Goal: Task Accomplishment & Management: Manage account settings

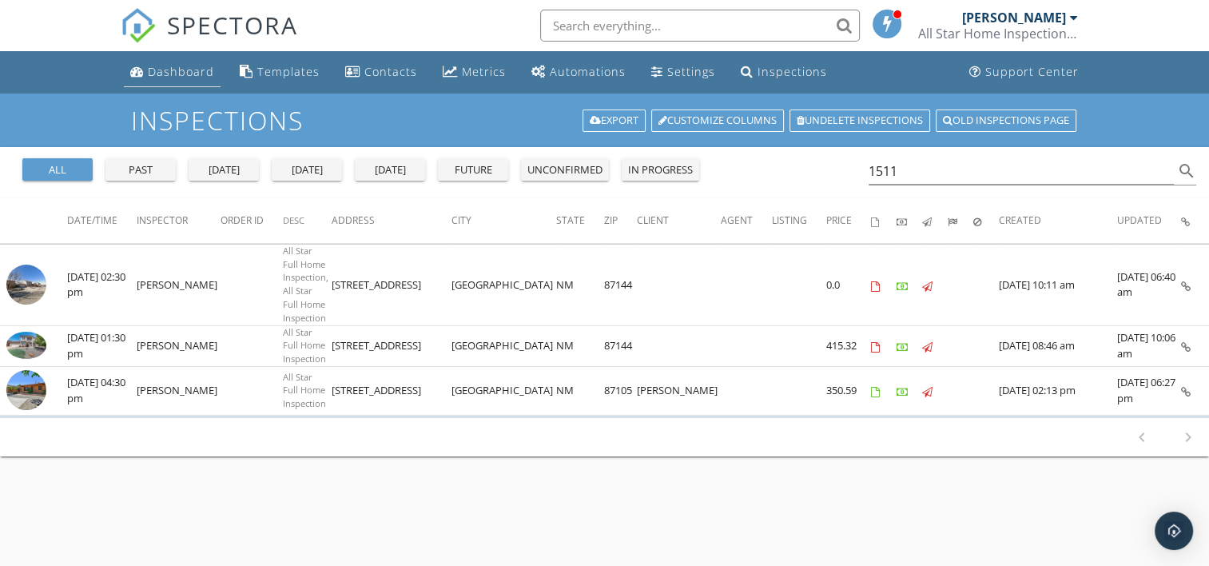
click at [166, 68] on div "Dashboard" at bounding box center [181, 71] width 66 height 15
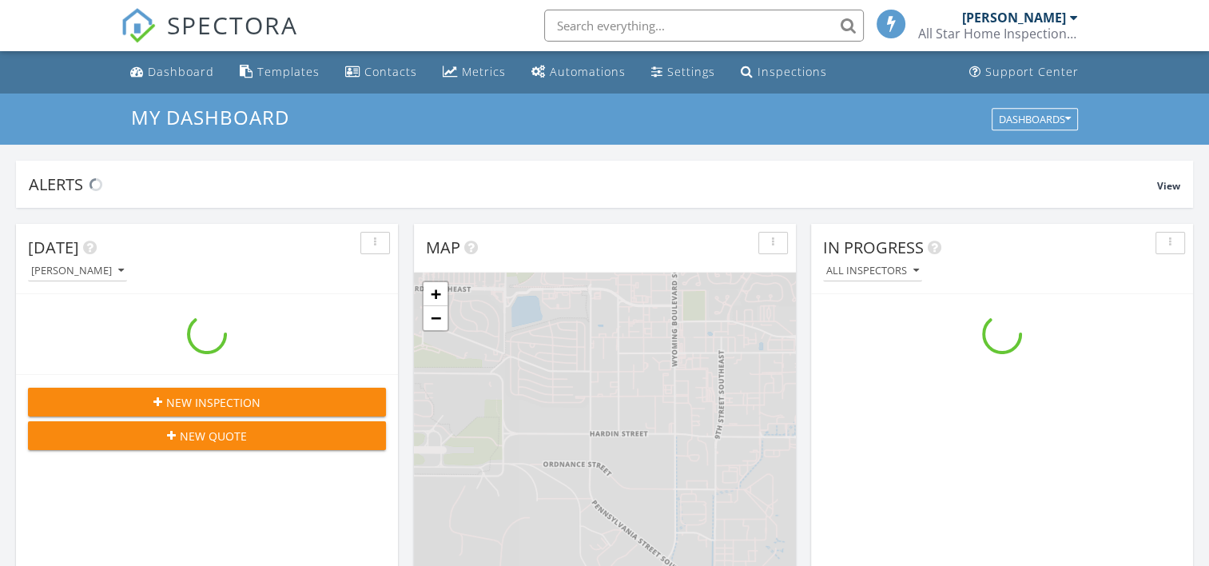
scroll to position [1479, 1234]
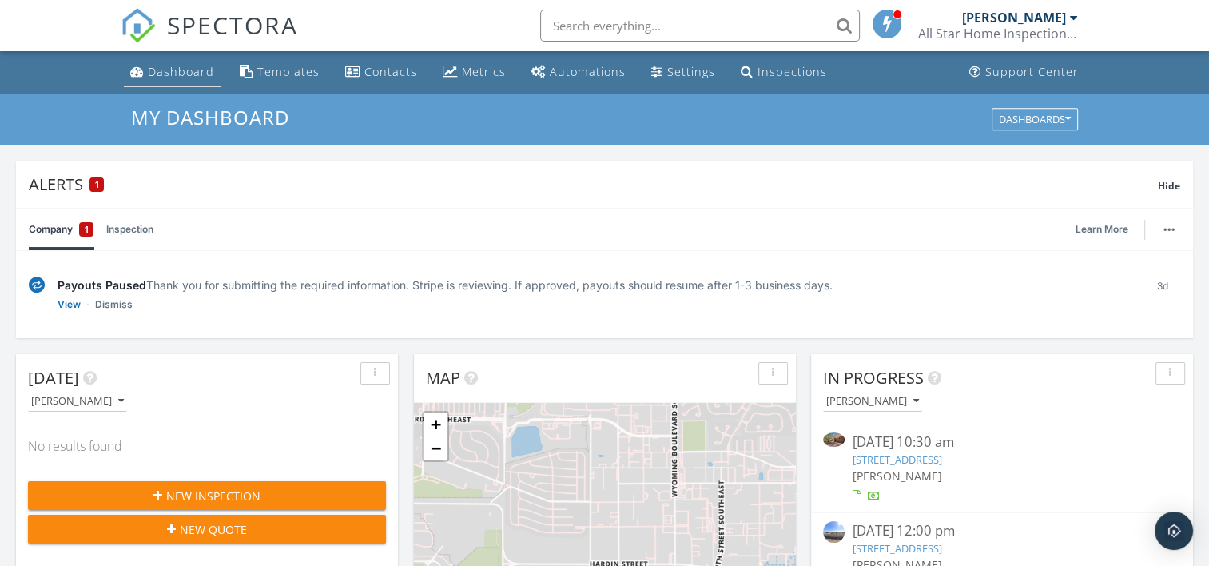
click at [185, 66] on div "Dashboard" at bounding box center [181, 71] width 66 height 15
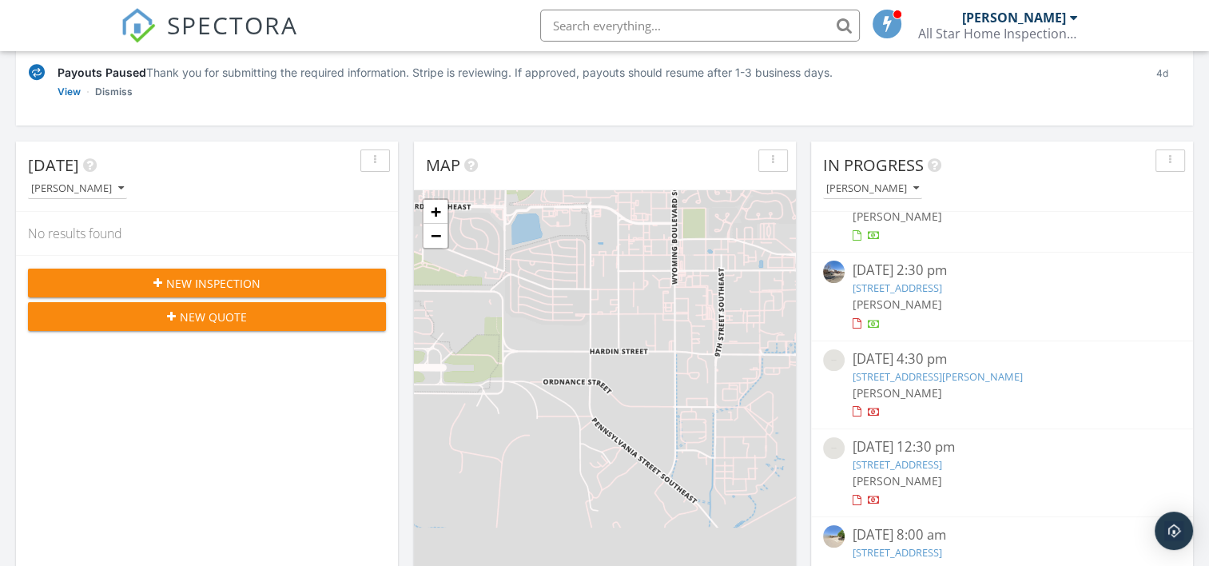
scroll to position [320, 0]
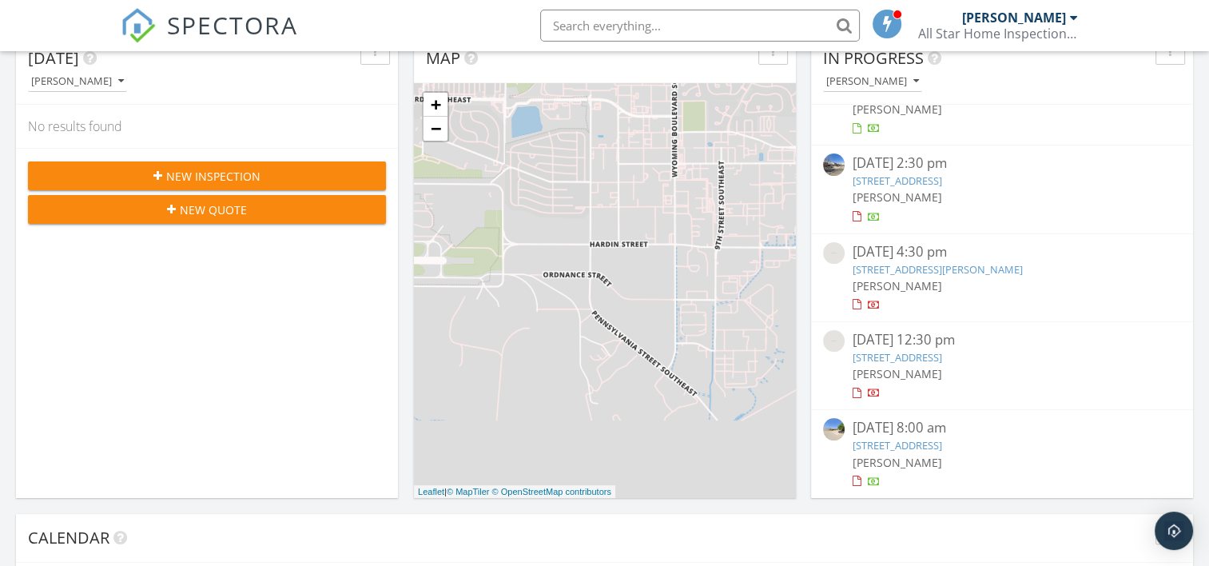
click at [939, 265] on link "8 Sky Loop, Moriarty, NM 87035" at bounding box center [938, 269] width 170 height 14
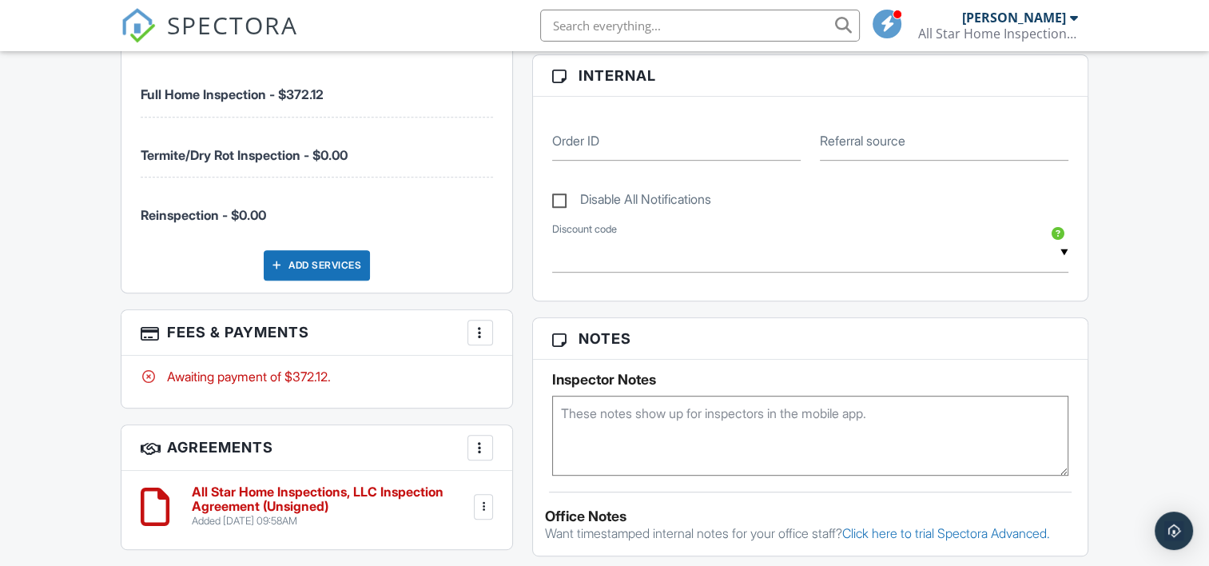
scroll to position [752, 0]
click at [478, 332] on div at bounding box center [480, 333] width 16 height 16
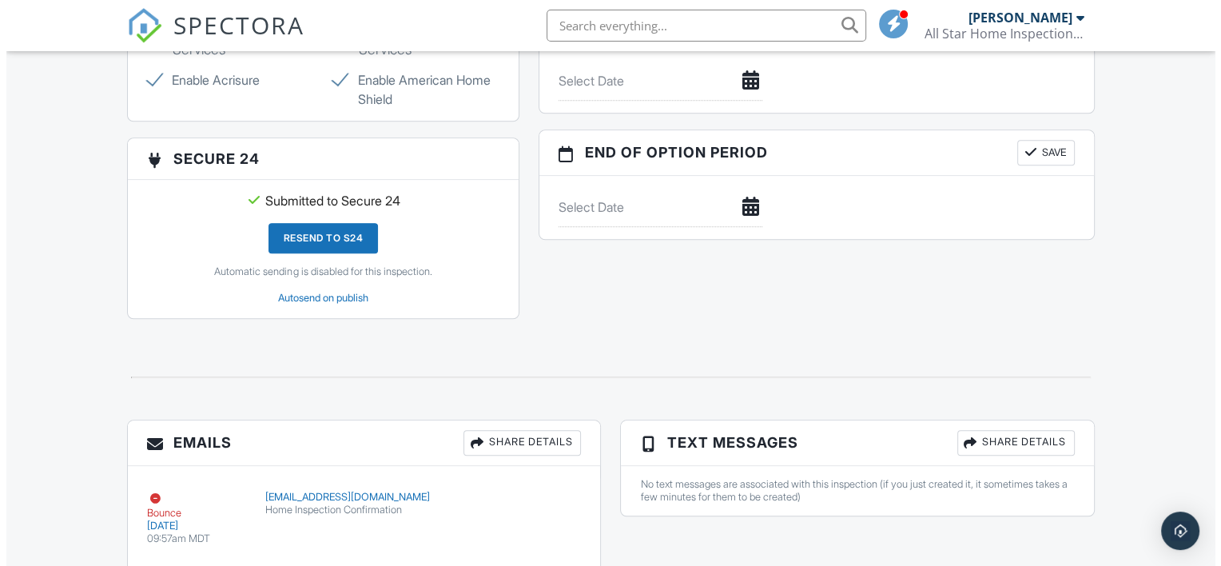
scroll to position [1605, 0]
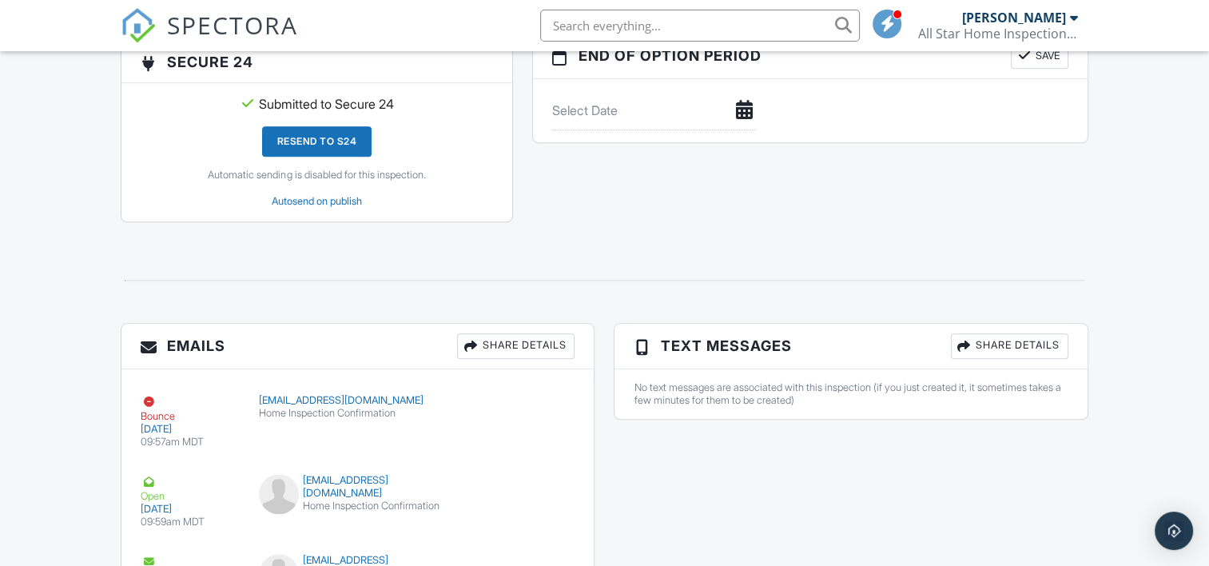
click at [512, 351] on div "Share Details" at bounding box center [515, 346] width 117 height 26
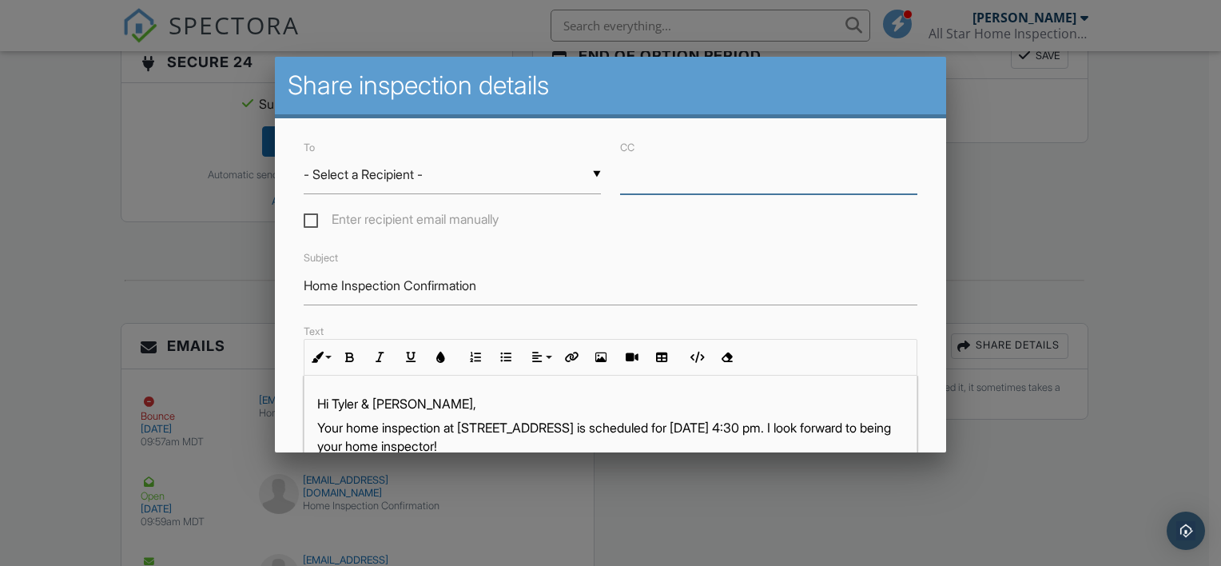
click at [658, 179] on input "CC" at bounding box center [768, 174] width 297 height 39
paste input "yannonipaul@gmail.com"
type input "yannonipaul@gmail.com"
click at [467, 175] on div "▼ - Select a Recipient - - Select a Recipient - Tyler & Ashley Fletcher (Client…" at bounding box center [452, 174] width 297 height 39
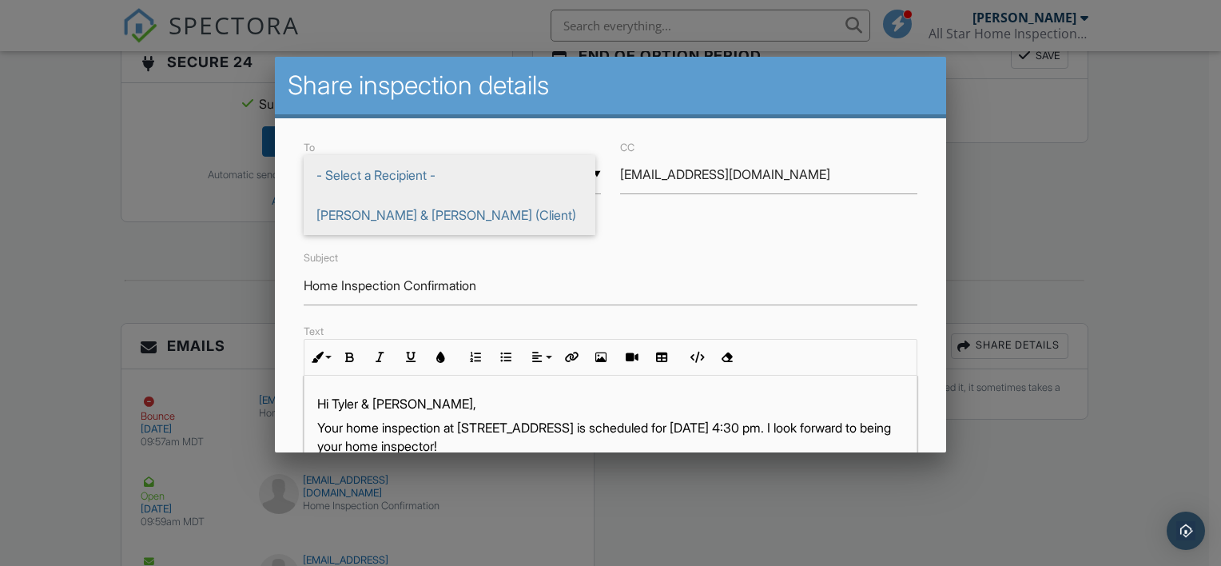
click at [346, 209] on span "Tyler & Ashley Fletcher (Client)" at bounding box center [450, 215] width 292 height 40
type input "Tyler & Ashley Fletcher (Client)"
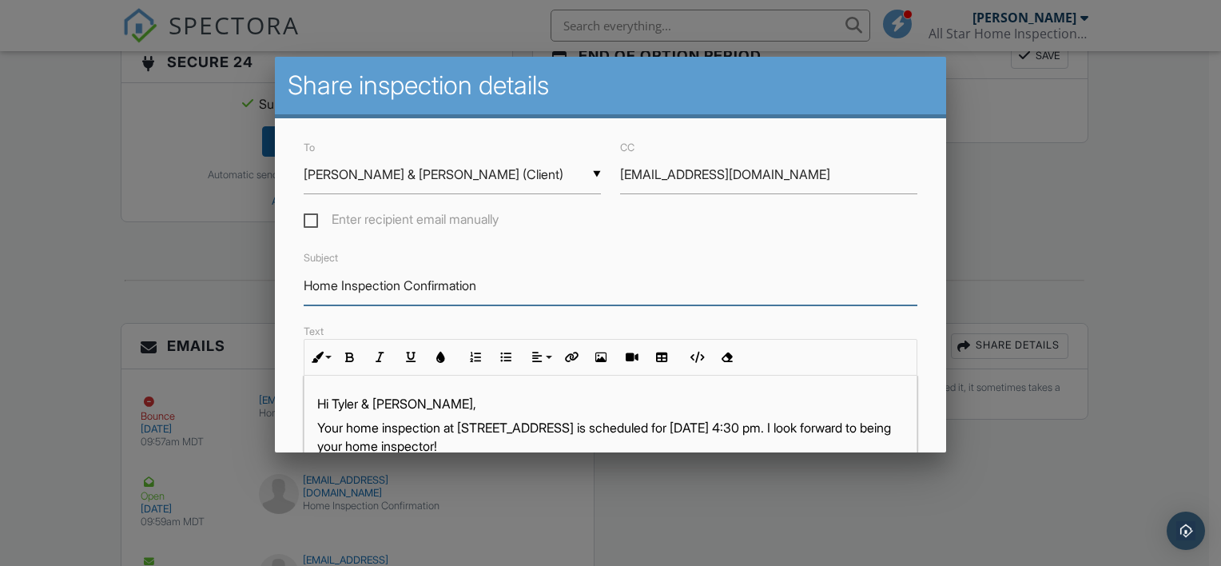
drag, startPoint x: 525, startPoint y: 282, endPoint x: 407, endPoint y: 291, distance: 118.6
click at [407, 291] on input "Home Inspection Confirmation" at bounding box center [611, 285] width 614 height 39
type input "Home Inspection"
click at [646, 395] on p "Hi Tyler & Ashley," at bounding box center [610, 404] width 587 height 18
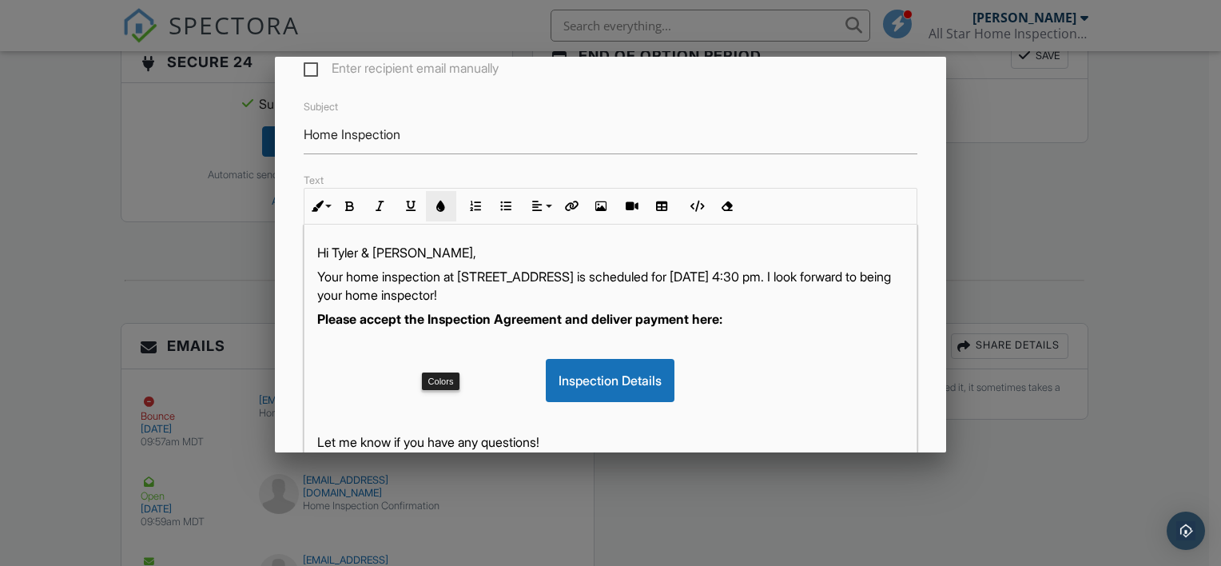
scroll to position [213, 0]
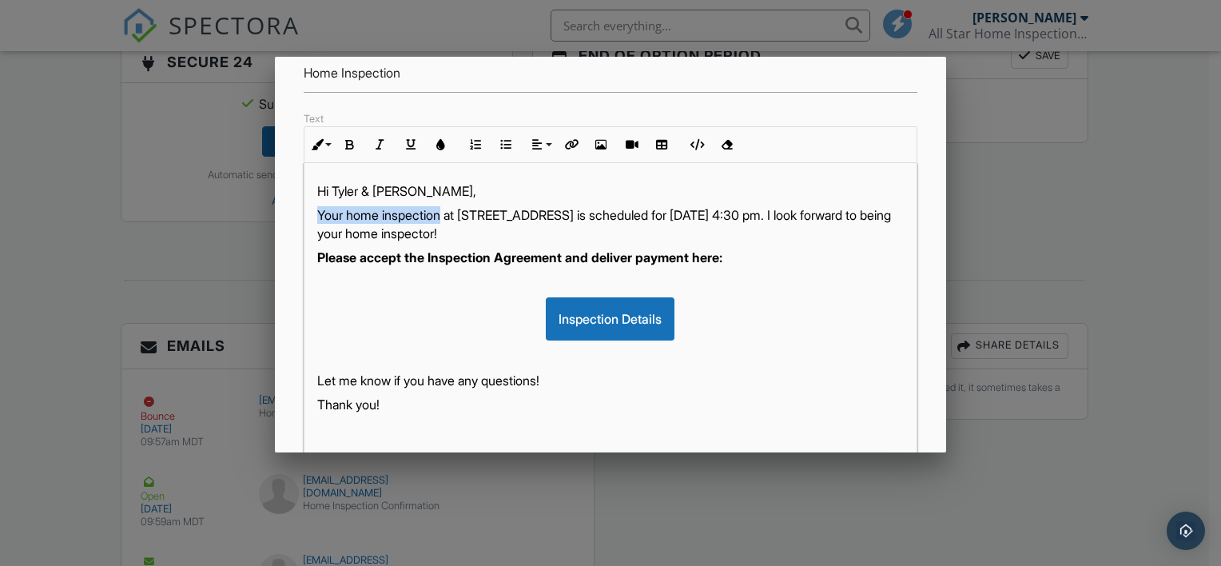
drag, startPoint x: 310, startPoint y: 213, endPoint x: 444, endPoint y: 213, distance: 134.3
click at [444, 213] on div "Hi Tyler & Ashley, Your home inspection at 8 Sky Loop, Moriarty, NM 87035 is sc…" at bounding box center [610, 363] width 612 height 400
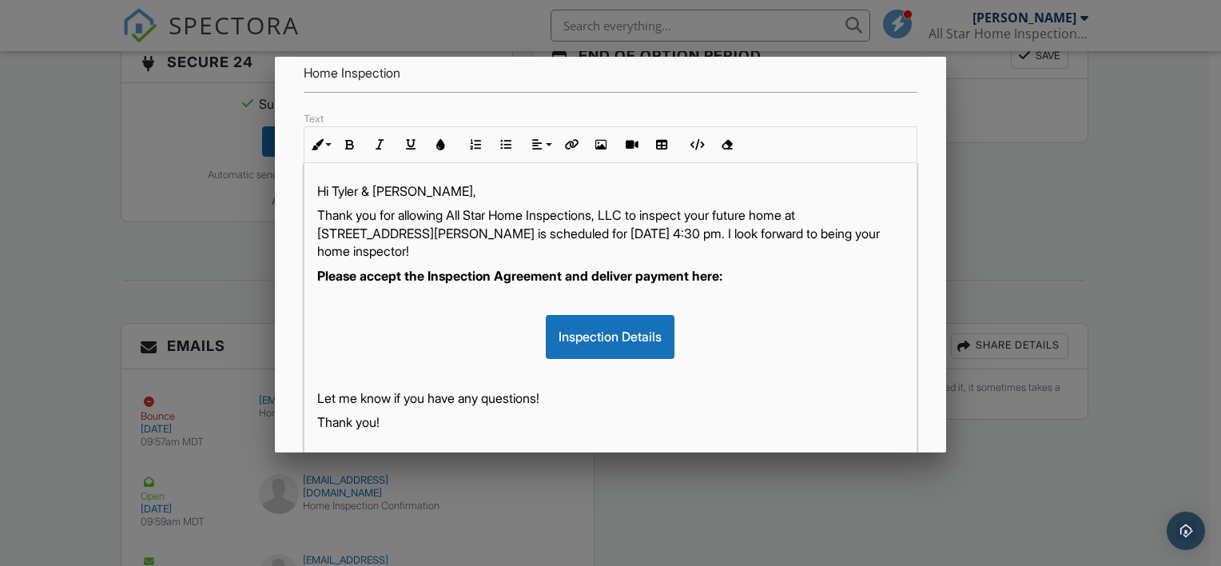
drag, startPoint x: 472, startPoint y: 231, endPoint x: 489, endPoint y: 241, distance: 19.7
click at [489, 241] on p "Thank you for allowing All Star Home Inspections, LLC to inspect your future ho…" at bounding box center [610, 233] width 587 height 54
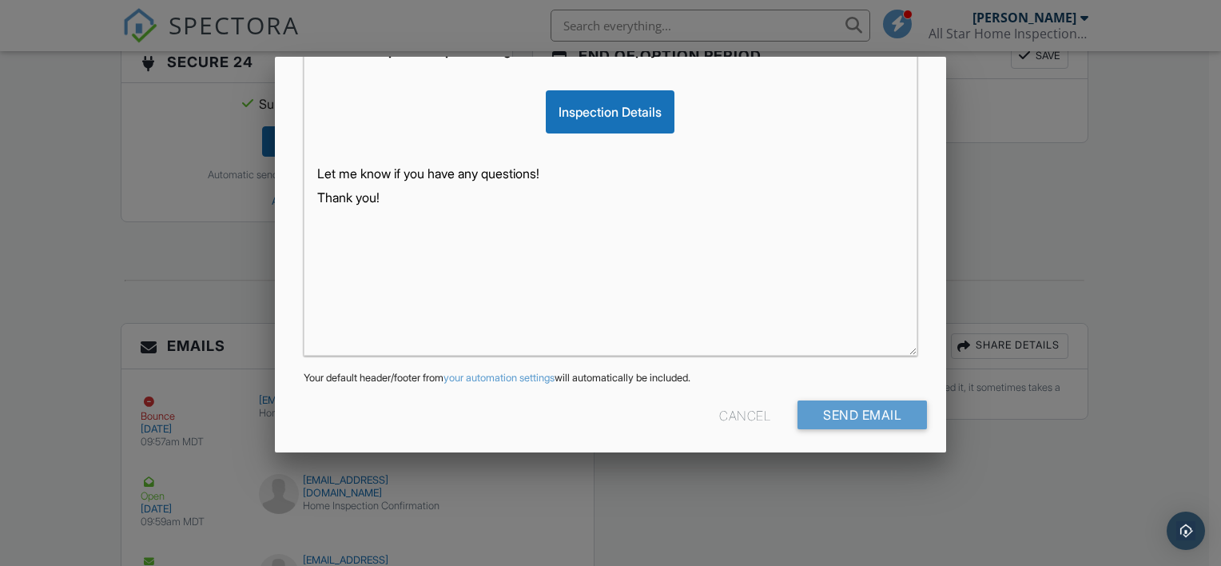
scroll to position [425, 0]
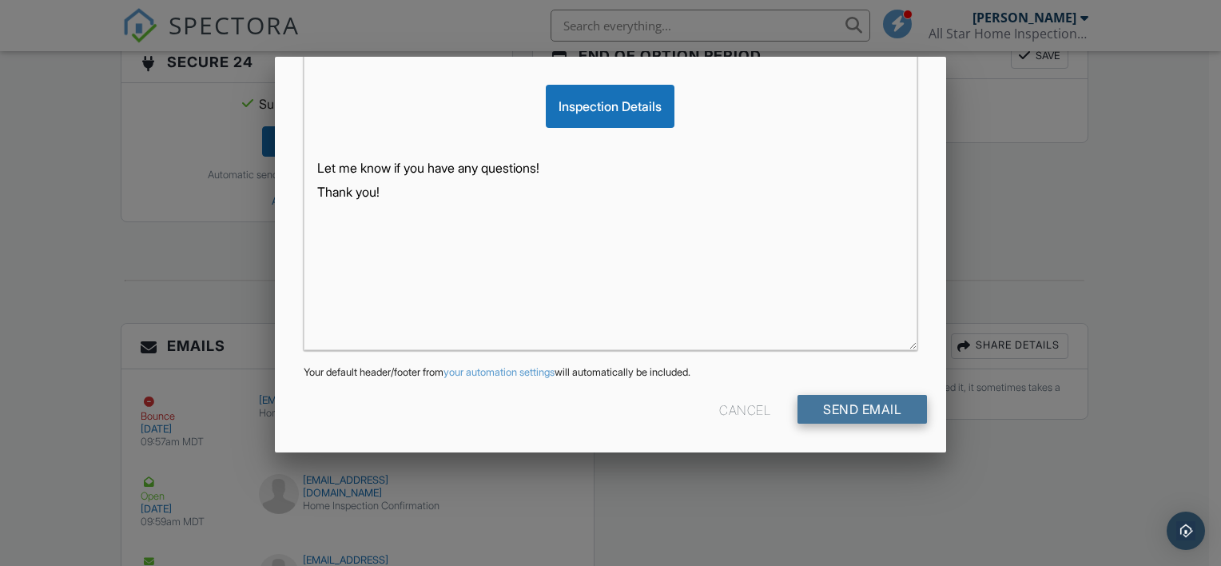
click at [852, 406] on input "Send Email" at bounding box center [862, 409] width 129 height 29
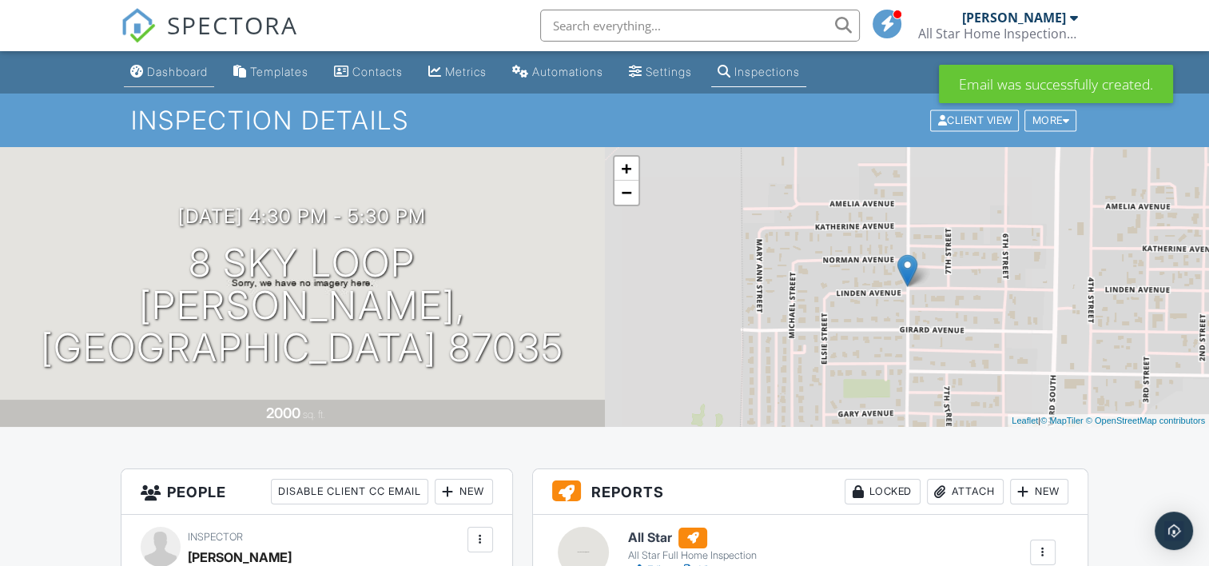
click at [171, 70] on div "Dashboard" at bounding box center [177, 72] width 61 height 14
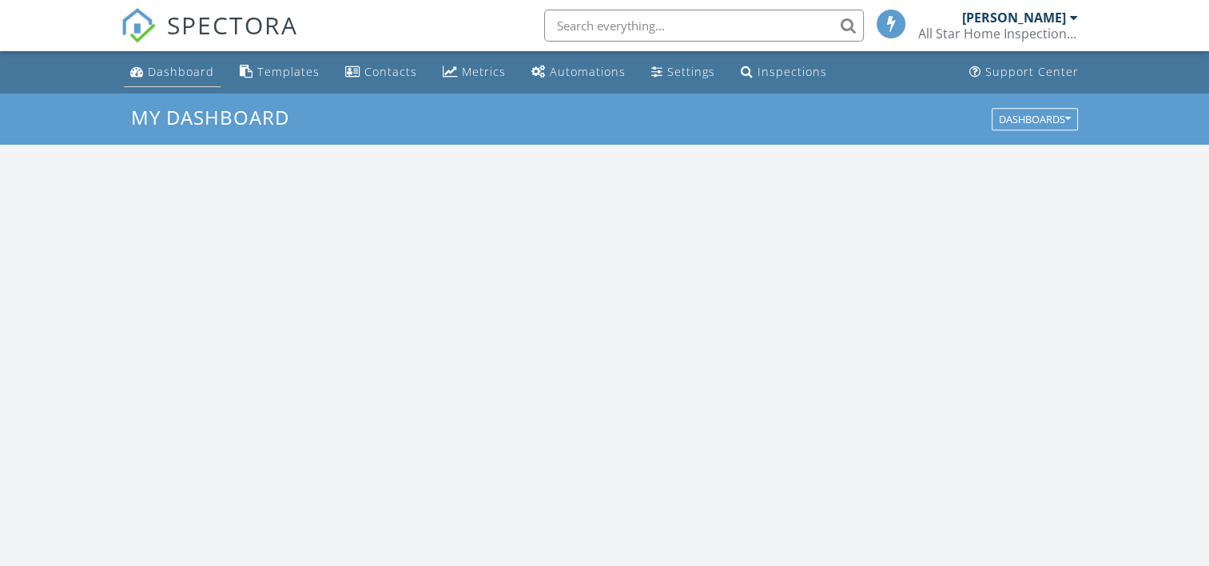
scroll to position [1479, 1234]
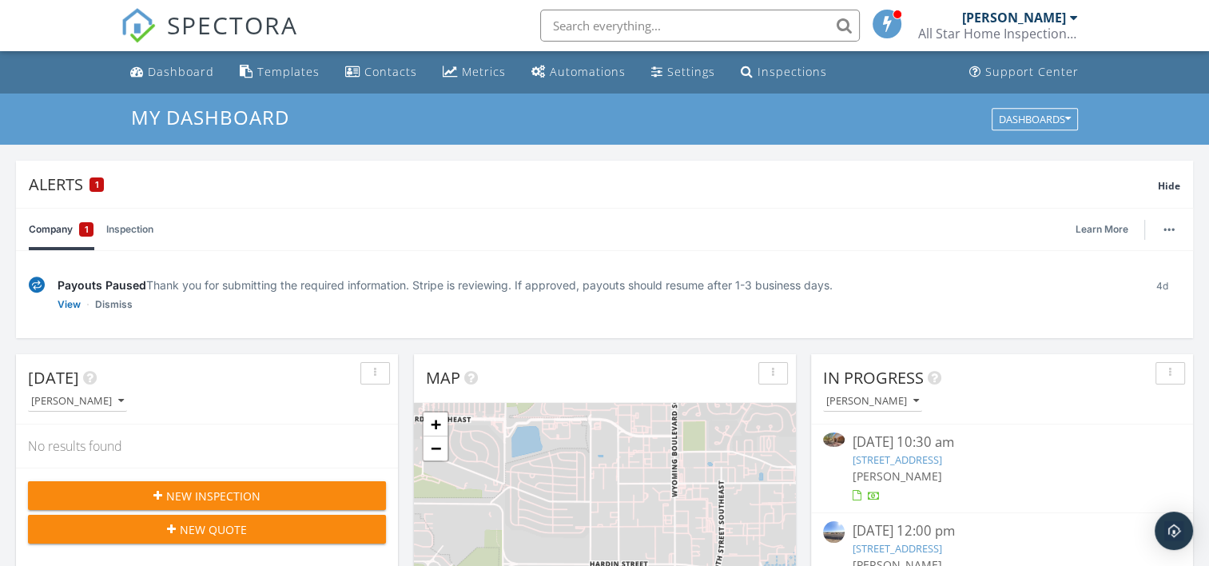
click at [261, 488] on div "New Inspection" at bounding box center [207, 496] width 332 height 17
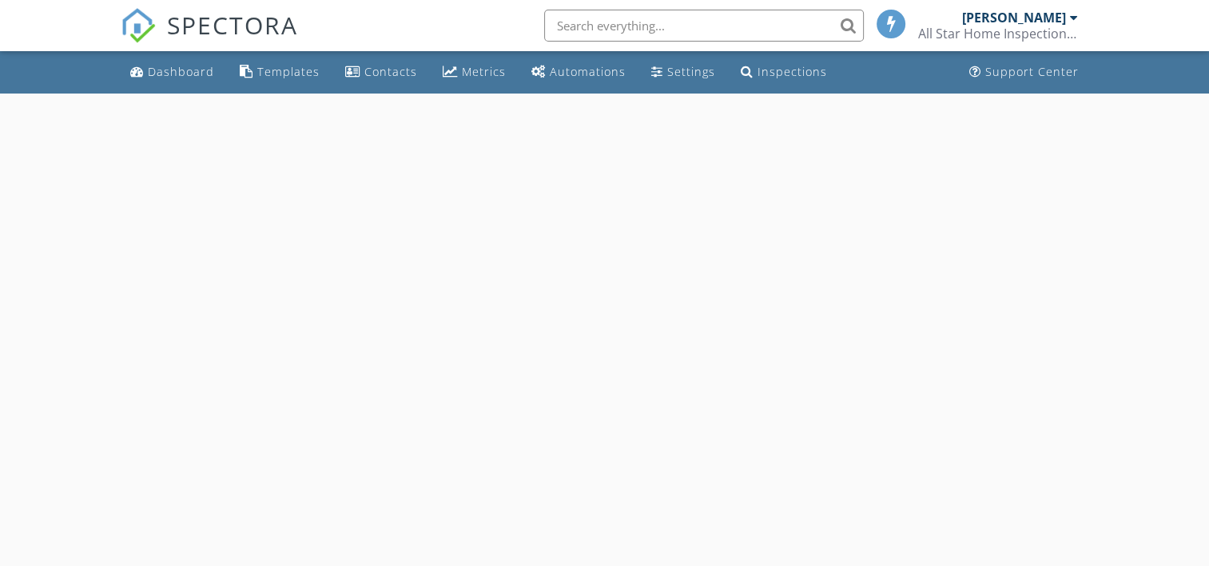
select select "8"
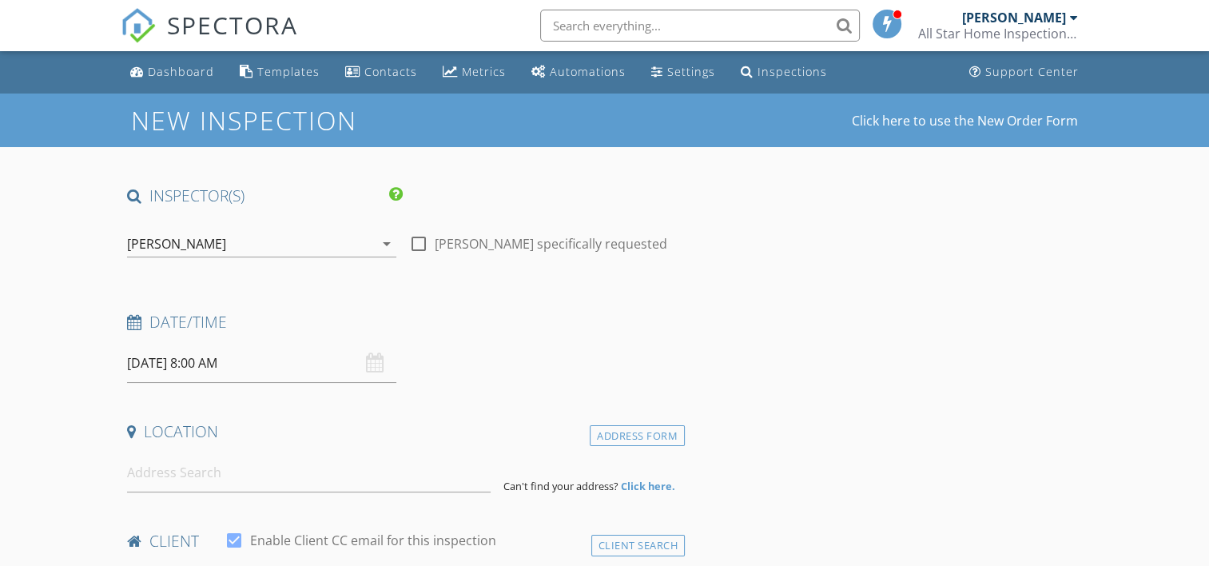
click at [245, 361] on input "[DATE] 8:00 AM" at bounding box center [261, 363] width 269 height 39
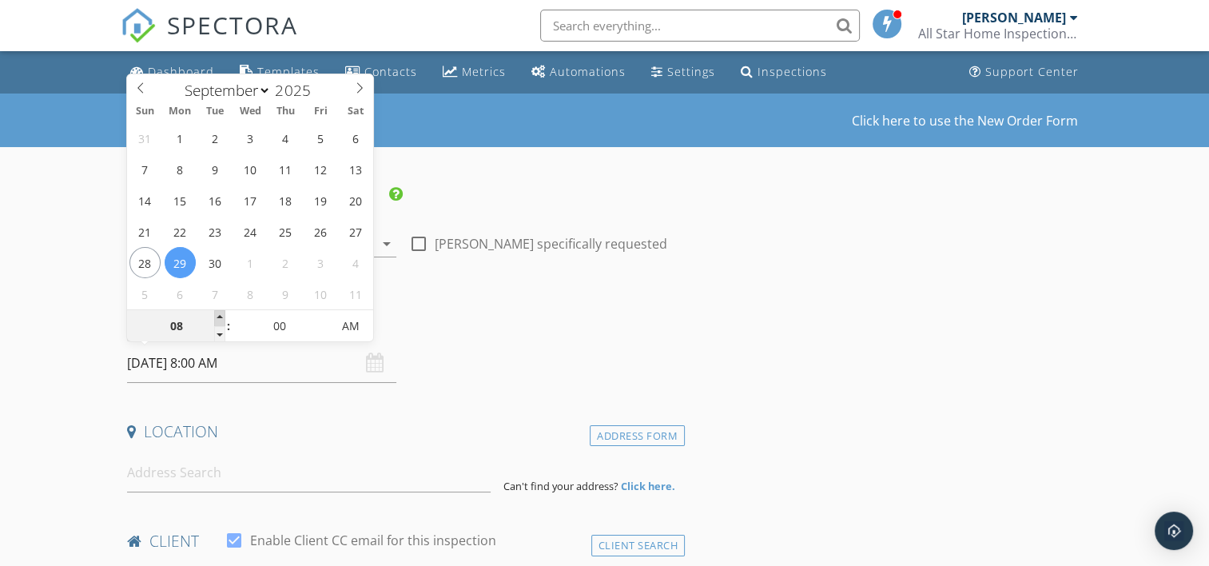
type input "09"
type input "[DATE] 9:00 AM"
click at [221, 313] on span at bounding box center [219, 318] width 11 height 16
type input "10"
type input "09/29/2025 10:00 AM"
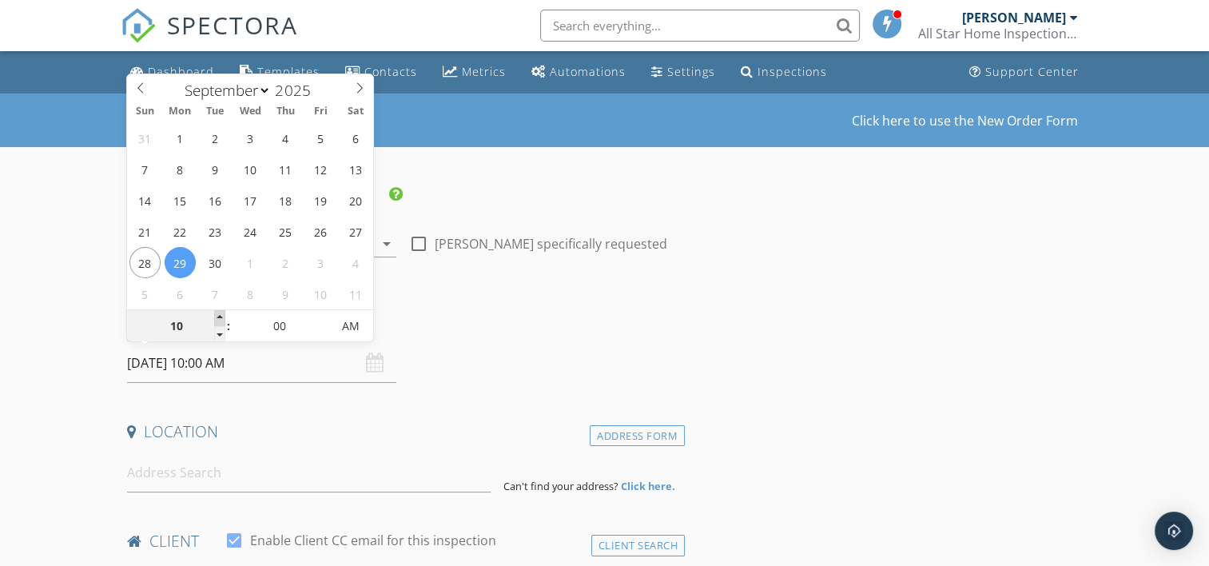
click at [221, 313] on span at bounding box center [219, 318] width 11 height 16
type input "11"
type input "09/29/2025 11:00 AM"
click at [221, 313] on span at bounding box center [219, 318] width 11 height 16
type input "12"
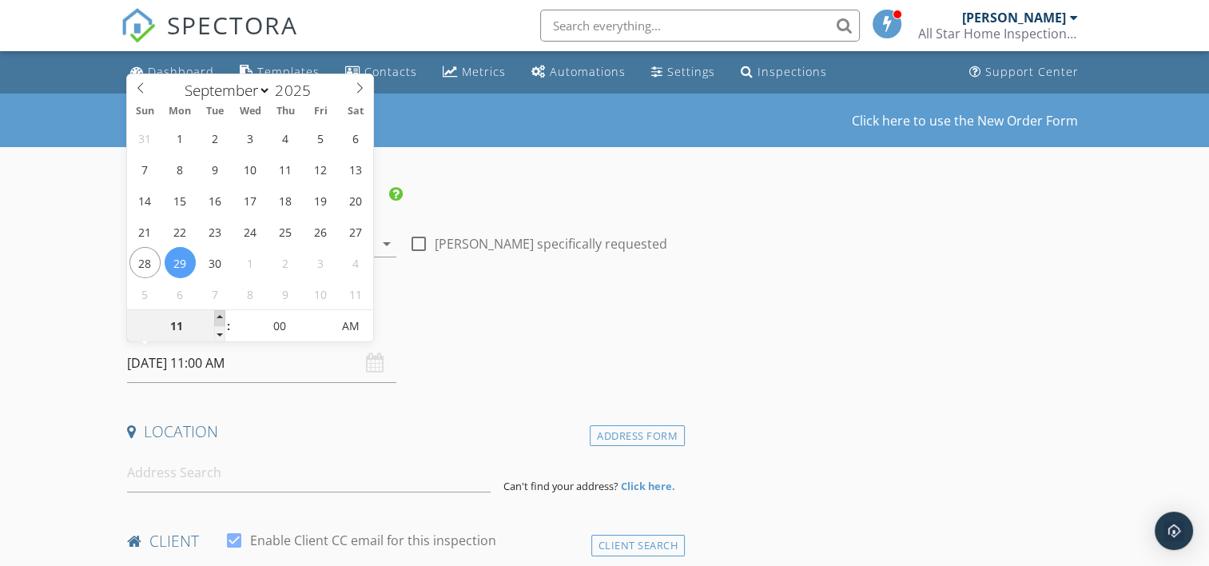
type input "09/29/2025 12:00 PM"
click at [221, 313] on span at bounding box center [219, 318] width 11 height 16
type input "05"
type input "09/29/2025 12:05 PM"
click at [326, 314] on span at bounding box center [323, 318] width 11 height 16
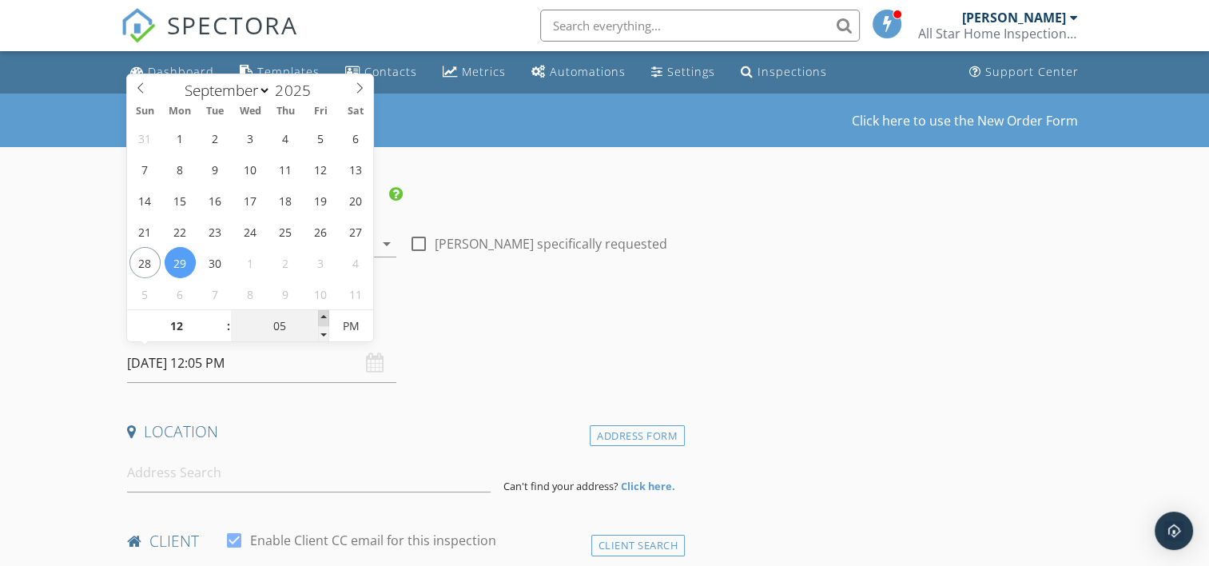
type input "10"
type input "09/29/2025 12:10 PM"
click at [326, 314] on span at bounding box center [323, 318] width 11 height 16
type input "15"
type input "09/29/2025 12:15 PM"
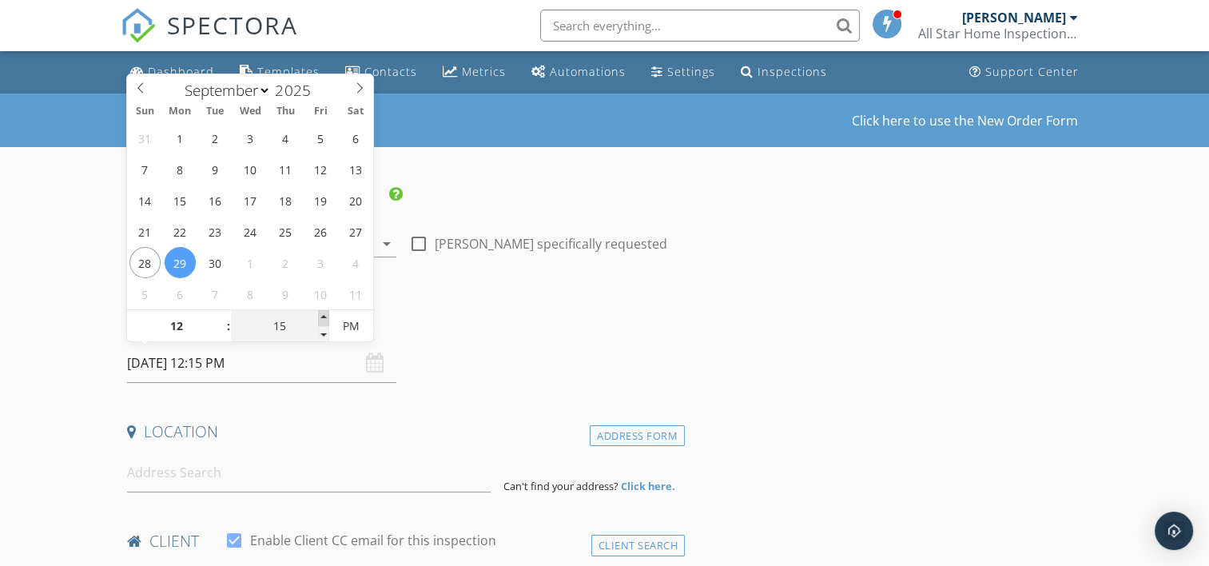
click at [326, 314] on span at bounding box center [323, 318] width 11 height 16
type input "20"
type input "09/29/2025 12:20 PM"
click at [326, 314] on span at bounding box center [323, 318] width 11 height 16
type input "25"
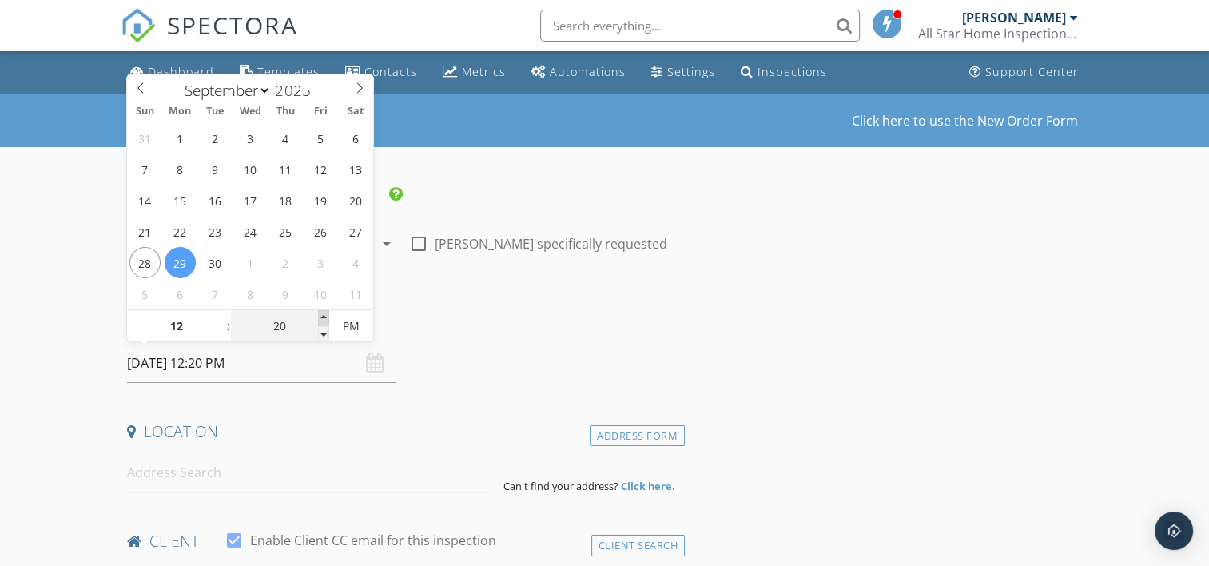
type input "09/29/2025 12:25 PM"
click at [326, 314] on span at bounding box center [323, 318] width 11 height 16
type input "30"
type input "09/29/2025 12:30 PM"
click at [326, 314] on span at bounding box center [323, 318] width 11 height 16
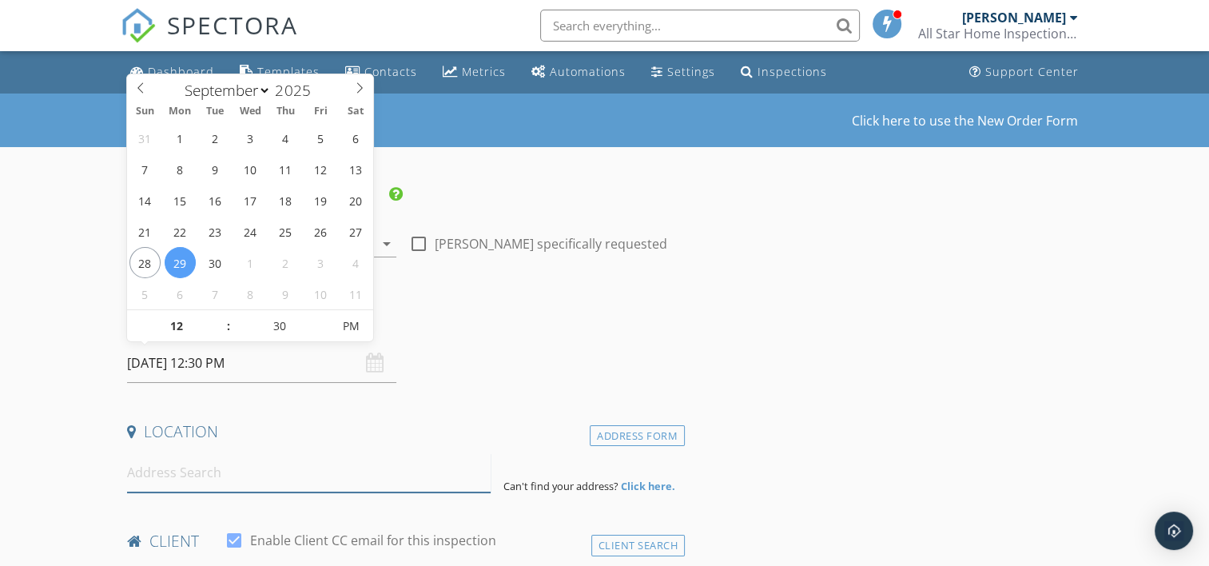
click at [342, 470] on input at bounding box center [309, 472] width 364 height 39
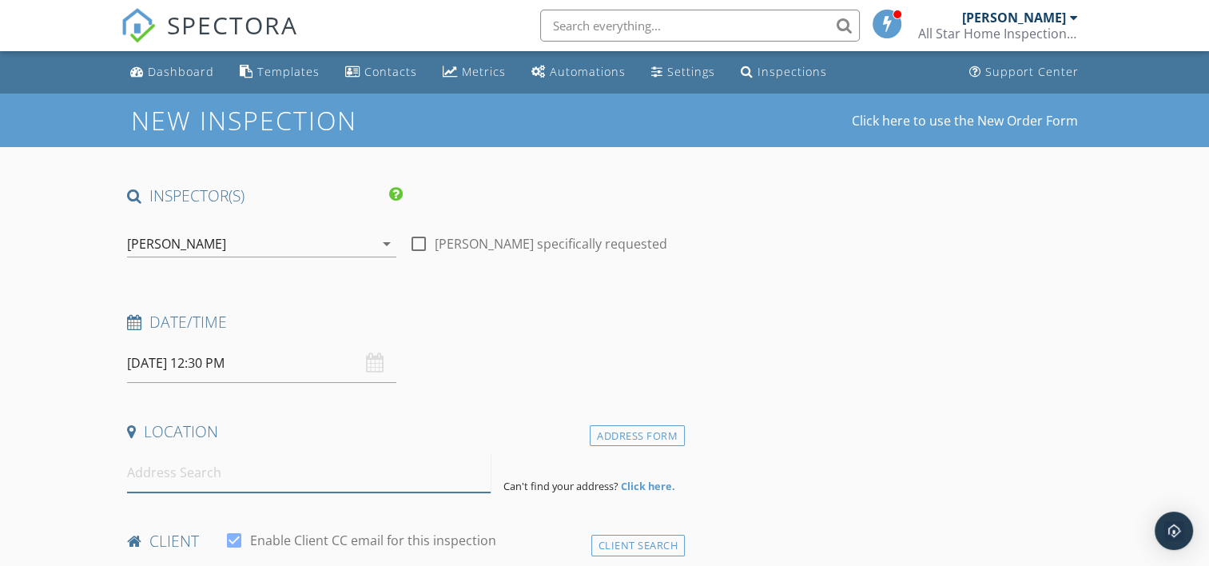
click at [264, 476] on input at bounding box center [309, 472] width 364 height 39
paste input "11005 Marina Gate Trail"
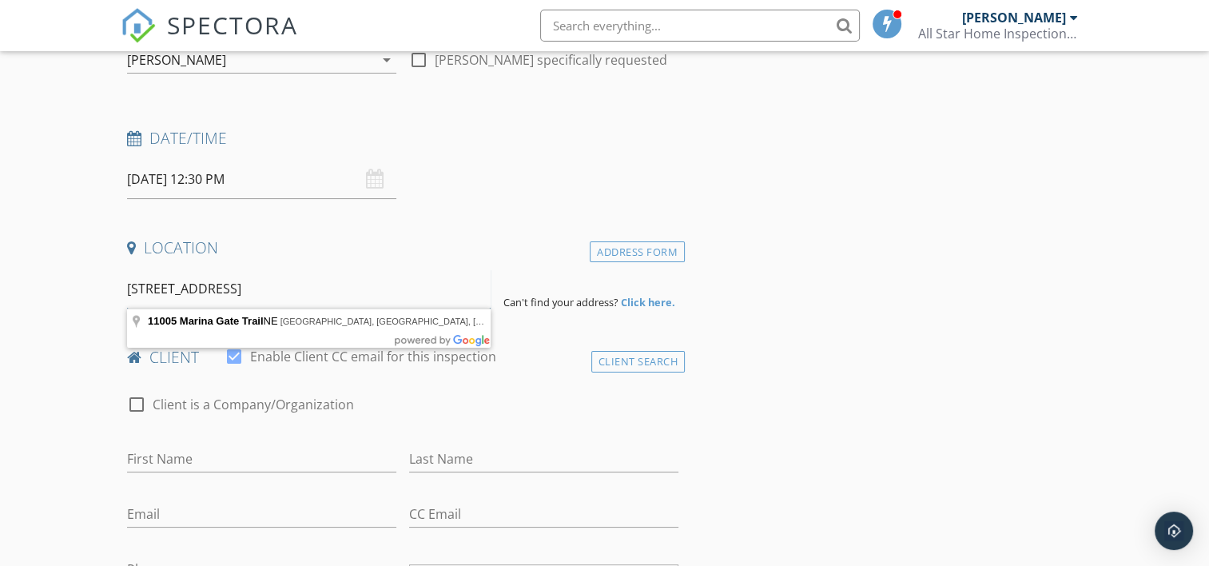
scroll to position [213, 0]
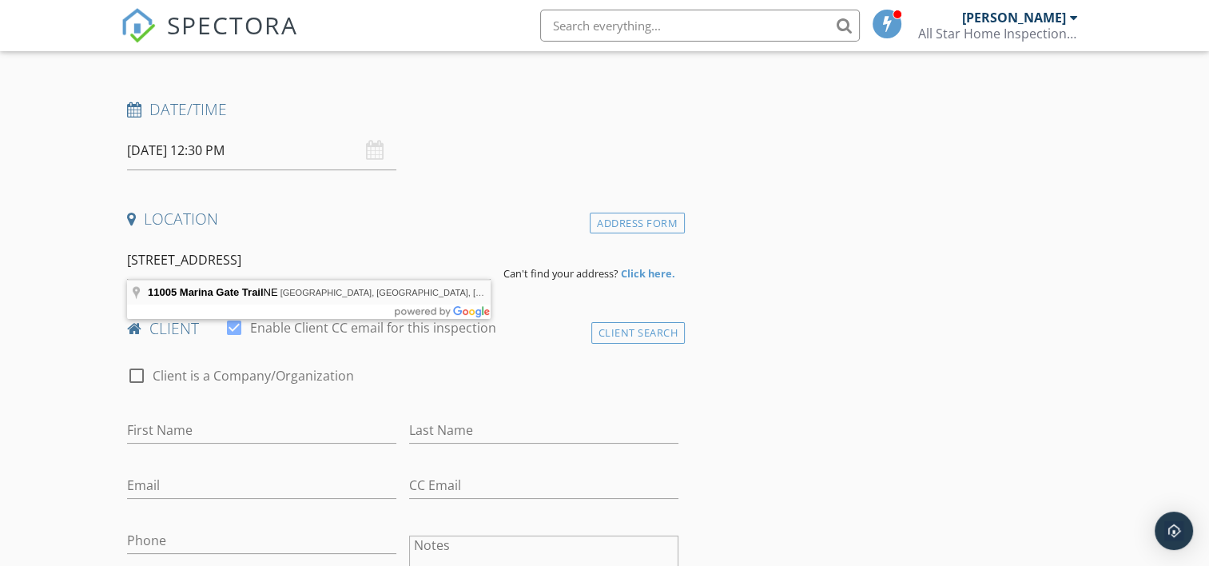
type input "11005 Marina Gate Trail NE, Albuquerque, NM, USA"
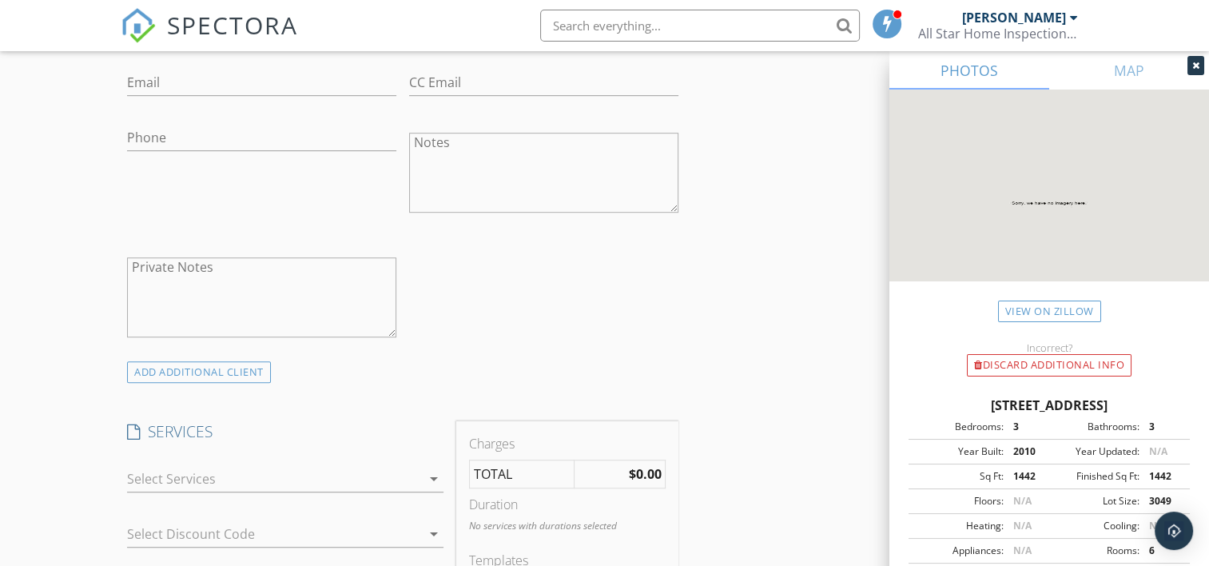
scroll to position [1065, 0]
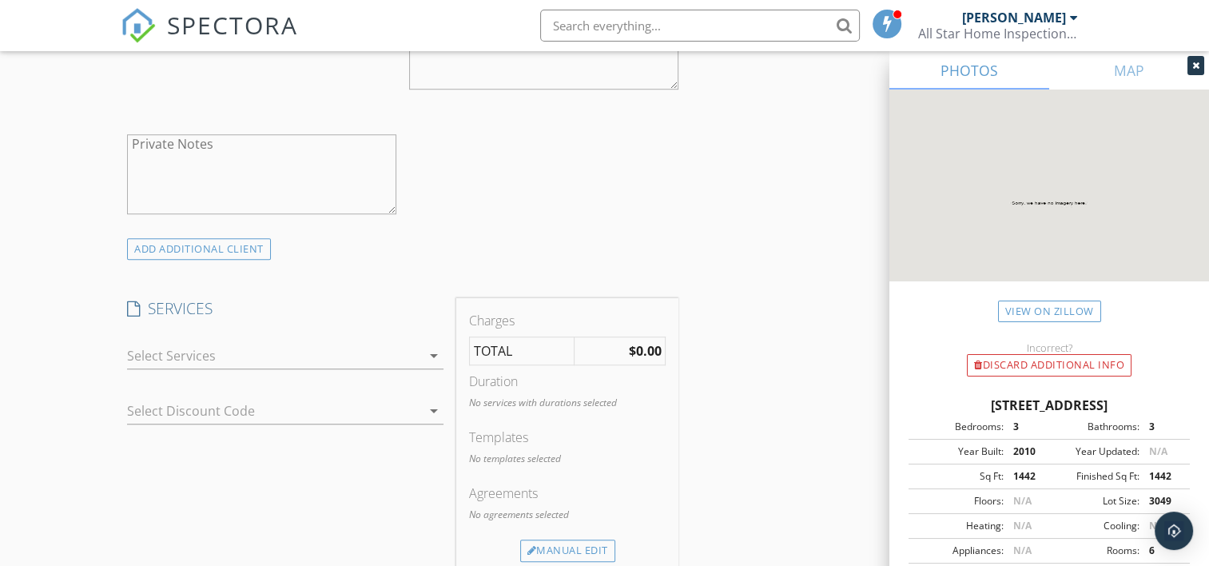
click at [301, 349] on div at bounding box center [274, 356] width 294 height 26
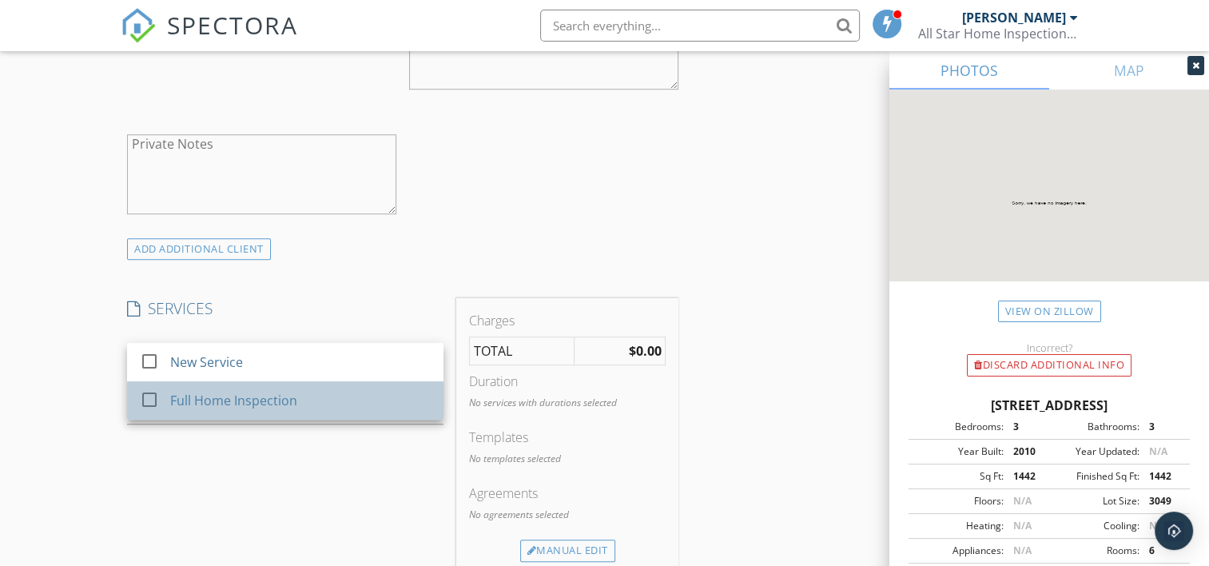
click at [189, 392] on div "Full Home Inspection" at bounding box center [234, 400] width 127 height 19
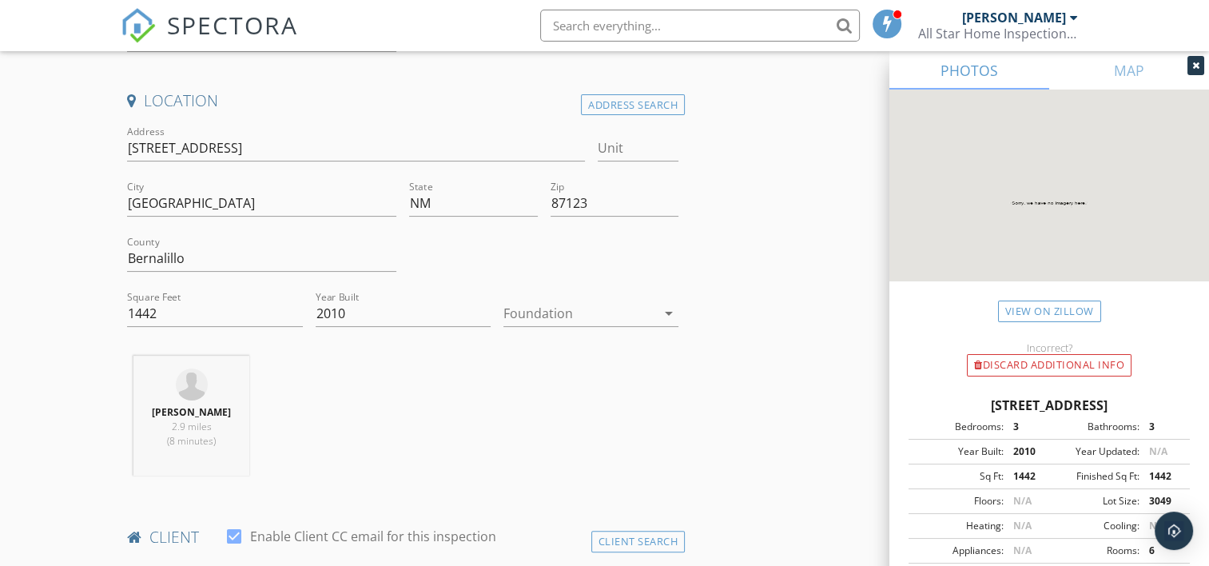
scroll to position [320, 0]
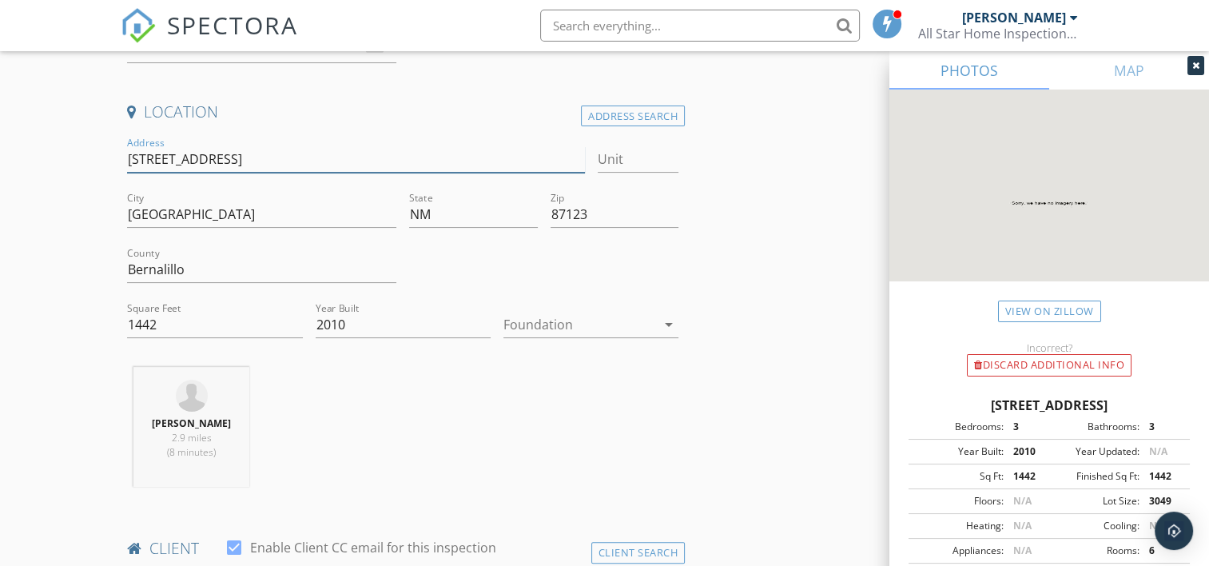
drag, startPoint x: 294, startPoint y: 154, endPoint x: 96, endPoint y: 157, distance: 198.2
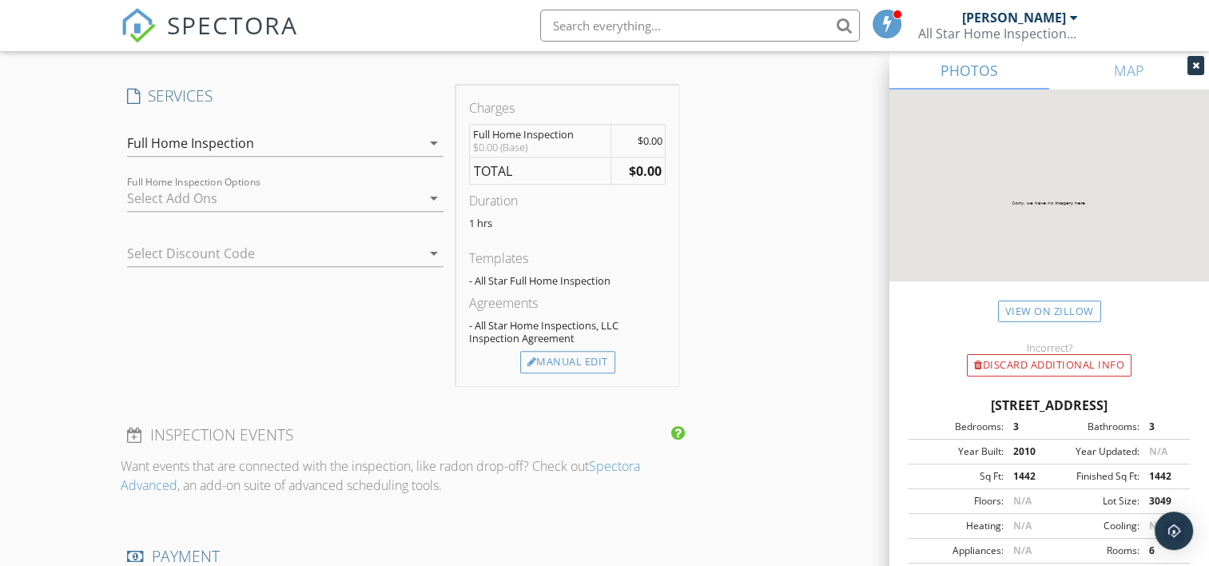
scroll to position [1279, 0]
click at [580, 358] on div "Manual Edit" at bounding box center [567, 361] width 95 height 22
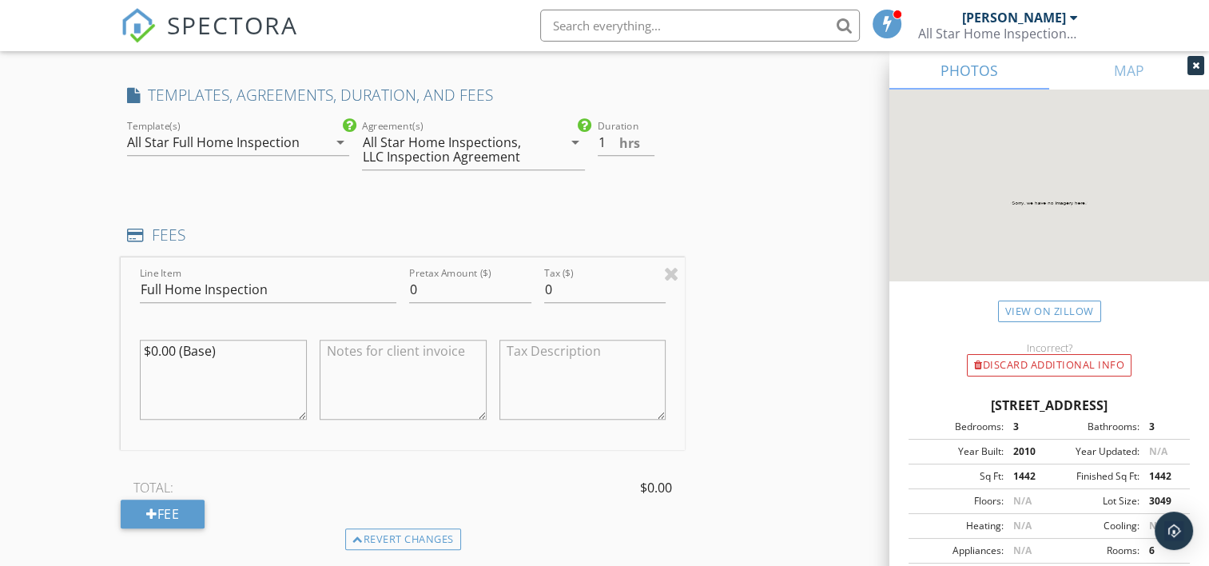
drag, startPoint x: 230, startPoint y: 348, endPoint x: 70, endPoint y: 333, distance: 160.6
click at [70, 333] on div "New Inspection Click here to use the New Order Form INSPECTOR(S) check_box Bobb…" at bounding box center [604, 347] width 1209 height 3065
drag, startPoint x: 426, startPoint y: 289, endPoint x: 384, endPoint y: 285, distance: 42.5
click at [384, 285] on div "Line Item Full Home Inspection Pretax Amount ($) 0 Tax ($) 0" at bounding box center [403, 353] width 564 height 193
type input "345"
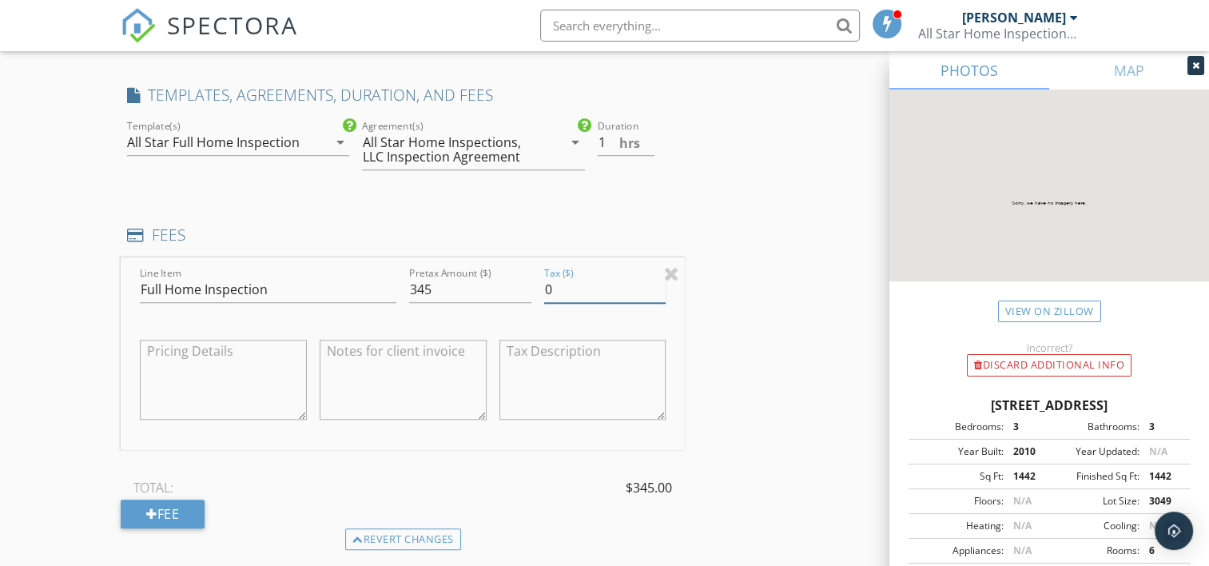
drag, startPoint x: 561, startPoint y: 288, endPoint x: 543, endPoint y: 289, distance: 17.7
click at [544, 289] on input "0" at bounding box center [605, 290] width 122 height 26
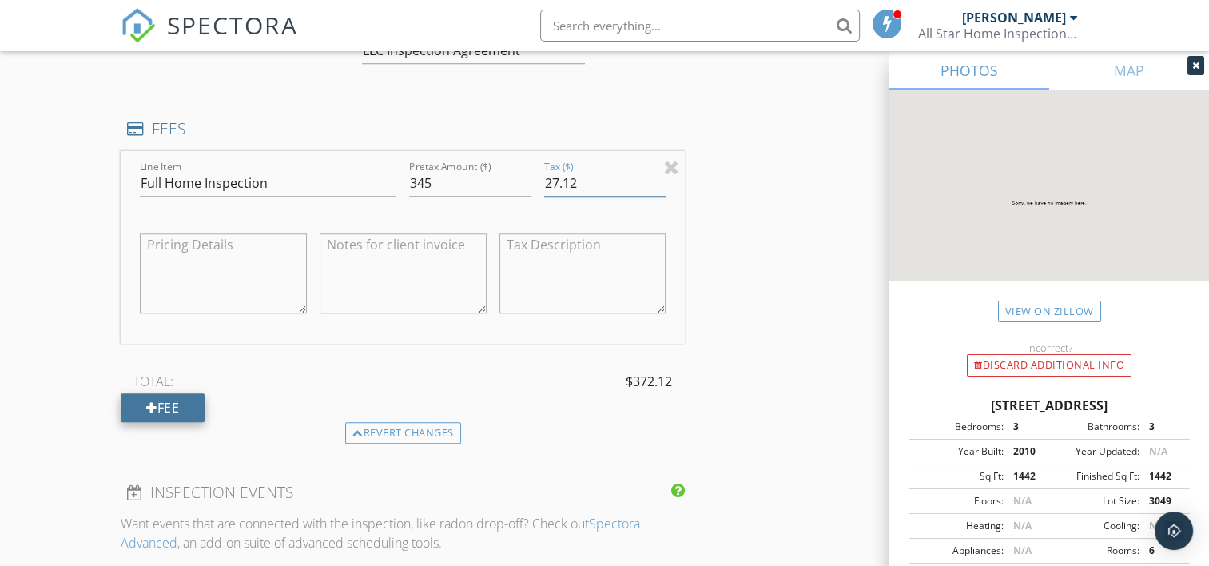
type input "27.12"
click at [172, 400] on div "Fee" at bounding box center [163, 407] width 84 height 29
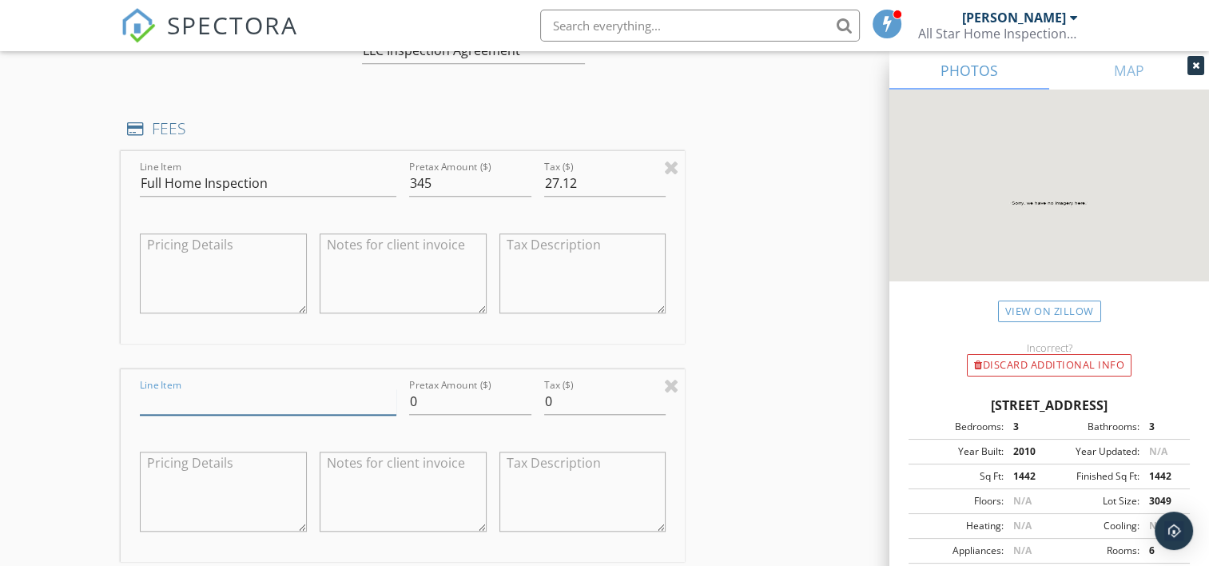
click at [214, 390] on input "Line Item" at bounding box center [268, 401] width 257 height 26
type input "Termite/Dry Rot Inspection"
click at [393, 483] on textarea at bounding box center [403, 492] width 167 height 80
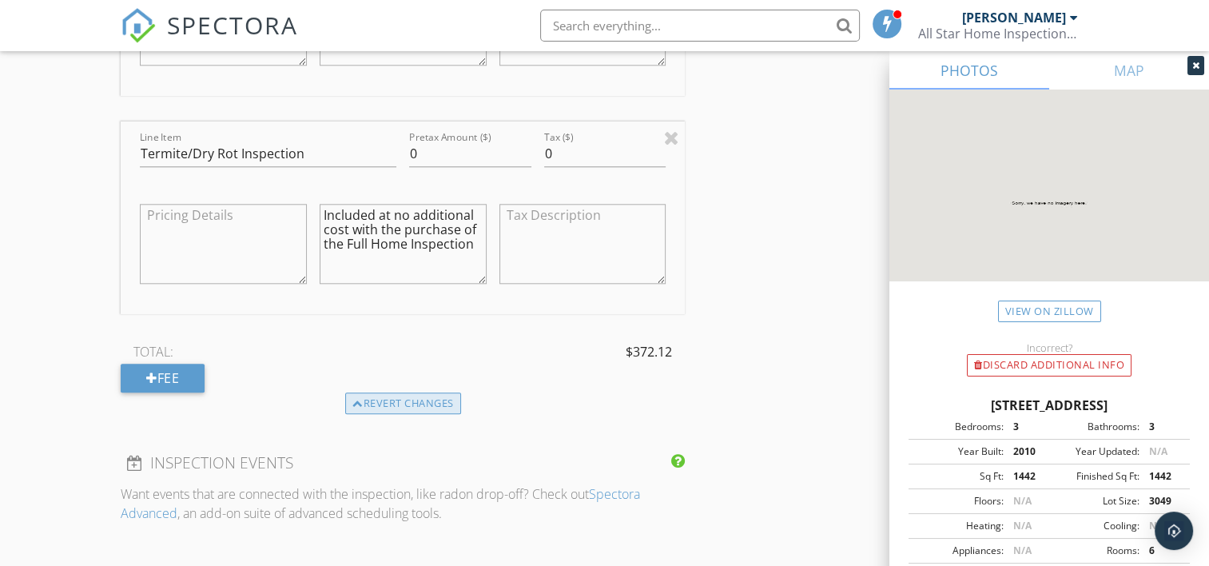
scroll to position [1705, 0]
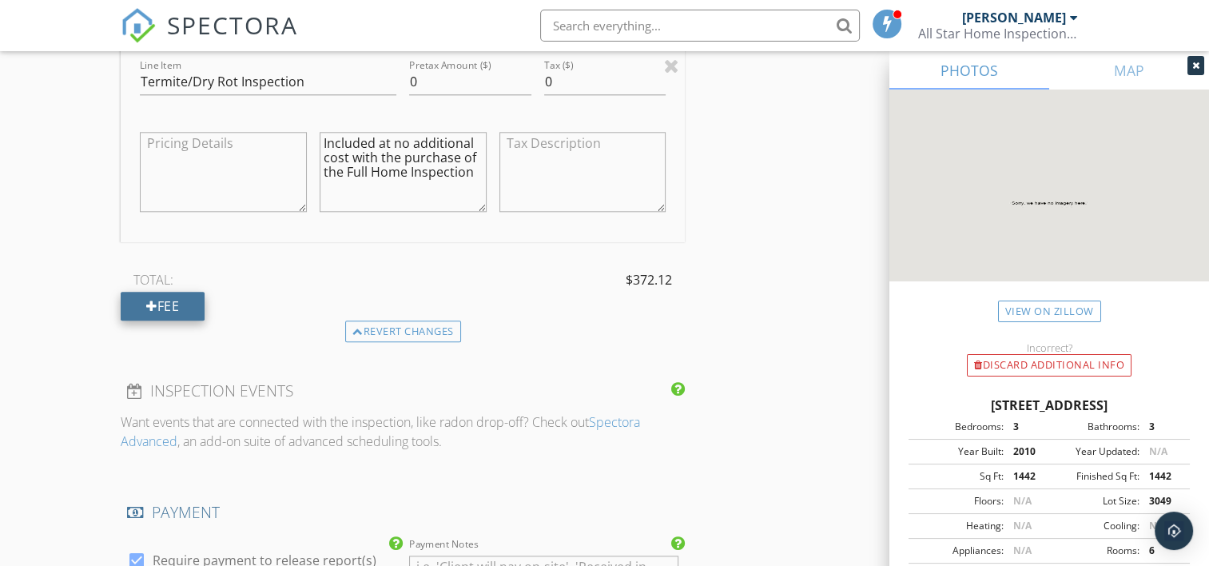
type textarea "Included at no additional cost with the purchase of the Full Home Inspection"
click at [161, 297] on div "Fee" at bounding box center [163, 306] width 84 height 29
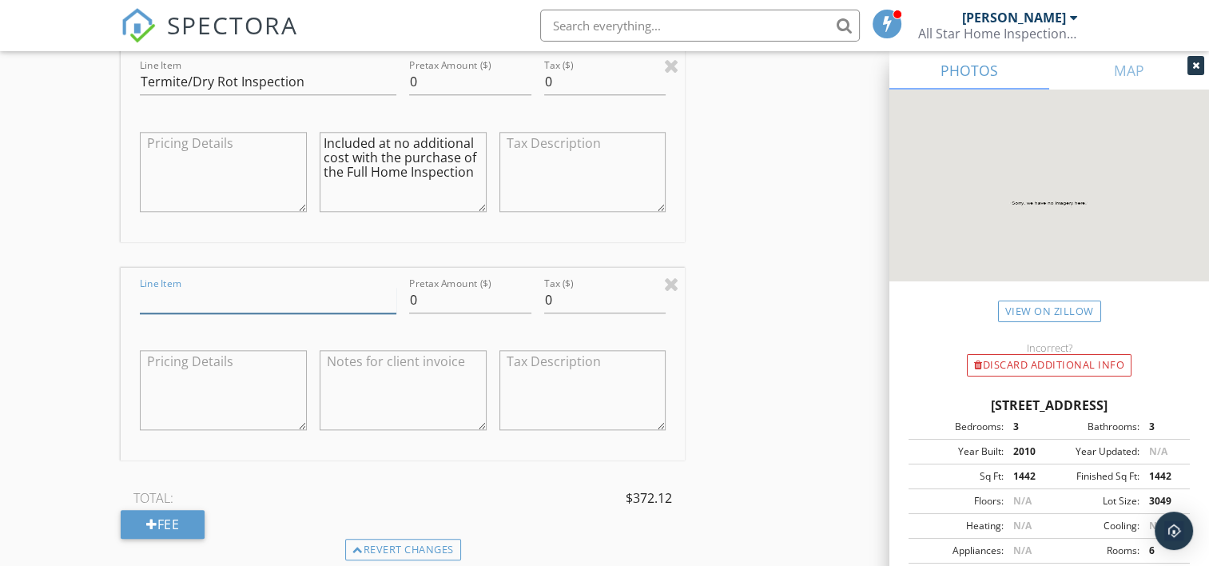
click at [233, 292] on input "Line Item" at bounding box center [268, 300] width 257 height 26
type input "Reinspection"
drag, startPoint x: 472, startPoint y: 166, endPoint x: 304, endPoint y: 129, distance: 172.6
click at [304, 129] on div "Line Item Termite/Dry Rot Inspection Pretax Amount ($) 0 Tax ($) 0 Included at …" at bounding box center [403, 146] width 564 height 193
click at [396, 380] on textarea at bounding box center [403, 390] width 167 height 80
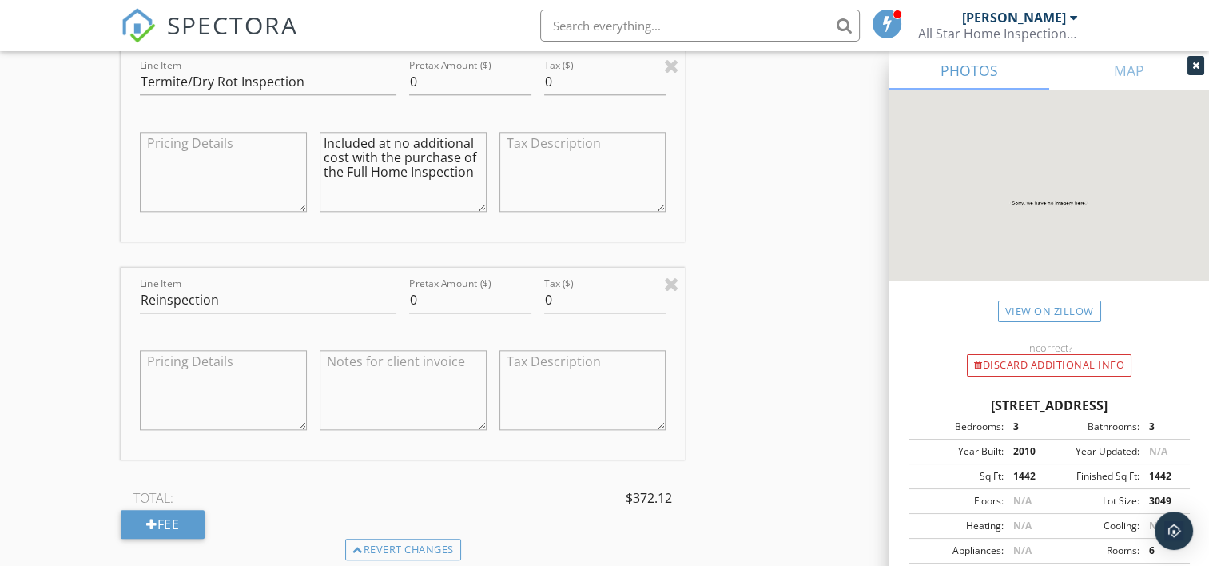
paste textarea "Included at no additional cost with the purchase of the Full Home Inspection"
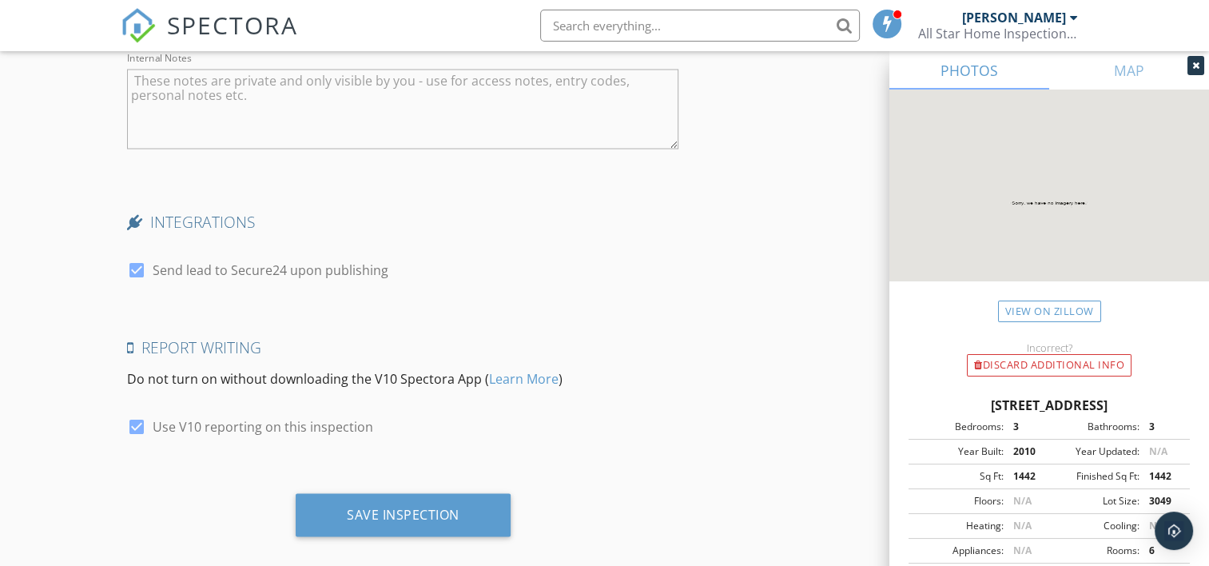
scroll to position [3024, 0]
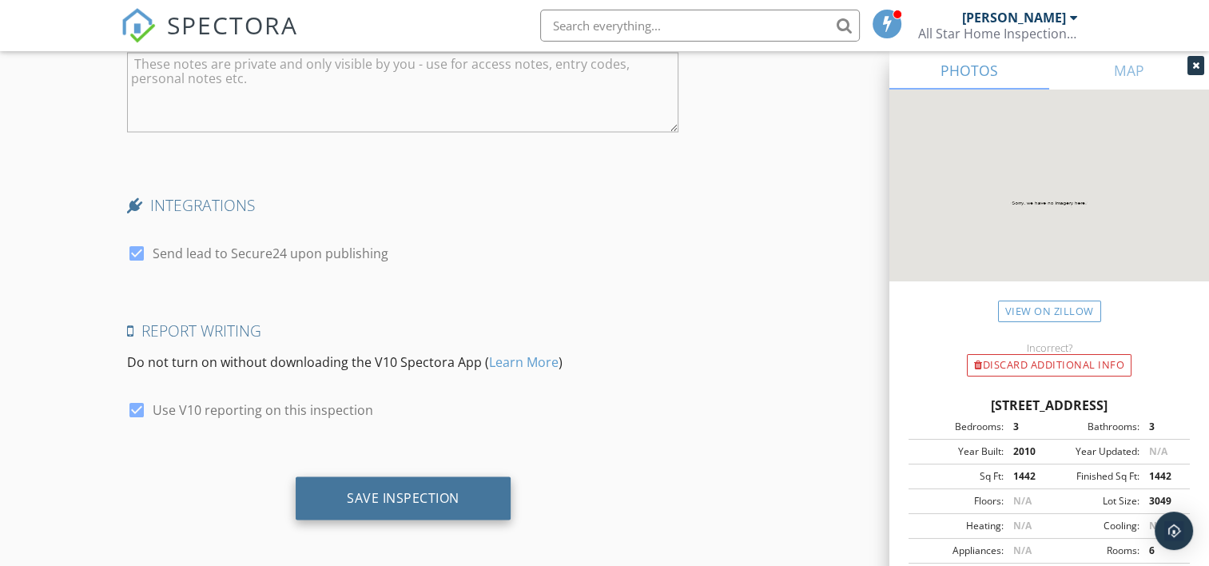
type textarea "Included at no additional cost with the purchase of the Full Home Inspection"
click at [404, 490] on div "Save Inspection" at bounding box center [403, 498] width 113 height 16
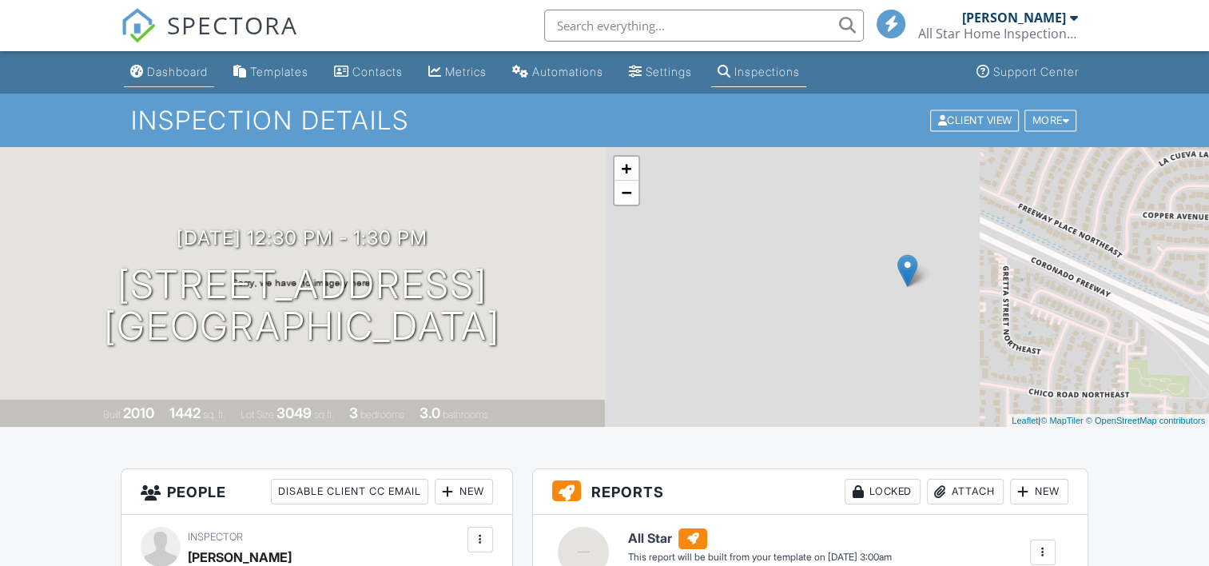
click at [177, 74] on div "Dashboard" at bounding box center [177, 72] width 61 height 14
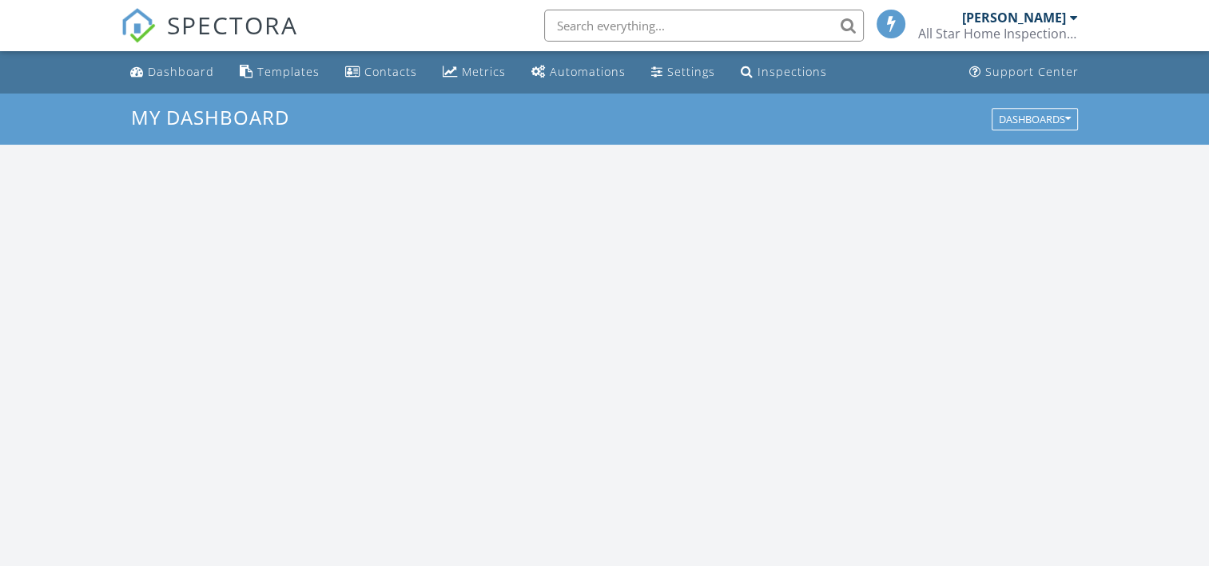
scroll to position [1479, 1234]
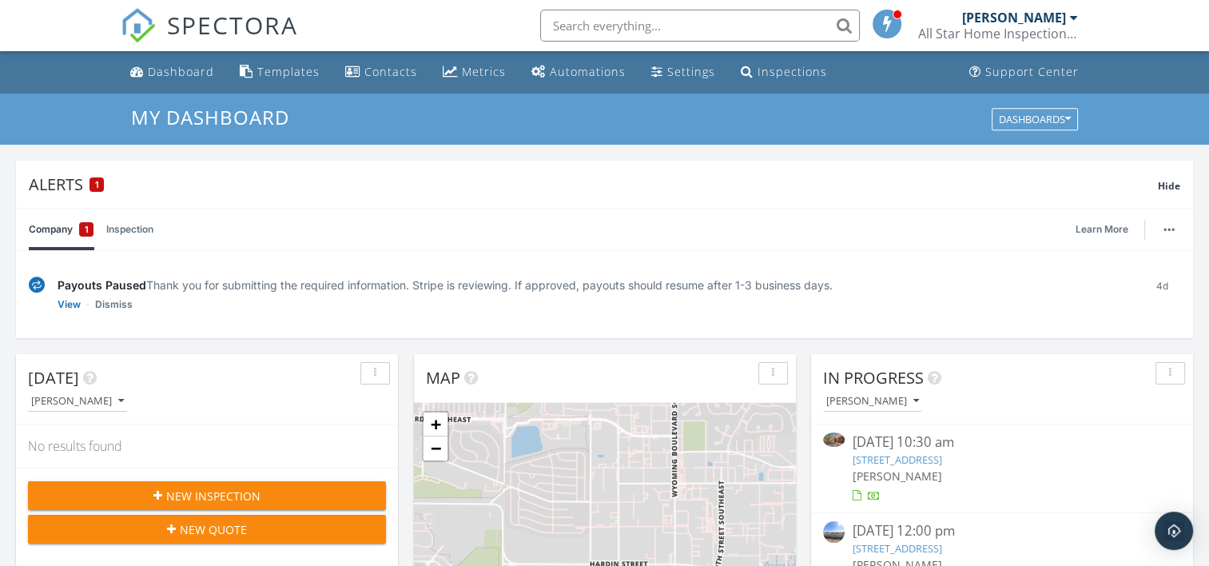
click at [229, 488] on span "New Inspection" at bounding box center [213, 496] width 94 height 17
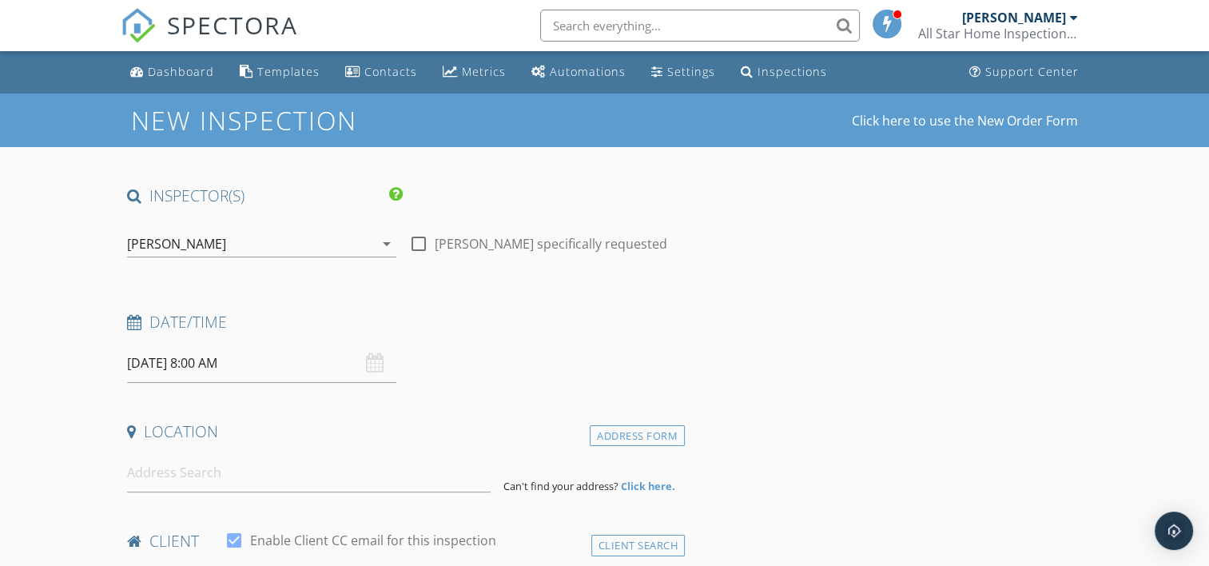
click at [218, 359] on input "09/29/2025 8:00 AM" at bounding box center [261, 363] width 269 height 39
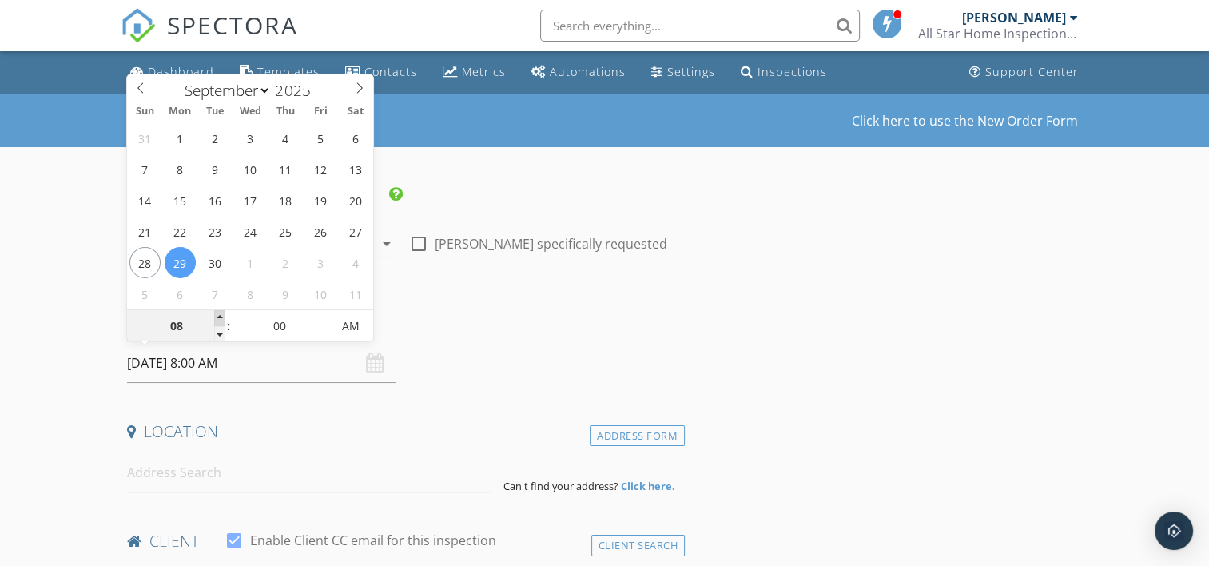
type input "09"
type input "09/29/2025 9:00 AM"
click at [219, 316] on span at bounding box center [219, 318] width 11 height 16
type input "10"
type input "09/29/2025 10:00 AM"
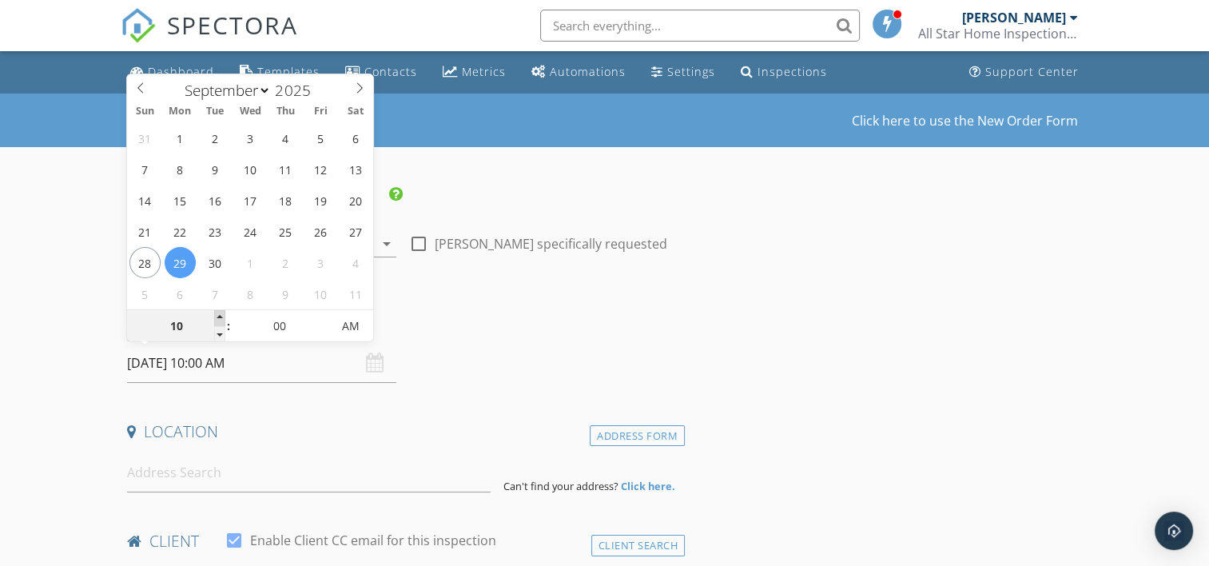
click at [219, 316] on span at bounding box center [219, 318] width 11 height 16
type input "11"
type input "09/29/2025 11:00 AM"
click at [219, 315] on span at bounding box center [219, 318] width 11 height 16
type input "12"
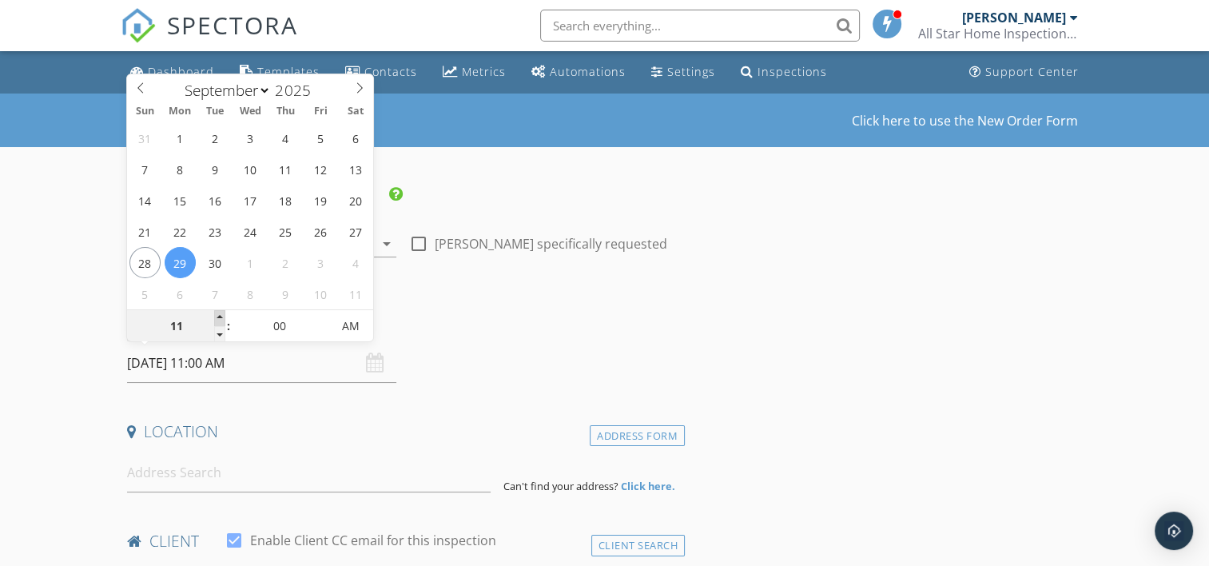
type input "09/29/2025 12:00 PM"
click at [219, 315] on span at bounding box center [219, 318] width 11 height 16
type input "01"
type input "09/29/2025 1:00 PM"
click at [219, 315] on span at bounding box center [219, 318] width 11 height 16
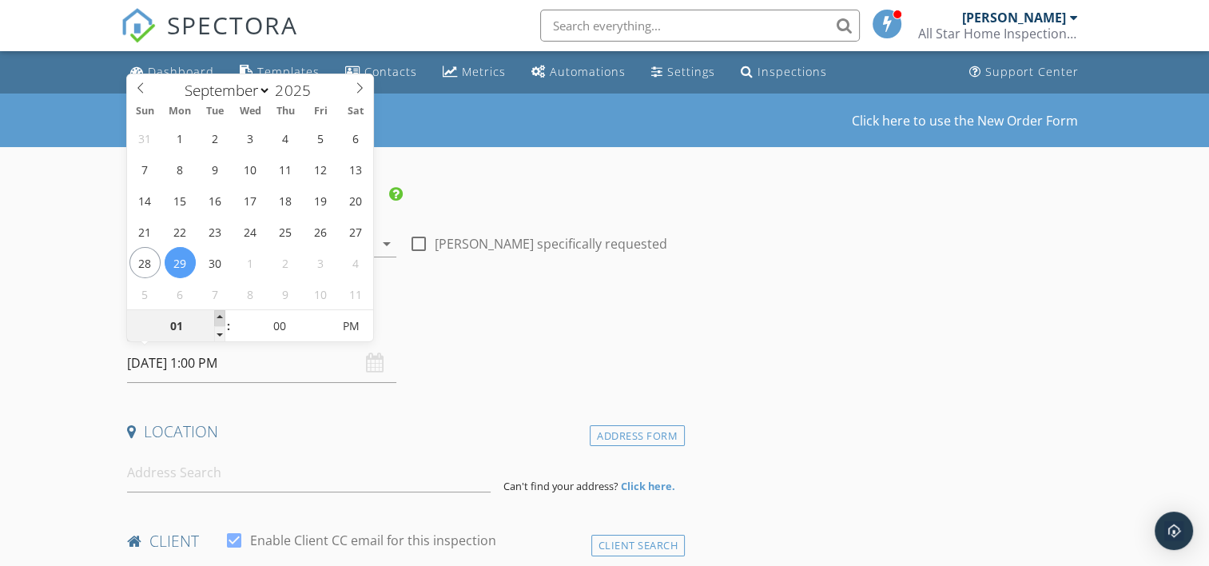
type input "02"
type input "09/29/2025 2:00 PM"
click at [219, 315] on span at bounding box center [219, 318] width 11 height 16
type input "05"
type input "09/29/2025 2:05 PM"
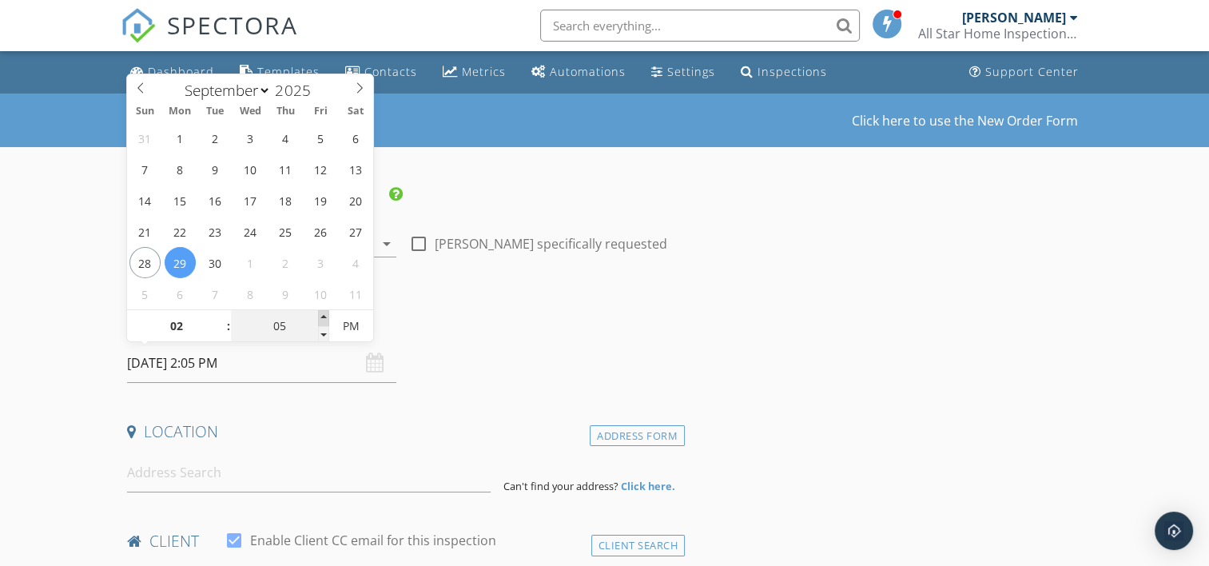
click at [324, 313] on span at bounding box center [323, 318] width 11 height 16
type input "10"
type input "09/29/2025 2:10 PM"
click at [324, 313] on span at bounding box center [323, 318] width 11 height 16
type input "15"
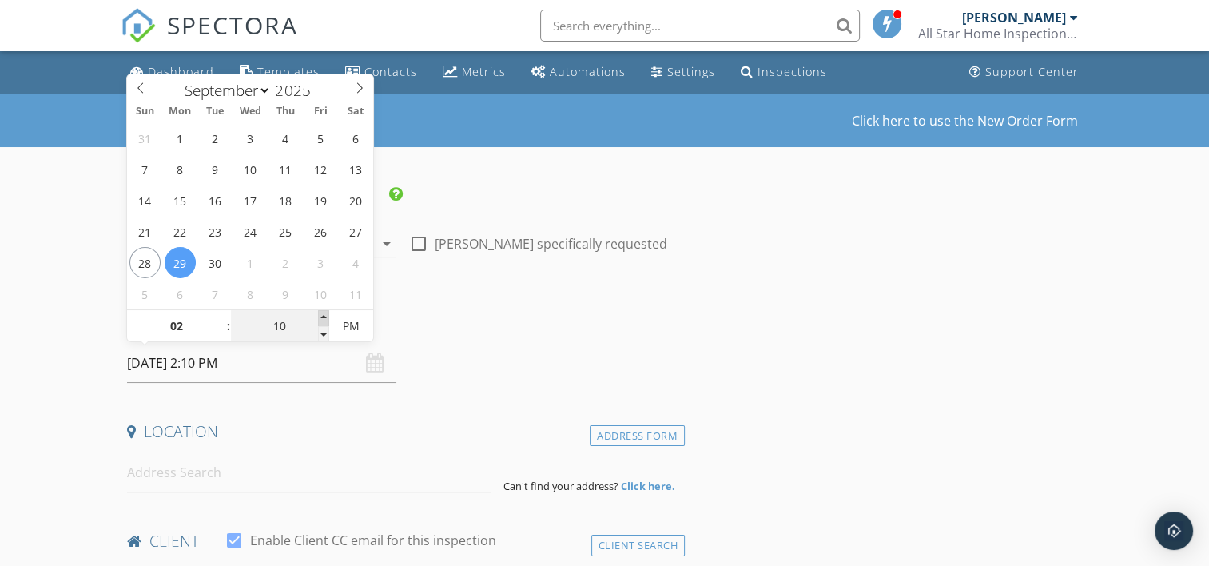
type input "09/29/2025 2:15 PM"
click at [324, 313] on span at bounding box center [323, 318] width 11 height 16
type input "20"
type input "09/29/2025 2:20 PM"
click at [324, 313] on span at bounding box center [323, 318] width 11 height 16
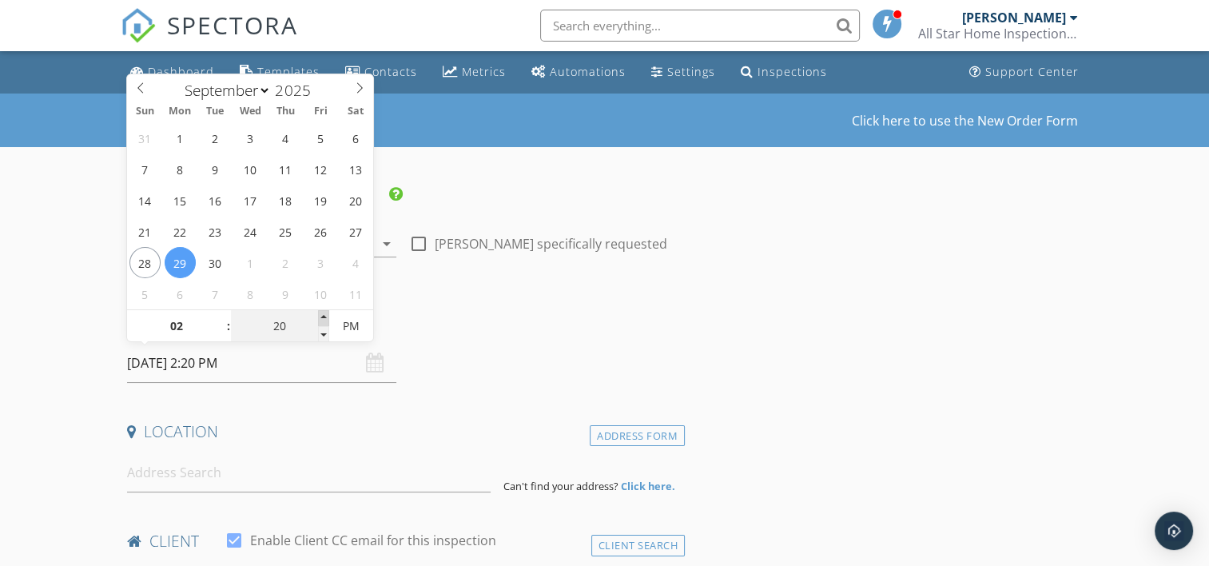
type input "25"
type input "09/29/2025 2:25 PM"
click at [324, 313] on span at bounding box center [323, 318] width 11 height 16
type input "30"
type input "[DATE] 2:30 PM"
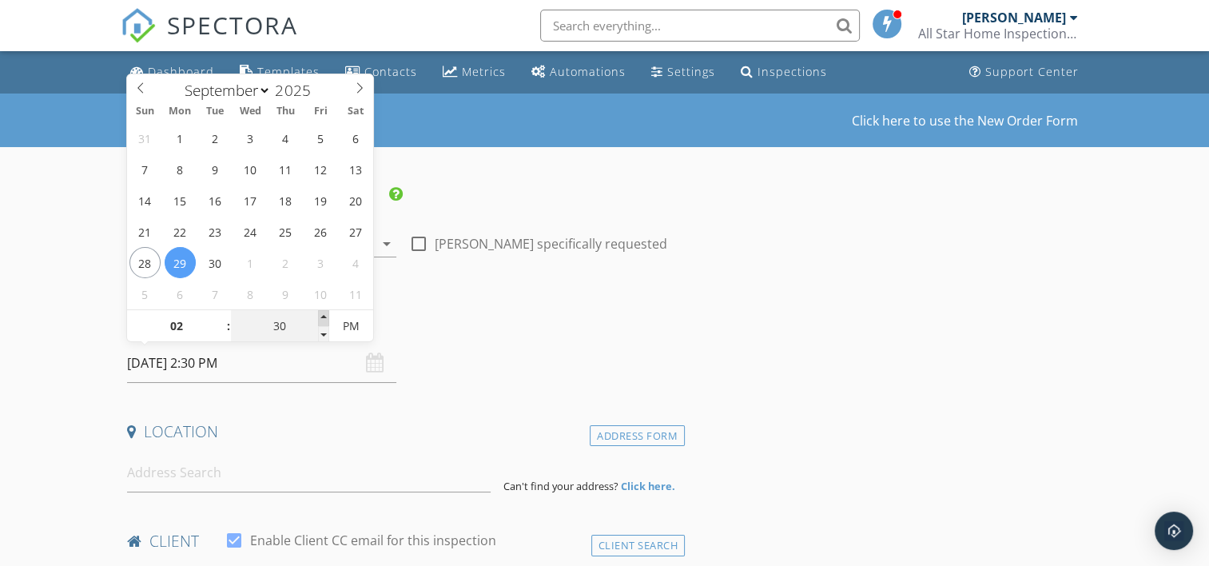
click at [324, 313] on span at bounding box center [323, 318] width 11 height 16
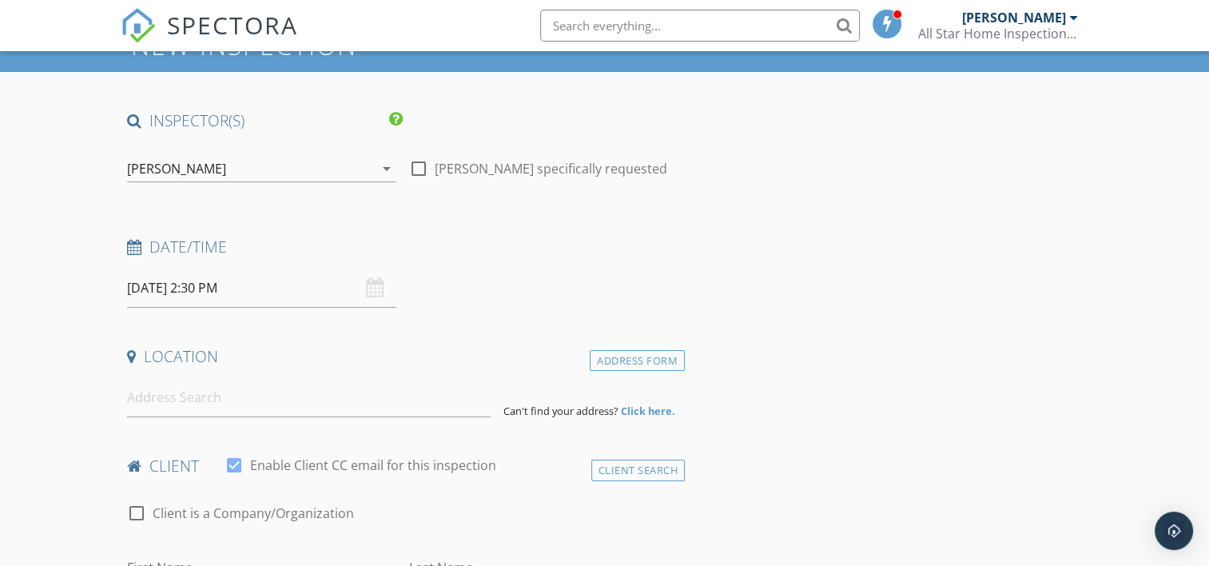
scroll to position [106, 0]
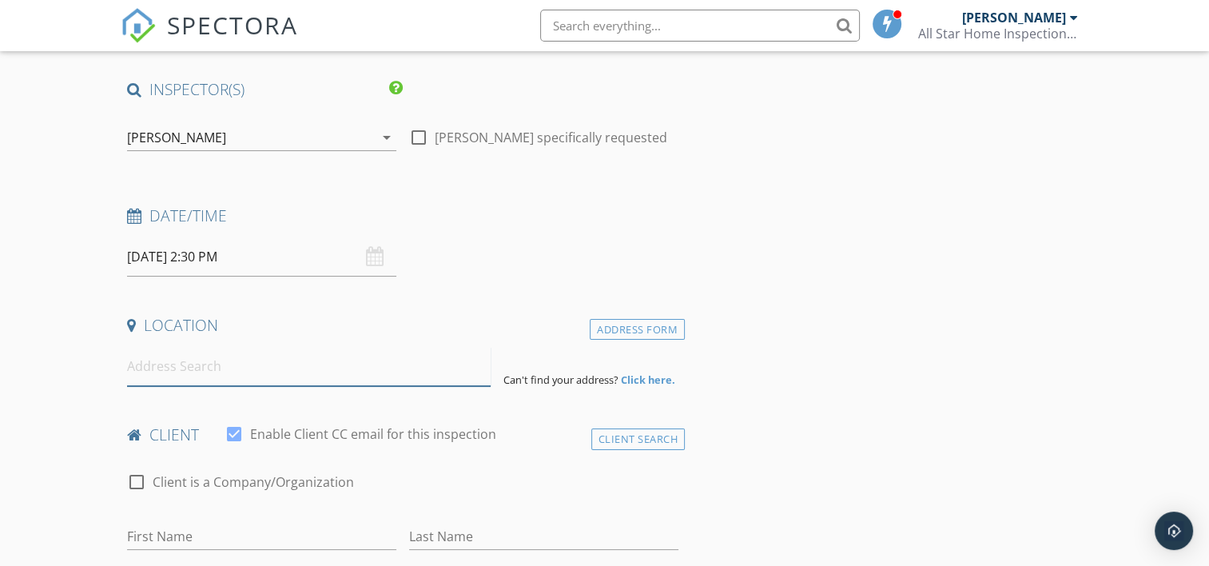
click at [245, 367] on input at bounding box center [309, 366] width 364 height 39
paste input "[STREET_ADDRESS]"
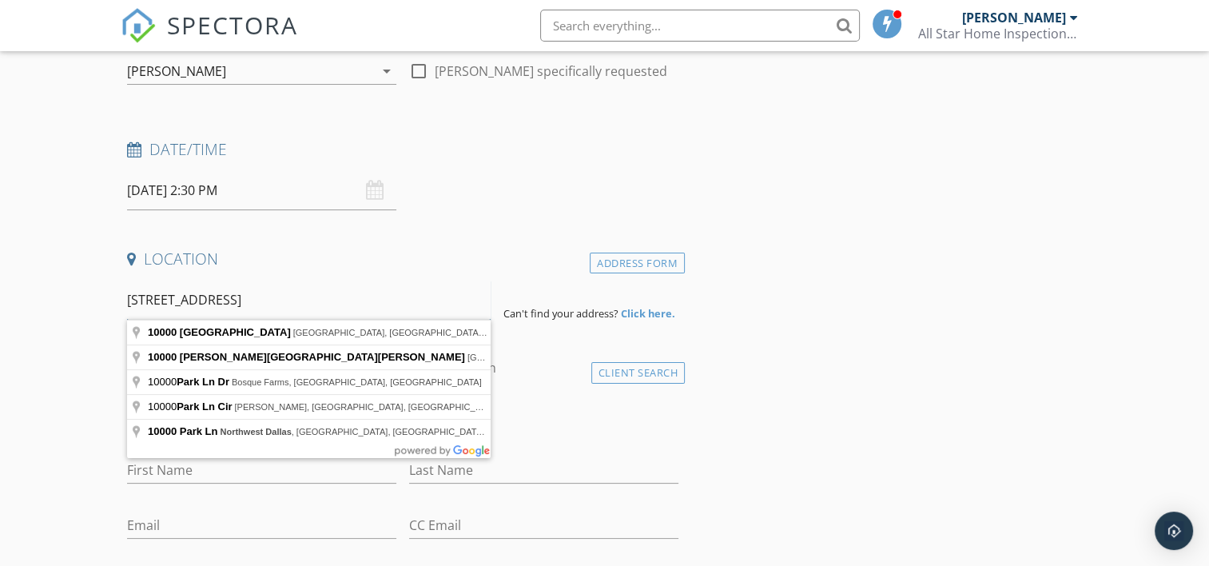
scroll to position [213, 0]
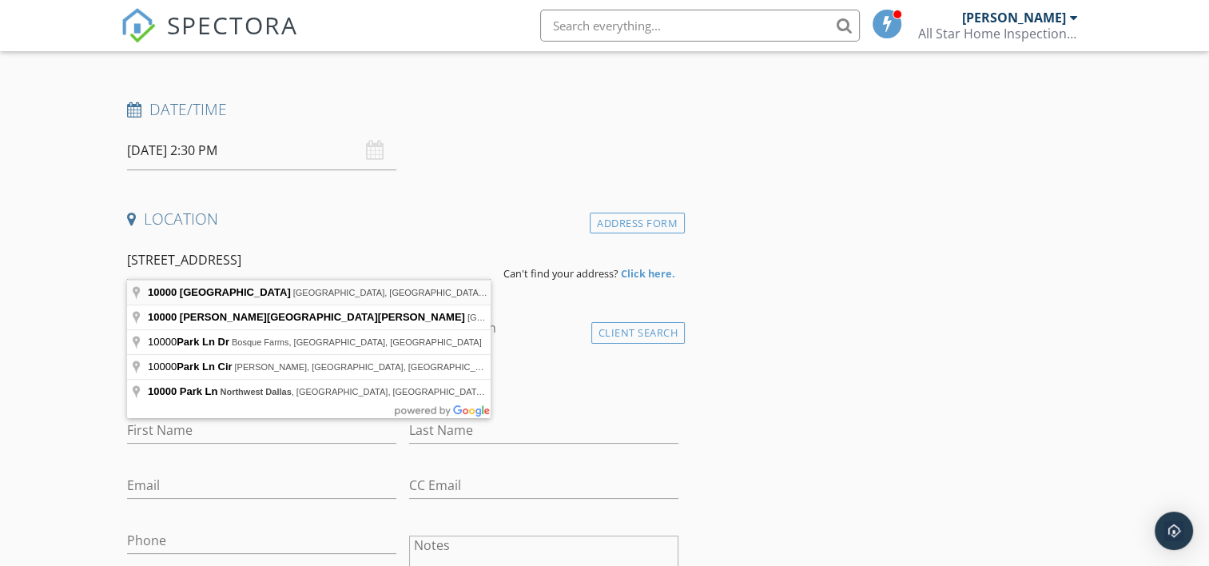
type input "10000 Park Ln NW, Albuquerque, NM, USA"
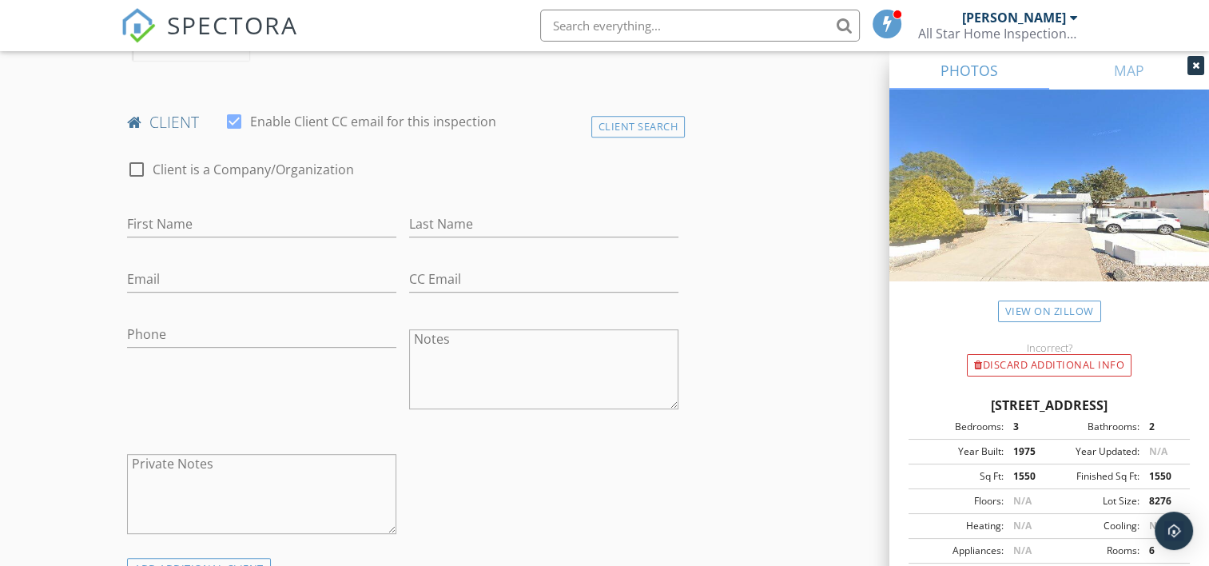
scroll to position [852, 0]
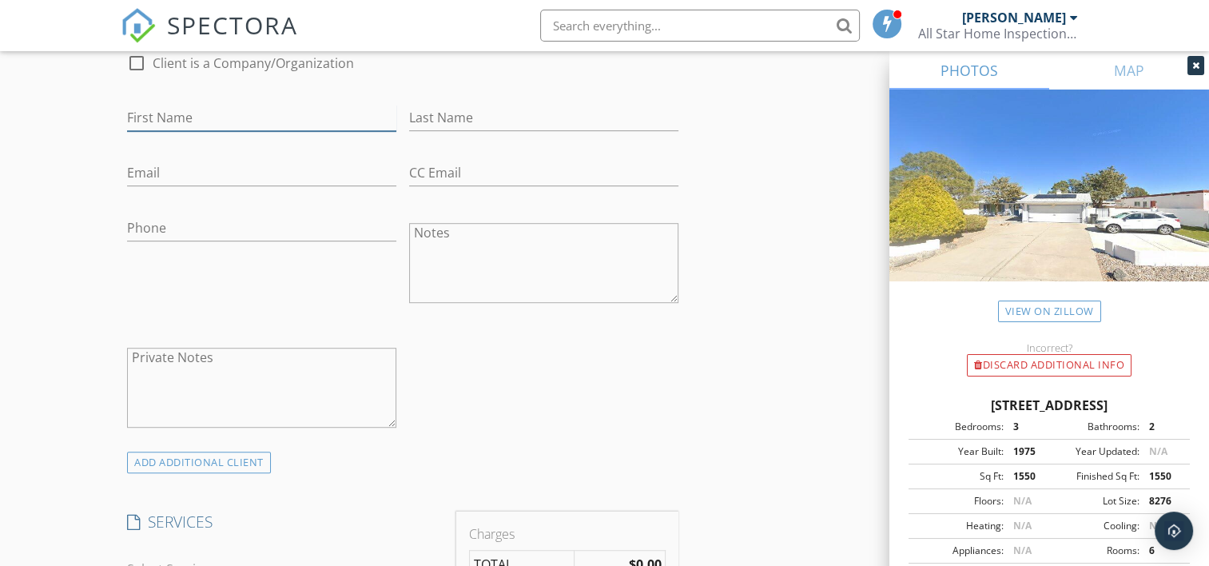
click at [197, 113] on input "First Name" at bounding box center [261, 118] width 269 height 26
paste input "[PERSON_NAME]"
type input "[PERSON_NAME]"
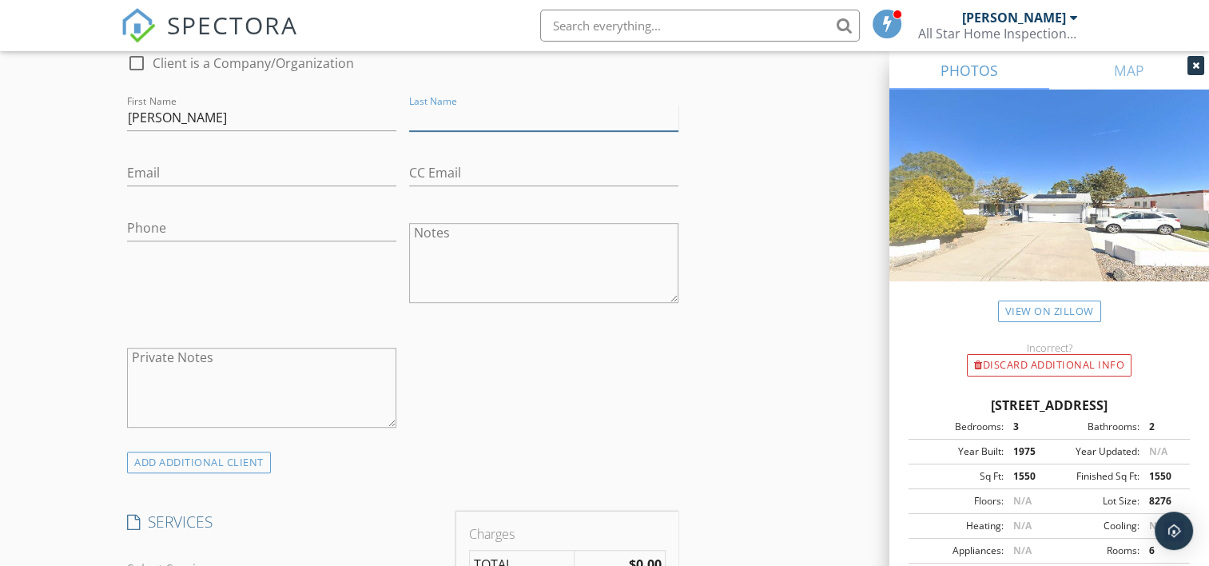
click at [468, 107] on input "Last Name" at bounding box center [543, 118] width 269 height 26
paste input "Kent Pulsipher"
click at [443, 117] on input "Kent Pulsipher" at bounding box center [543, 118] width 269 height 26
type input "Pulsipher"
click at [240, 116] on input "Kent Pulsipher" at bounding box center [261, 118] width 269 height 26
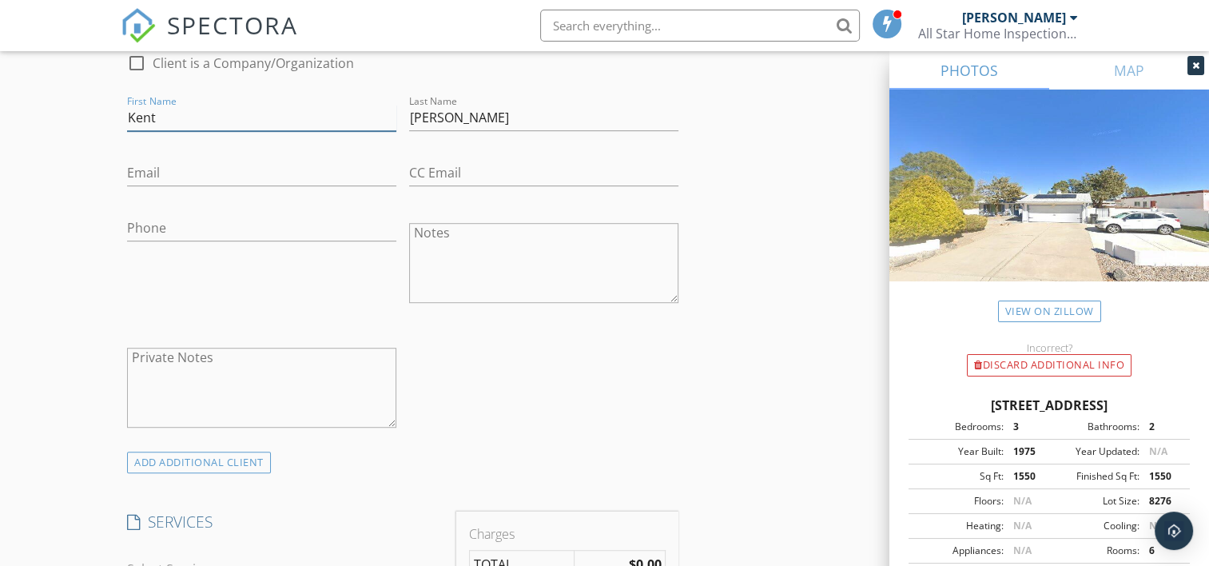
type input "Kent"
click at [159, 165] on input "Email" at bounding box center [261, 173] width 269 height 26
paste input "kpulsipher@yahoo.com"
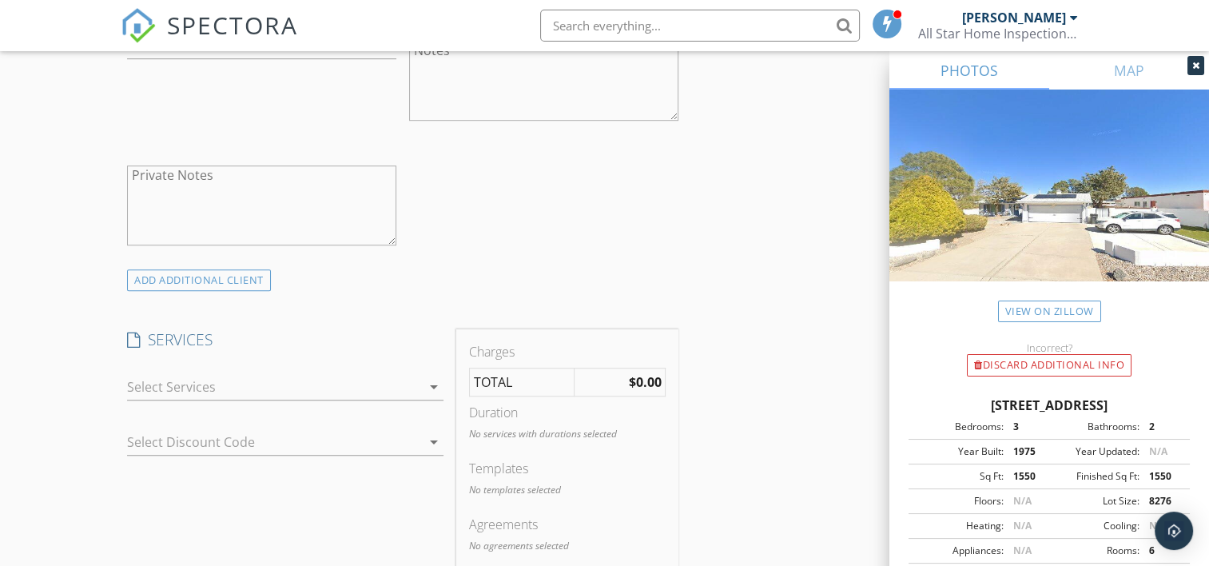
scroll to position [1065, 0]
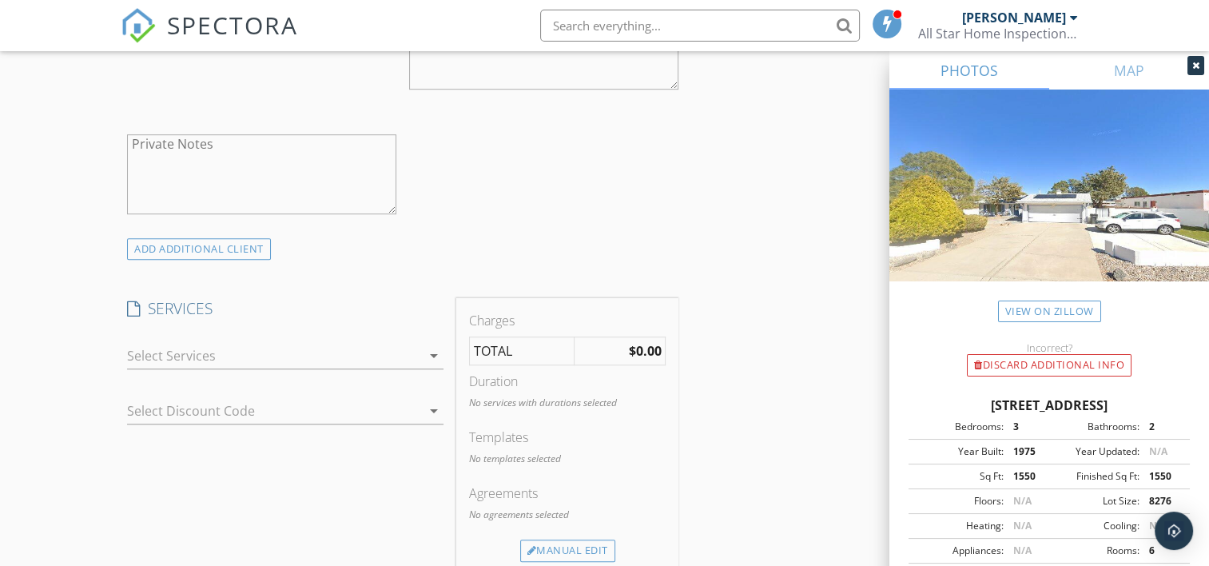
type input "kpulsipher@yahoo.com"
click at [301, 348] on div at bounding box center [274, 356] width 294 height 26
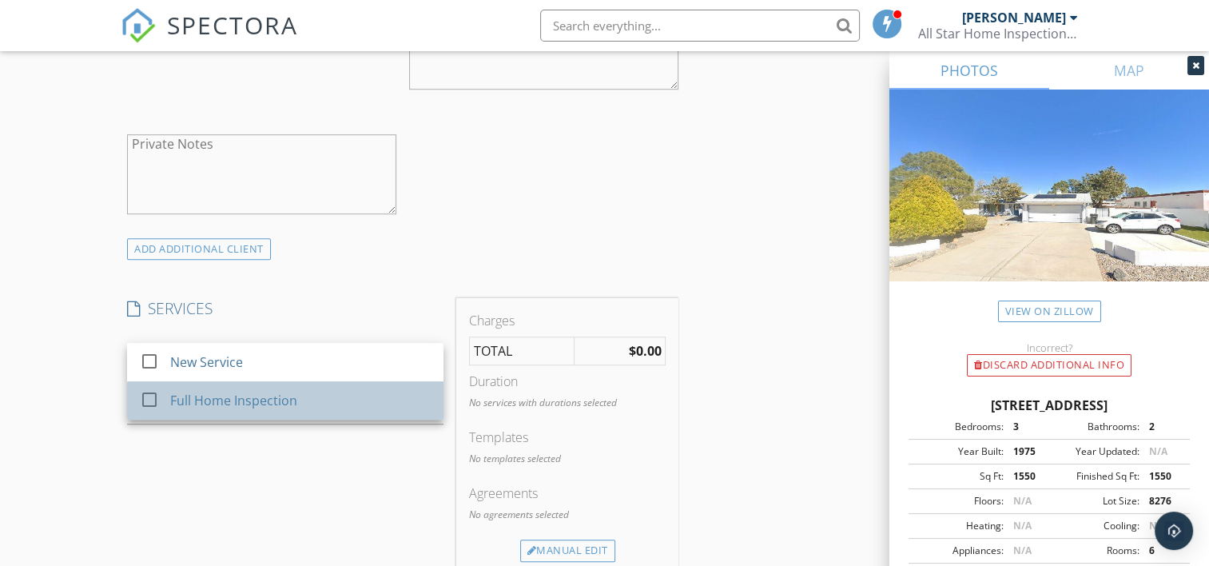
click at [192, 393] on div "Full Home Inspection" at bounding box center [234, 400] width 127 height 19
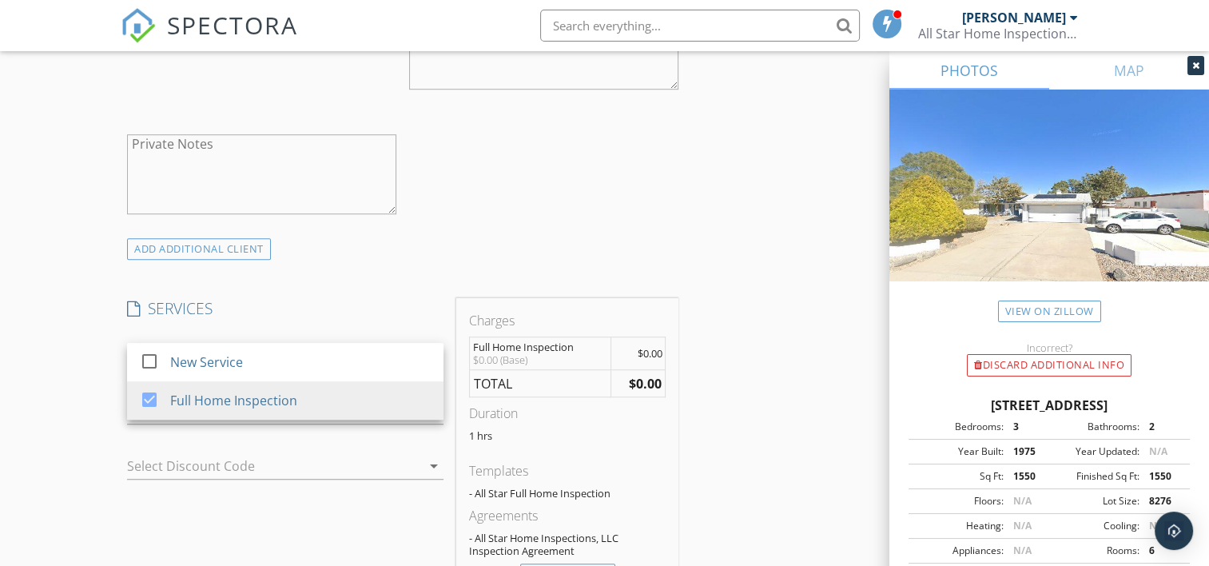
scroll to position [1172, 0]
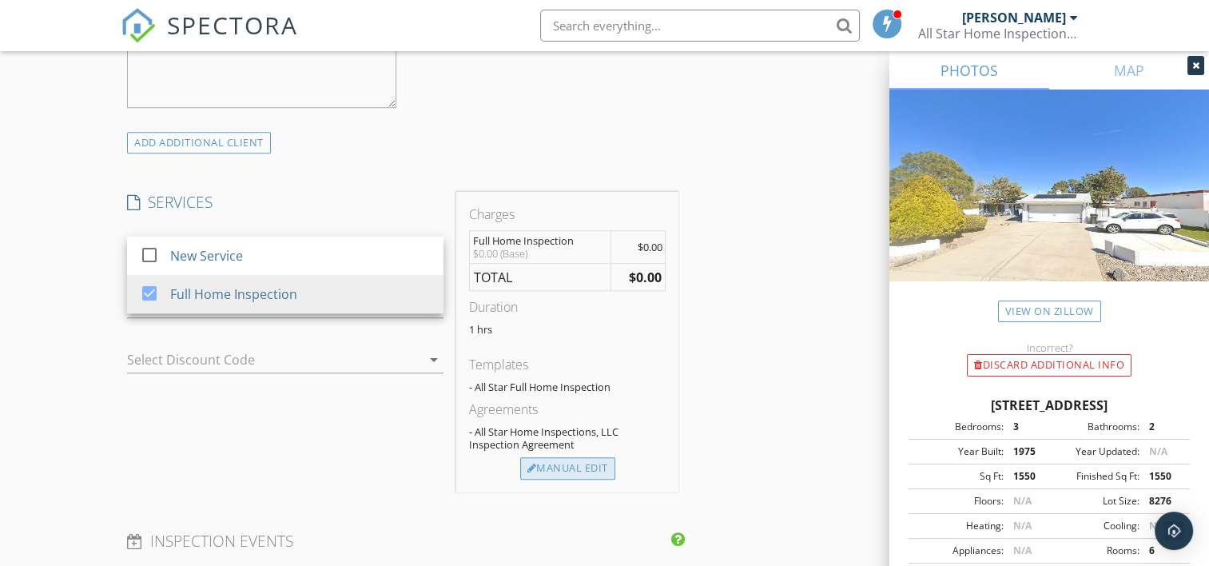
click at [566, 463] on div "Manual Edit" at bounding box center [567, 468] width 95 height 22
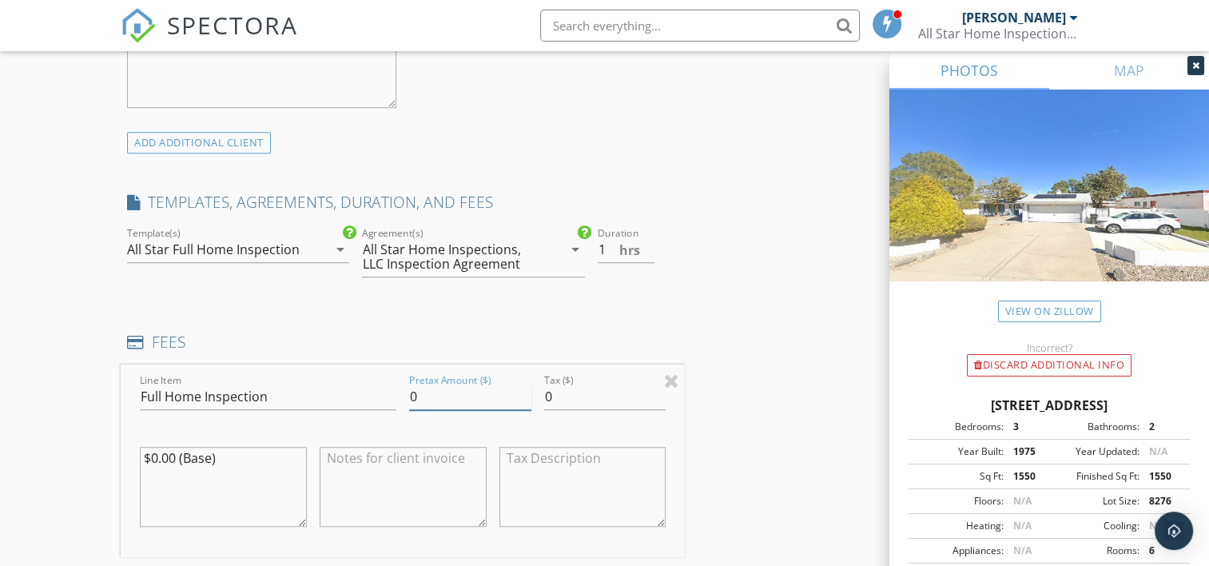
drag, startPoint x: 454, startPoint y: 395, endPoint x: 382, endPoint y: 388, distance: 72.3
click at [382, 388] on div "Line Item Full Home Inspection Pretax Amount ($) 0 Tax ($) 0 $0.00 (Base)" at bounding box center [403, 460] width 564 height 193
type input "345"
drag, startPoint x: 571, startPoint y: 396, endPoint x: 531, endPoint y: 393, distance: 40.1
click at [531, 393] on div "Line Item Full Home Inspection Pretax Amount ($) 345 Tax ($) 0 $0.00 (Base)" at bounding box center [403, 460] width 564 height 193
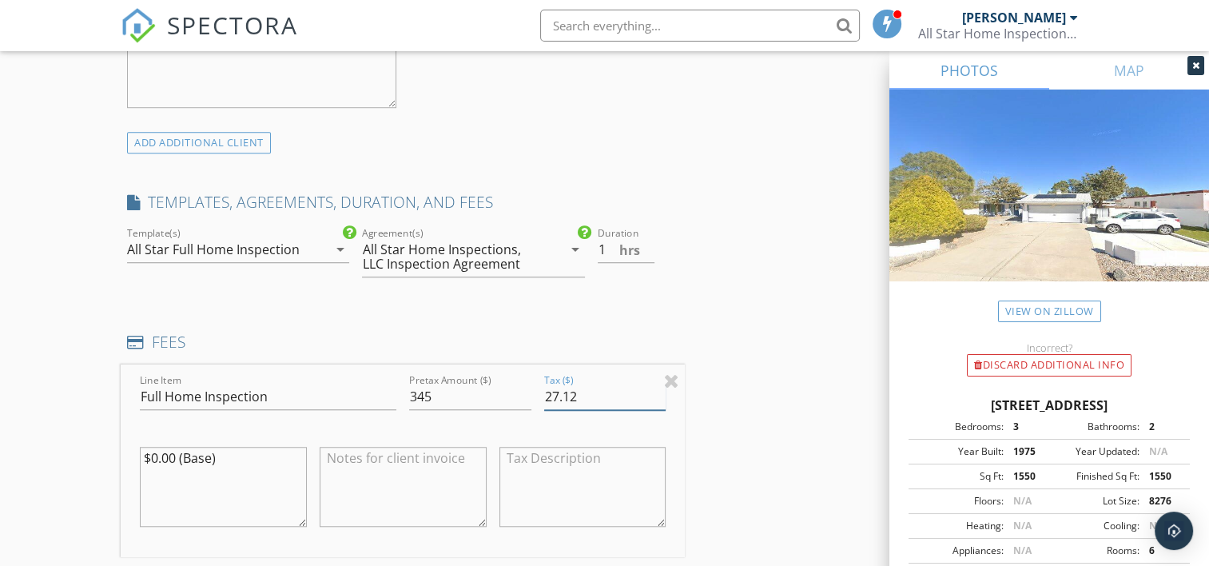
type input "27.12"
drag, startPoint x: 241, startPoint y: 462, endPoint x: 59, endPoint y: 448, distance: 182.0
click at [59, 448] on div "New Inspection Click here to use the New Order Form INSPECTOR(S) check_box Bobb…" at bounding box center [604, 454] width 1209 height 3065
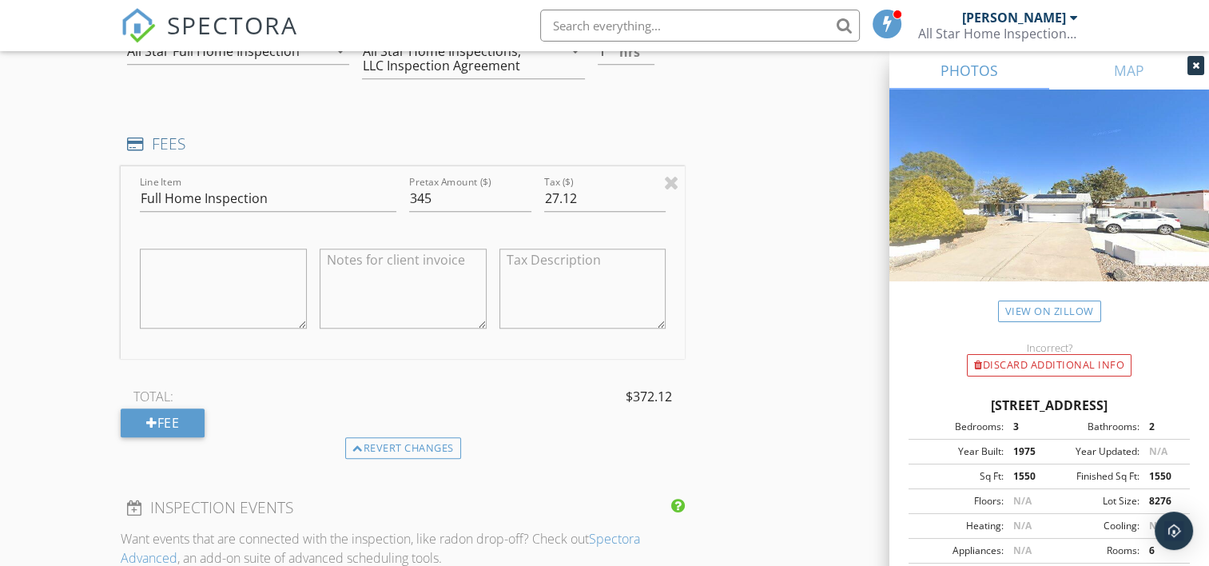
scroll to position [1385, 0]
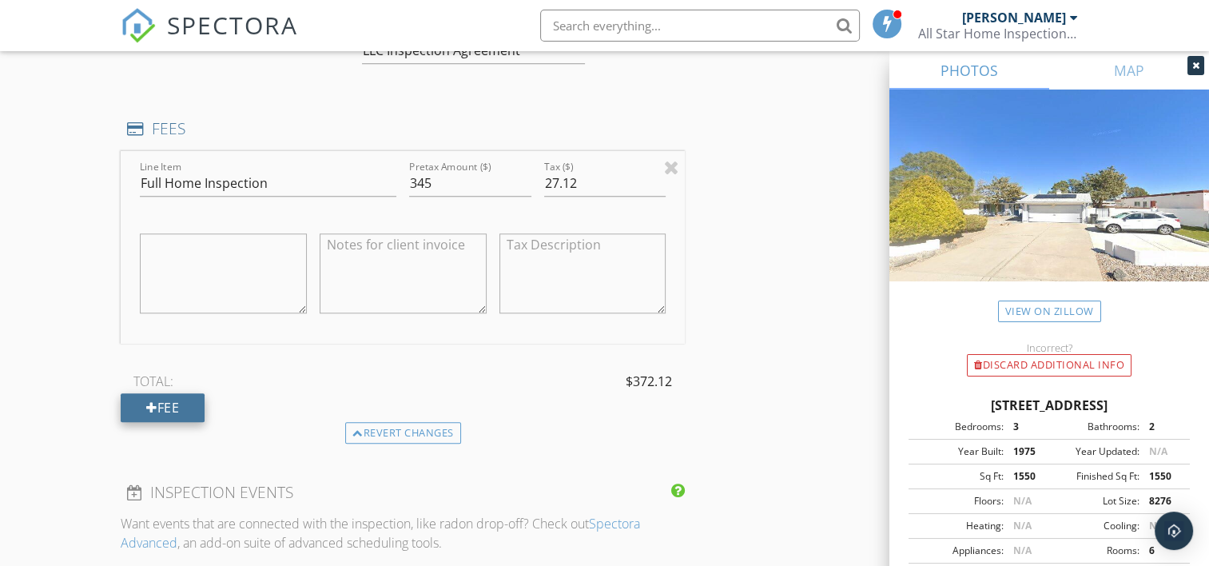
click at [173, 405] on div "Fee" at bounding box center [163, 407] width 84 height 29
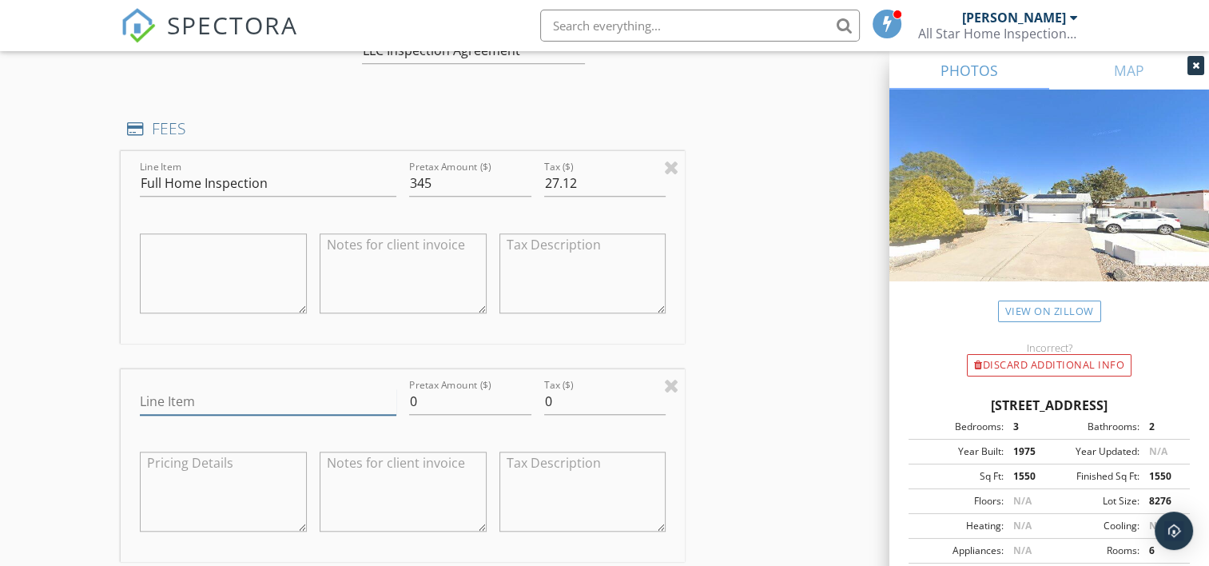
click at [241, 403] on input "Line Item" at bounding box center [268, 401] width 257 height 26
type input "Termite/Dry Rot Inspection"
click at [419, 480] on textarea at bounding box center [403, 492] width 167 height 80
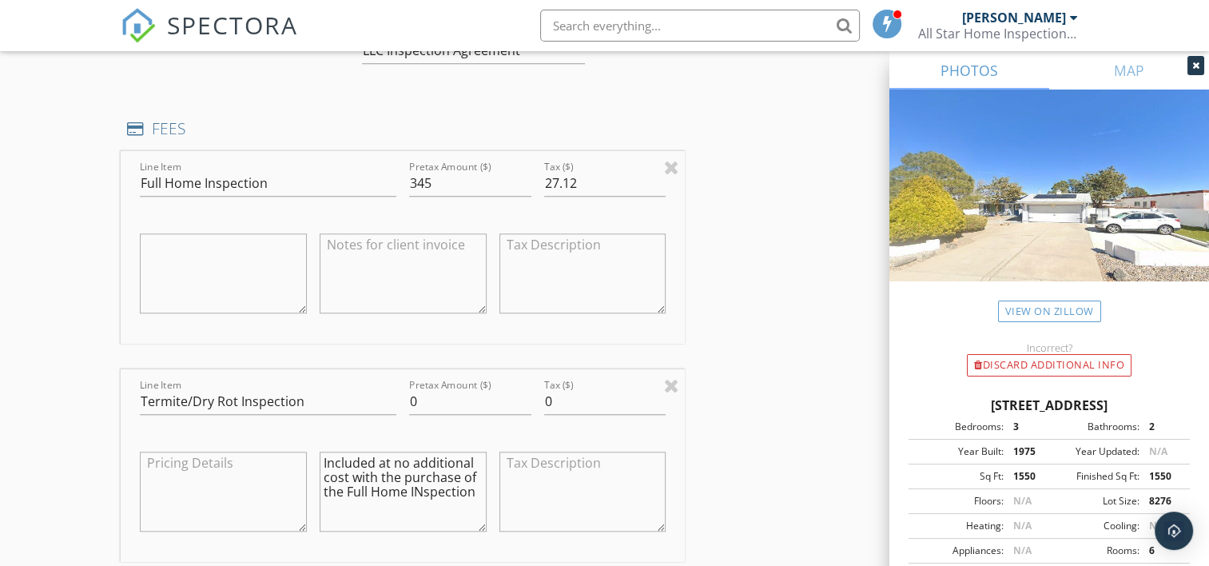
click at [419, 480] on textarea "Included at no additional cost with the purchase of the Full Home INspection" at bounding box center [403, 492] width 167 height 80
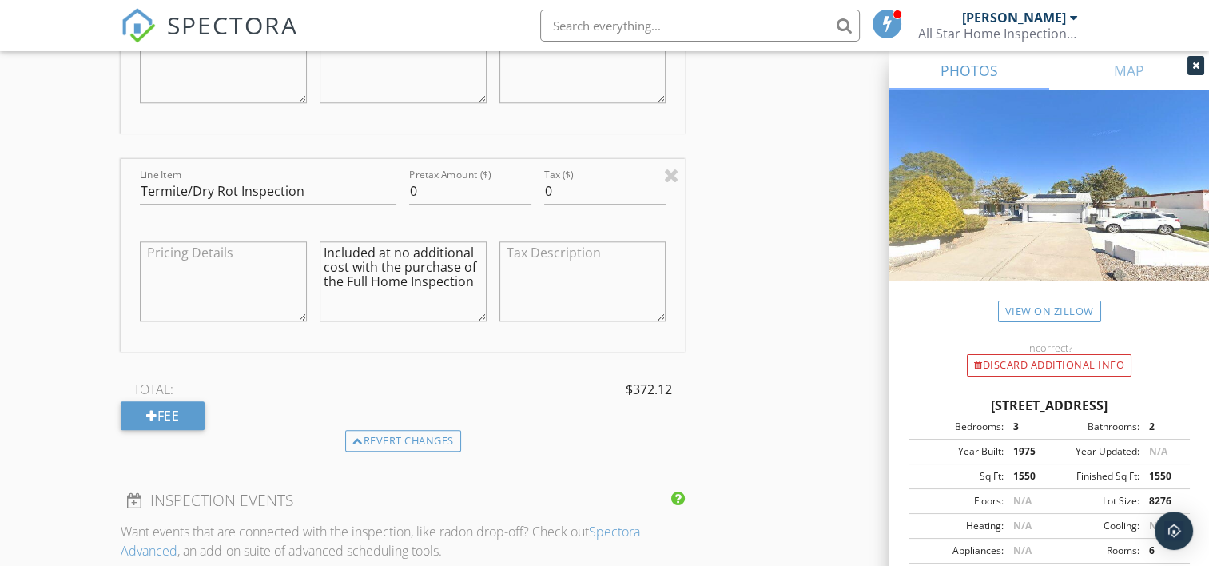
scroll to position [1598, 0]
drag, startPoint x: 472, startPoint y: 279, endPoint x: 307, endPoint y: 237, distance: 169.8
click at [307, 237] on div "Line Item Termite/Dry Rot Inspection Pretax Amount ($) 0 Tax ($) 0 Included at …" at bounding box center [403, 252] width 564 height 193
type textarea "Included at no additional cost with the purchase of the Full Home Inspection"
click at [165, 408] on div "Fee" at bounding box center [163, 412] width 84 height 29
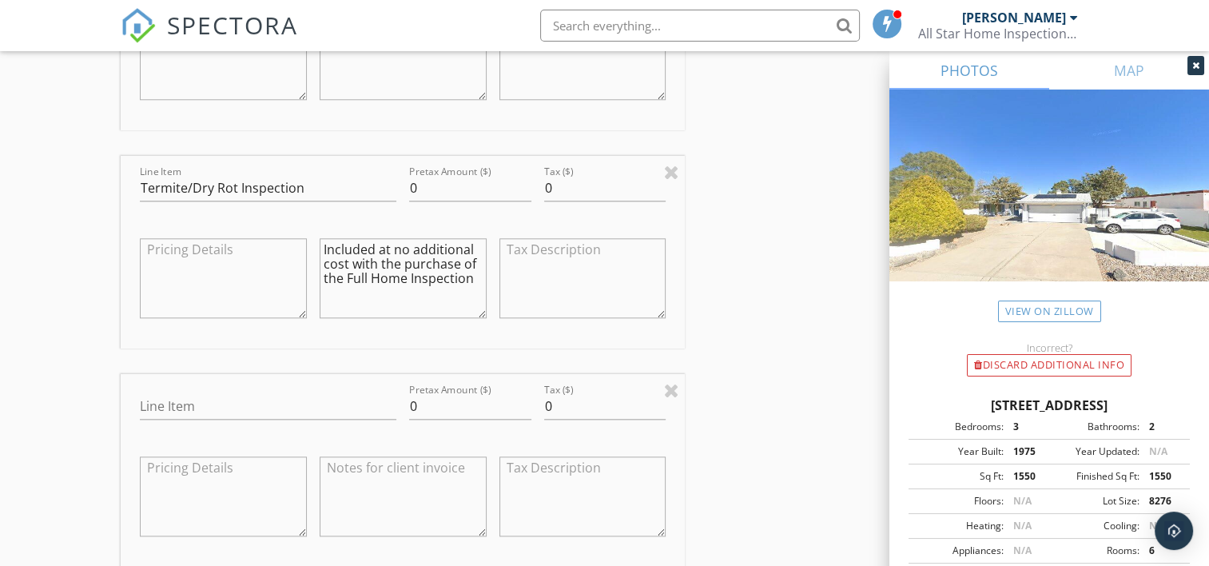
click at [377, 477] on textarea at bounding box center [403, 496] width 167 height 80
paste textarea "Included at no additional cost with the purchase of the Full Home Inspection"
type textarea "Included at no additional cost with the purchase of the Full Home Inspection"
click at [273, 399] on input "Line Item" at bounding box center [268, 406] width 257 height 26
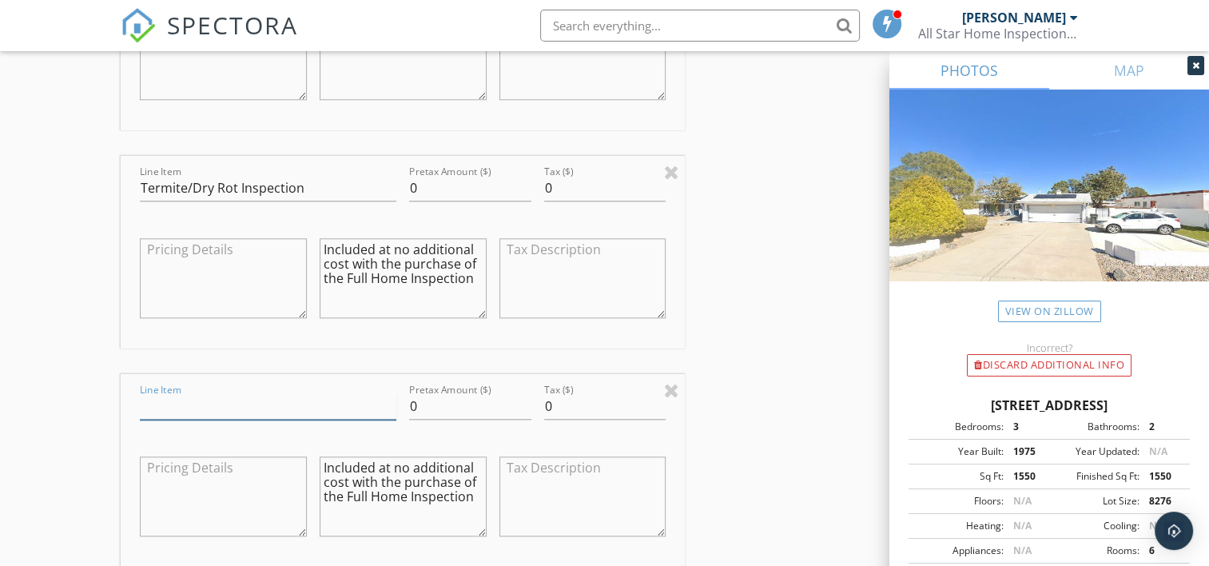
type input "Reinspection"
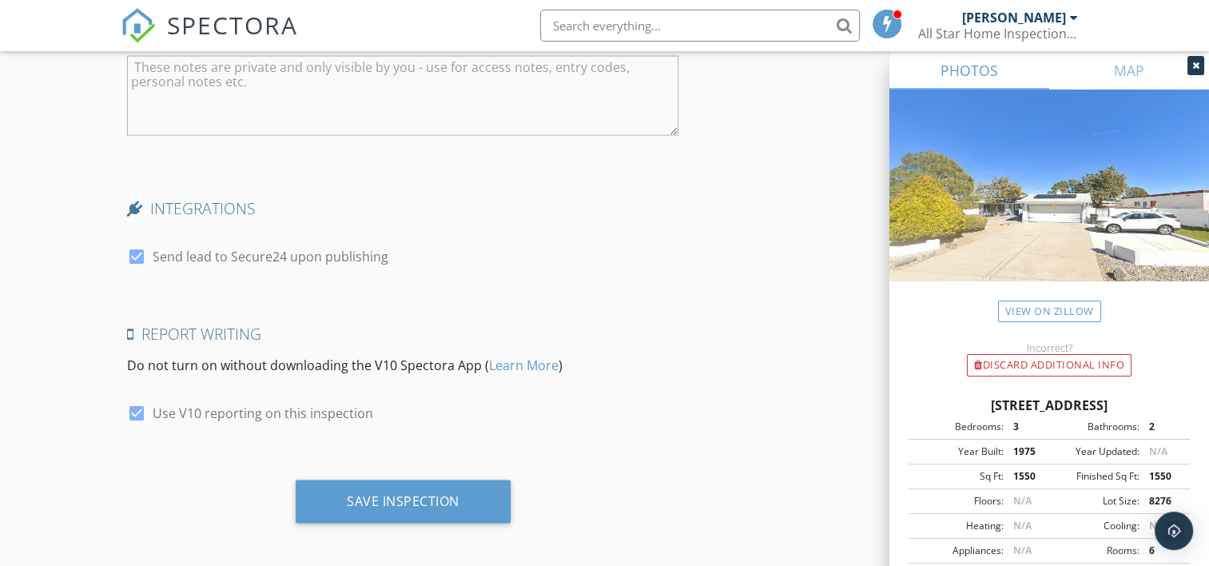
scroll to position [3024, 0]
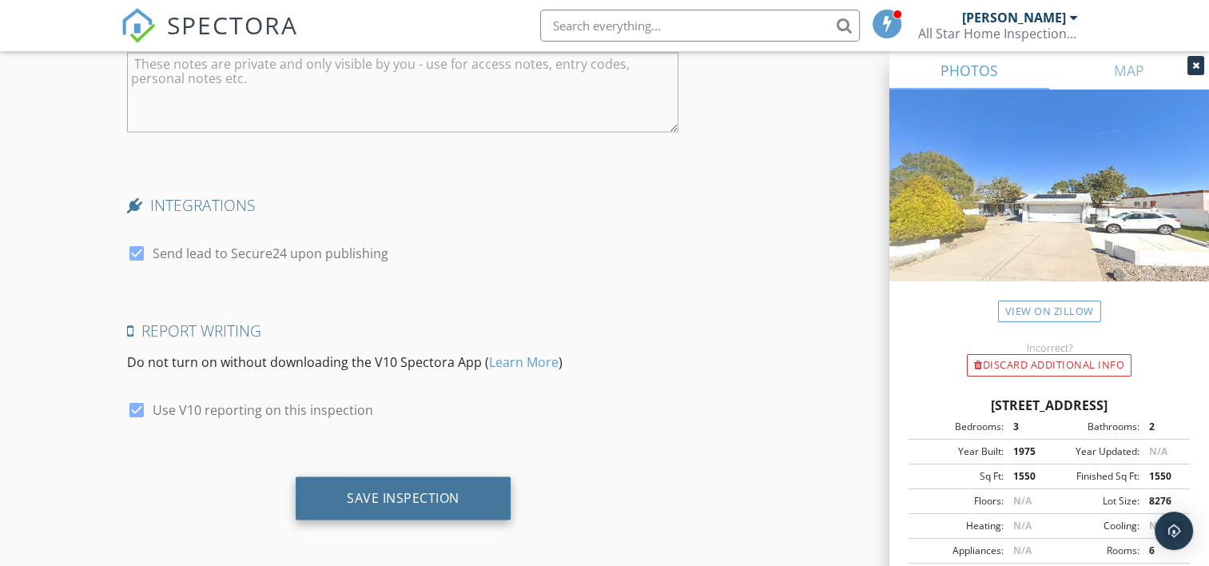
click at [409, 492] on div "Save Inspection" at bounding box center [403, 498] width 113 height 16
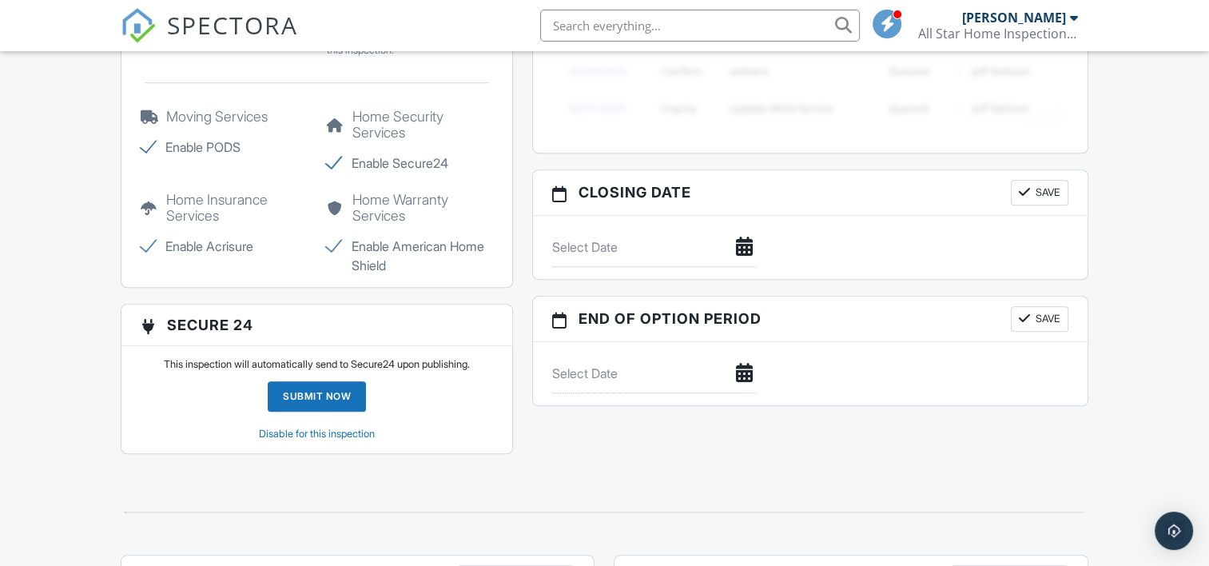
scroll to position [1493, 0]
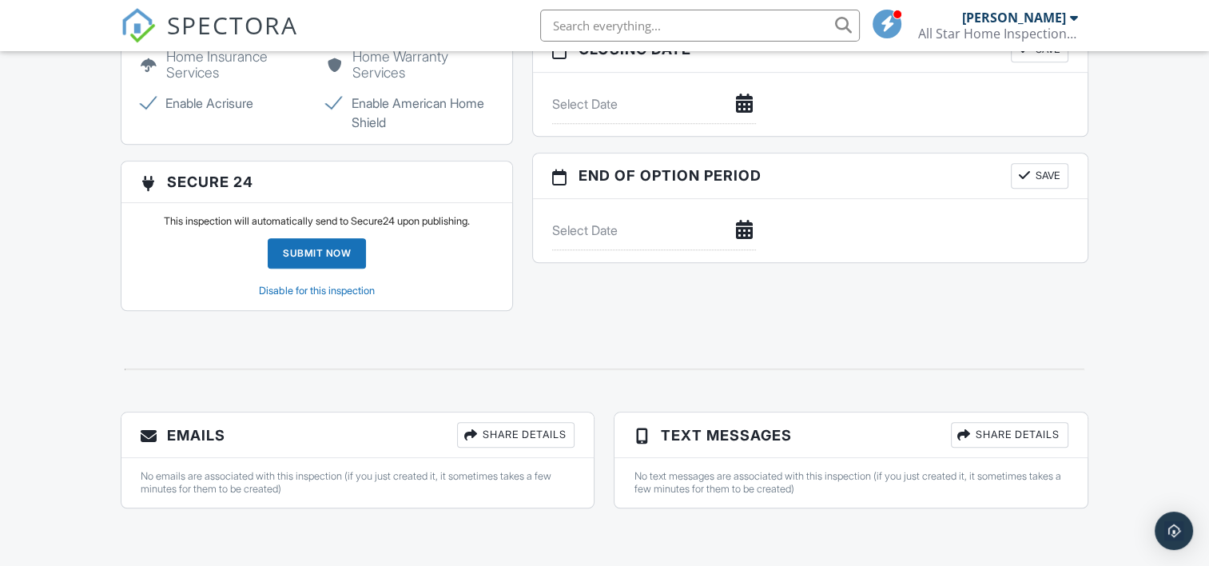
click at [310, 240] on div "Submit Now" at bounding box center [317, 253] width 98 height 30
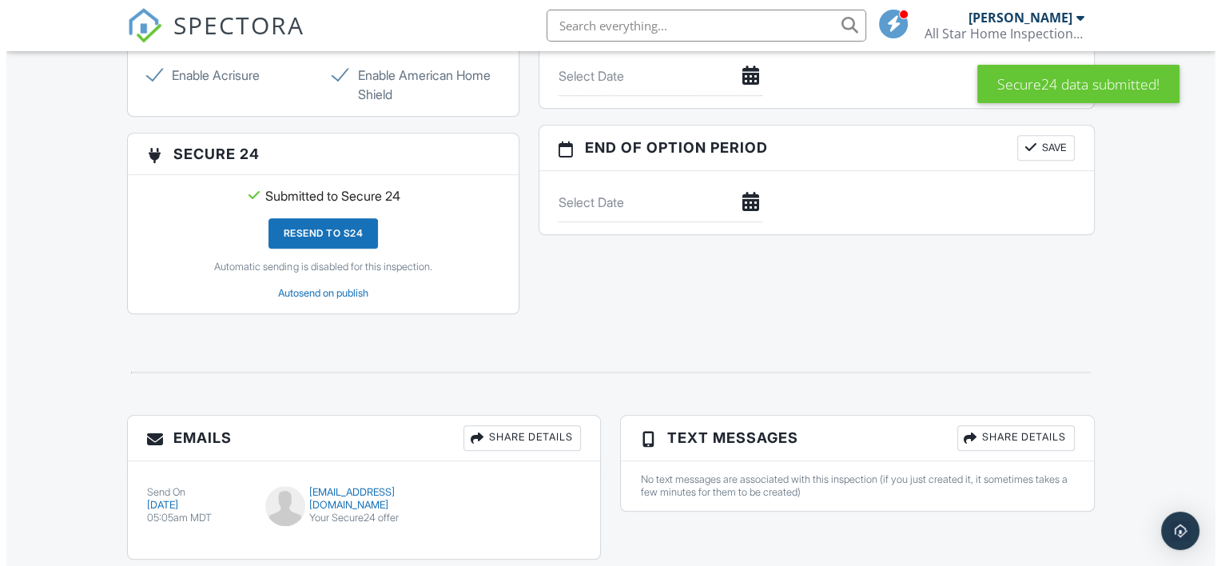
scroll to position [1573, 0]
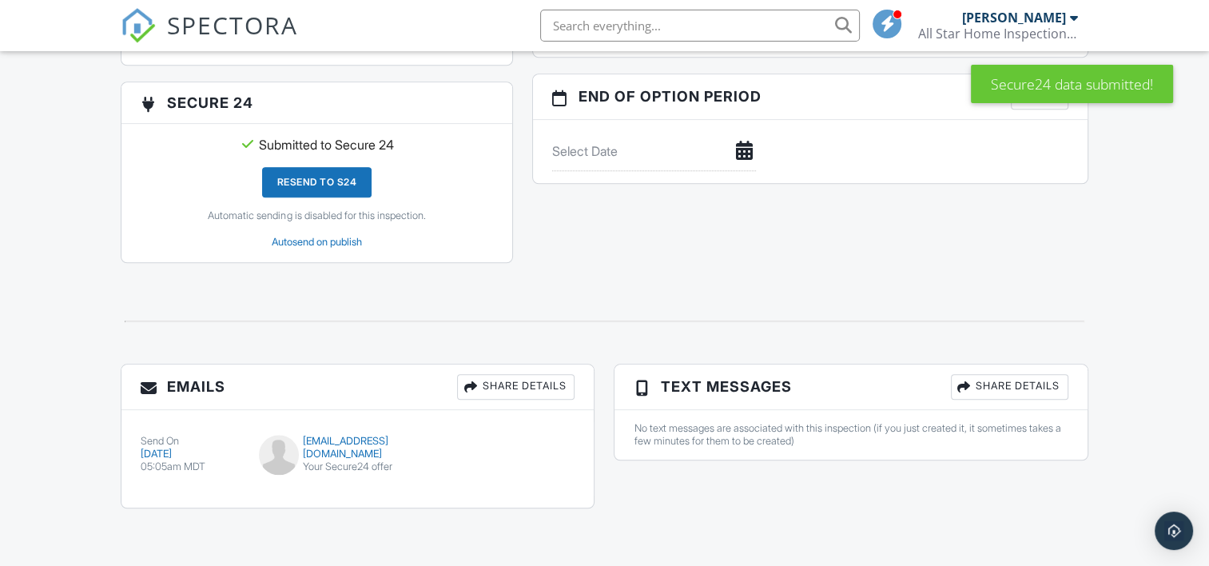
click at [515, 384] on div "Share Details" at bounding box center [515, 387] width 117 height 26
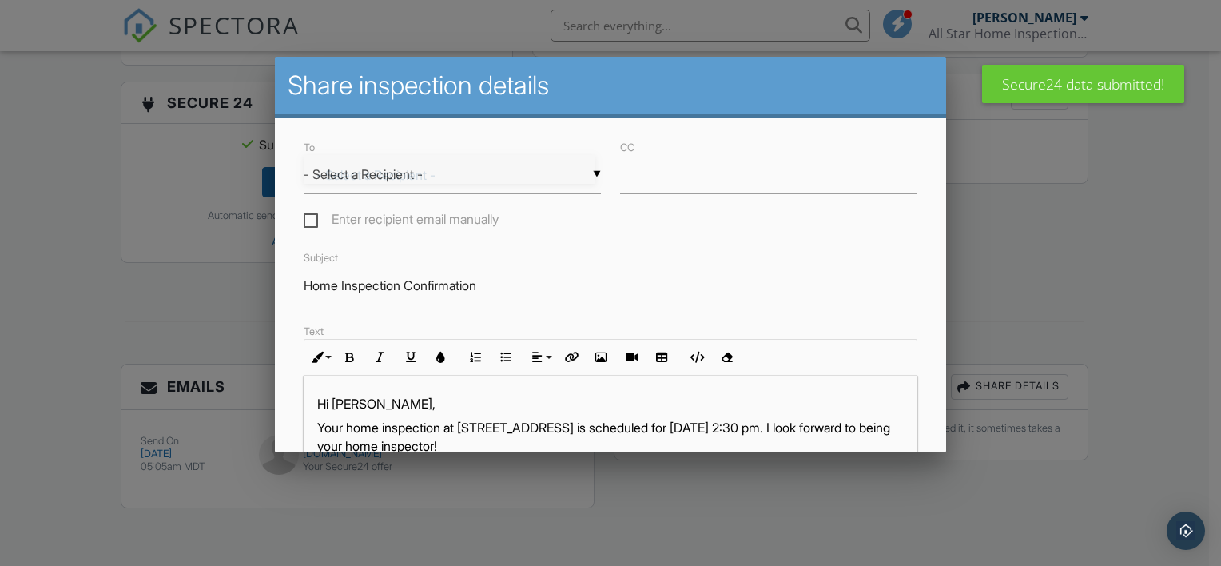
click at [420, 177] on div "▼ - Select a Recipient - - Select a Recipient - [PERSON_NAME] (Client) - Select…" at bounding box center [452, 174] width 297 height 39
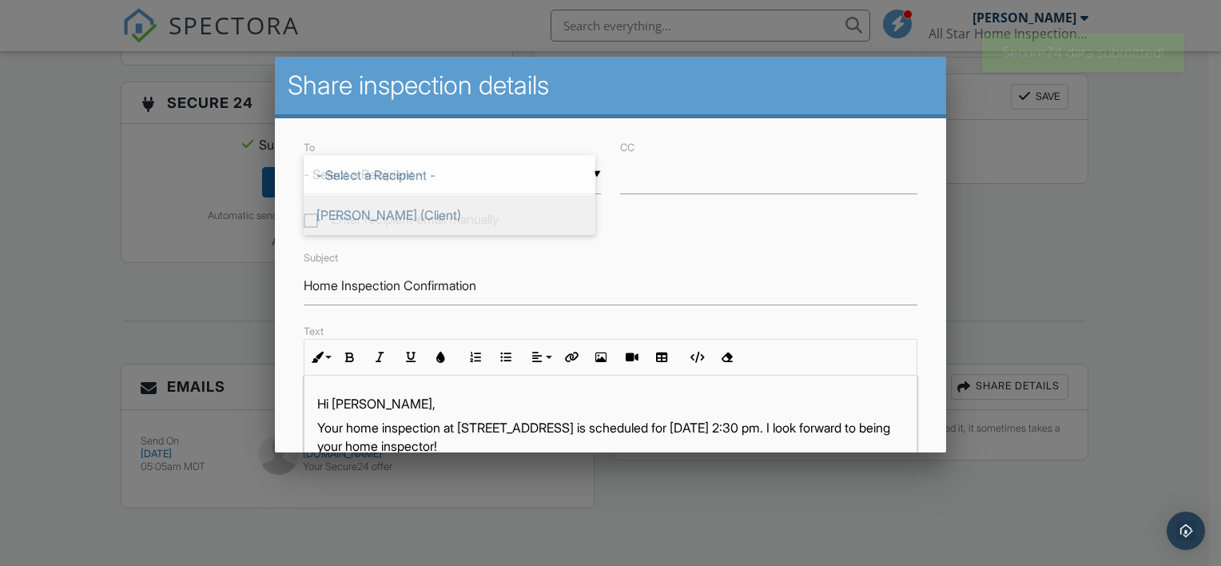
click at [380, 213] on span "[PERSON_NAME] (Client)" at bounding box center [450, 215] width 292 height 40
type input "[PERSON_NAME] (Client)"
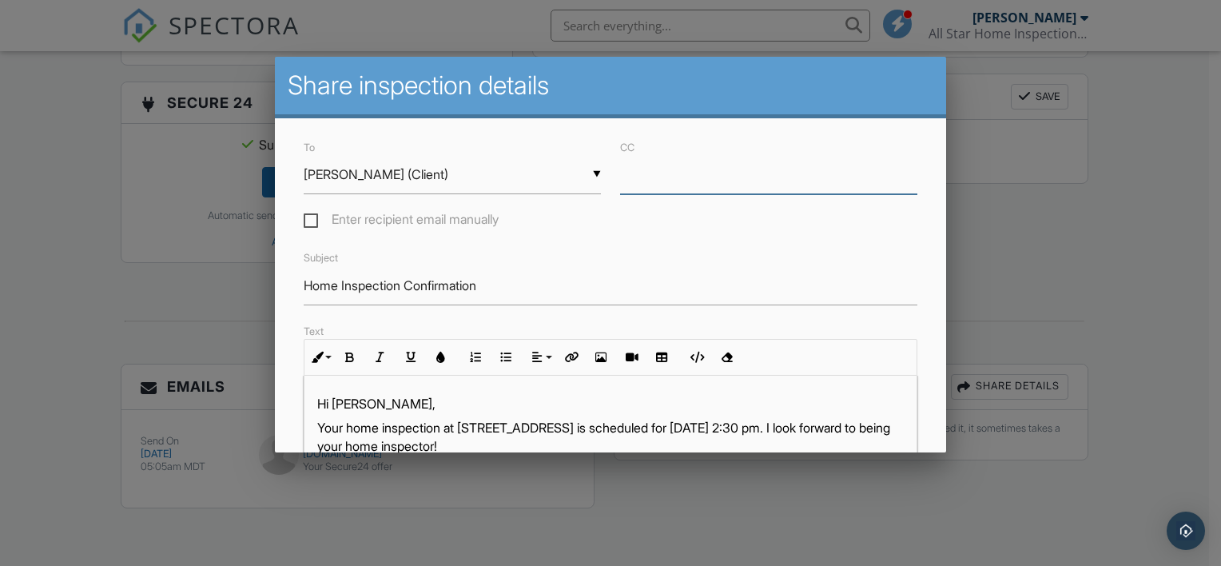
click at [670, 175] on input "CC" at bounding box center [768, 174] width 297 height 39
paste input "[PERSON_NAME][EMAIL_ADDRESS][DOMAIN_NAME]"
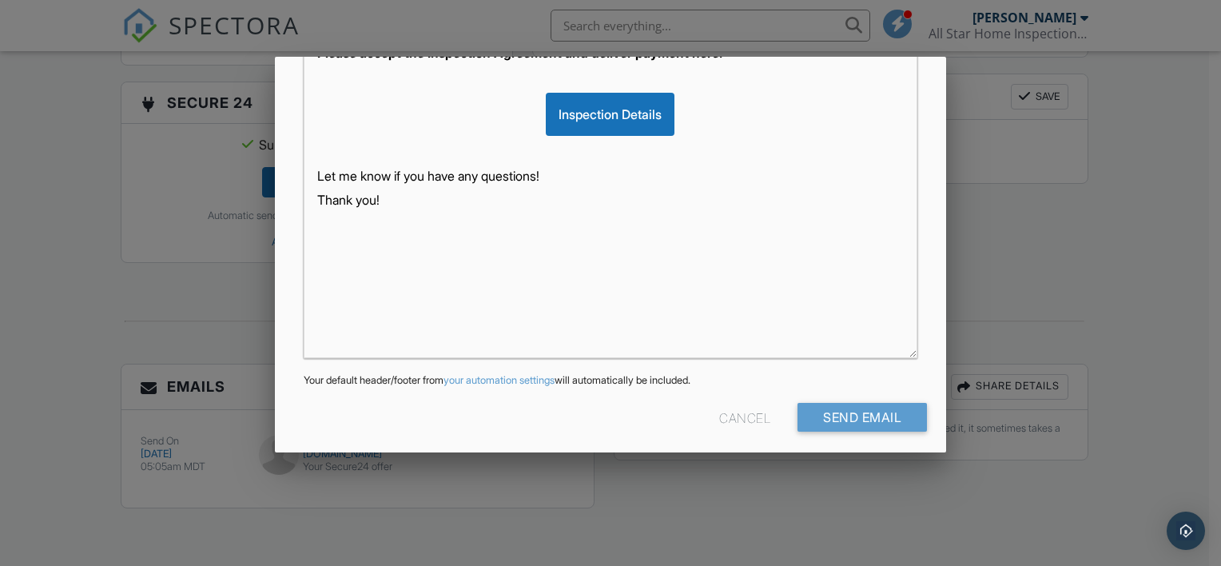
scroll to position [425, 0]
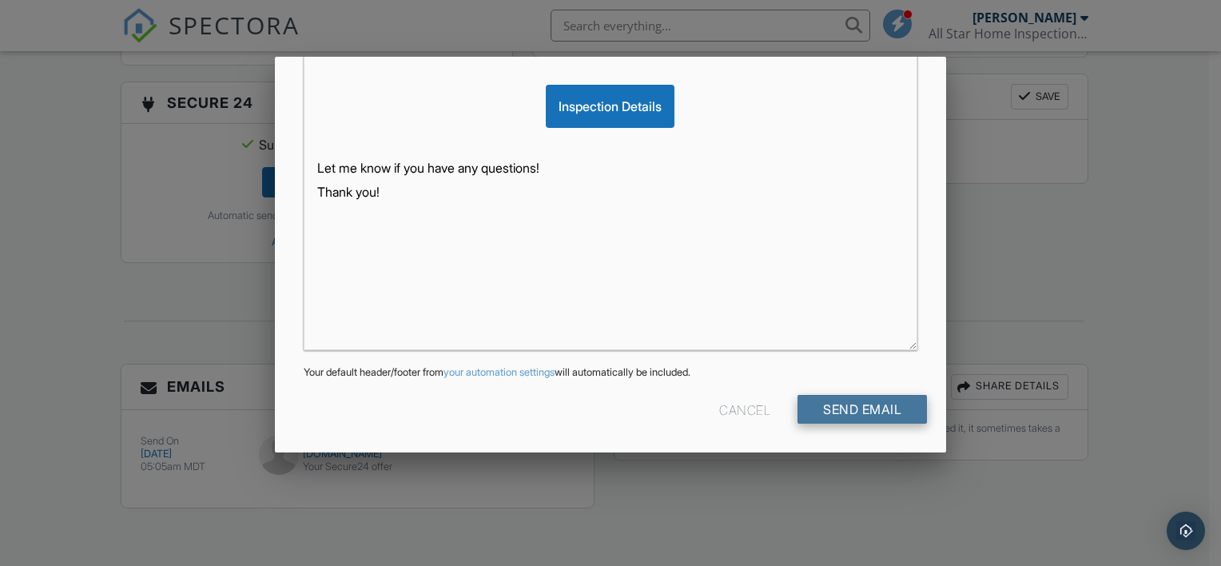
type input "david@venturiteam.com"
click at [854, 406] on input "Send Email" at bounding box center [862, 409] width 129 height 29
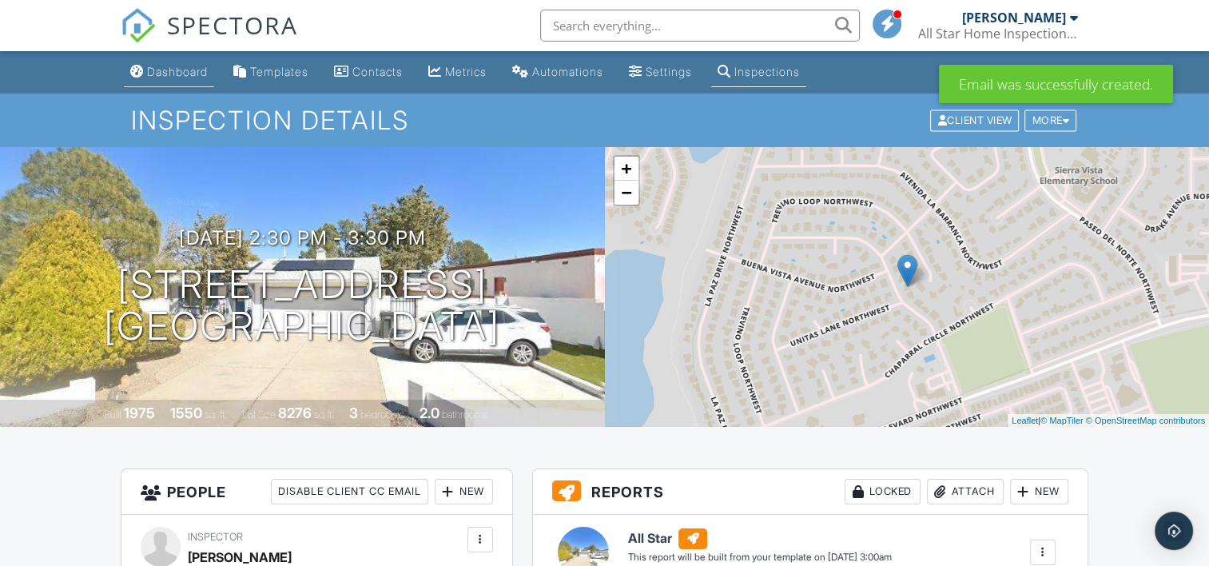
click at [189, 70] on div "Dashboard" at bounding box center [177, 72] width 61 height 14
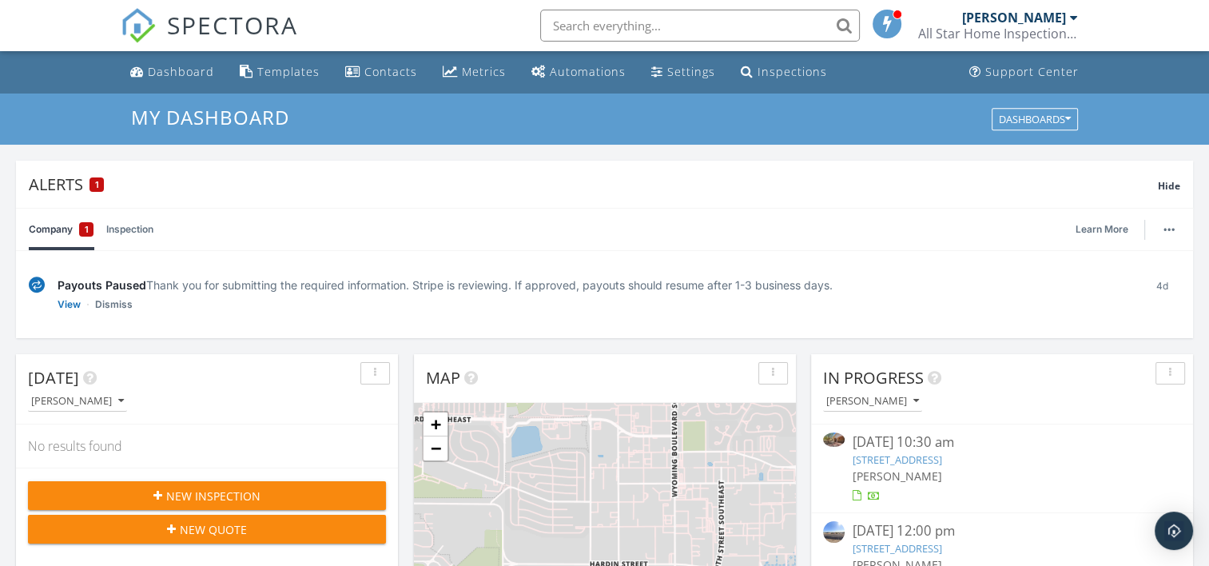
scroll to position [106, 0]
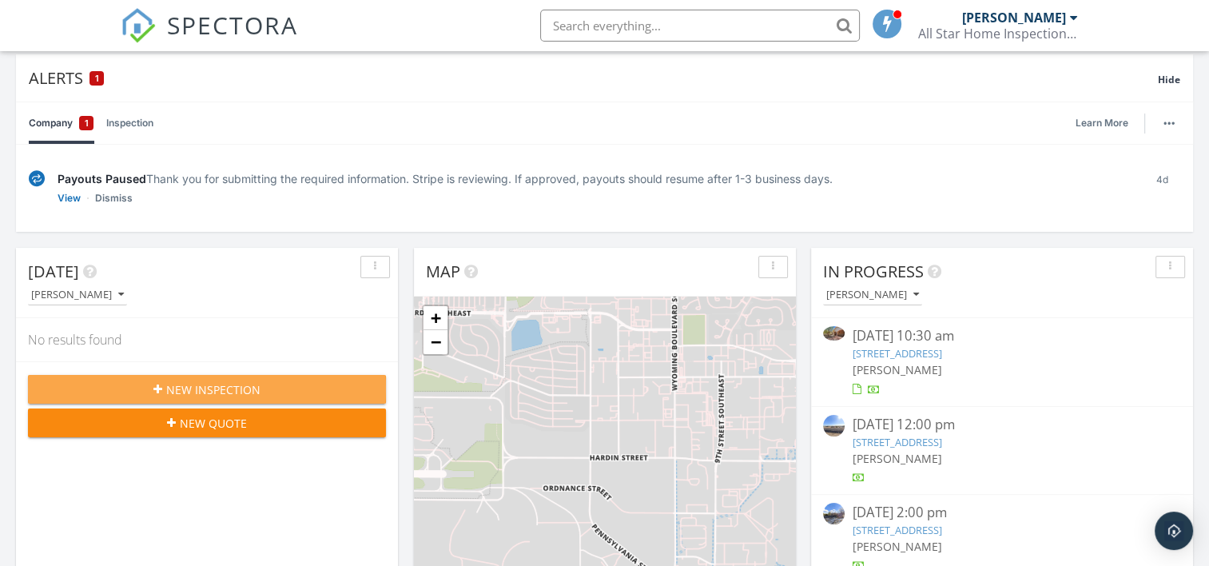
click at [220, 381] on span "New Inspection" at bounding box center [213, 389] width 94 height 17
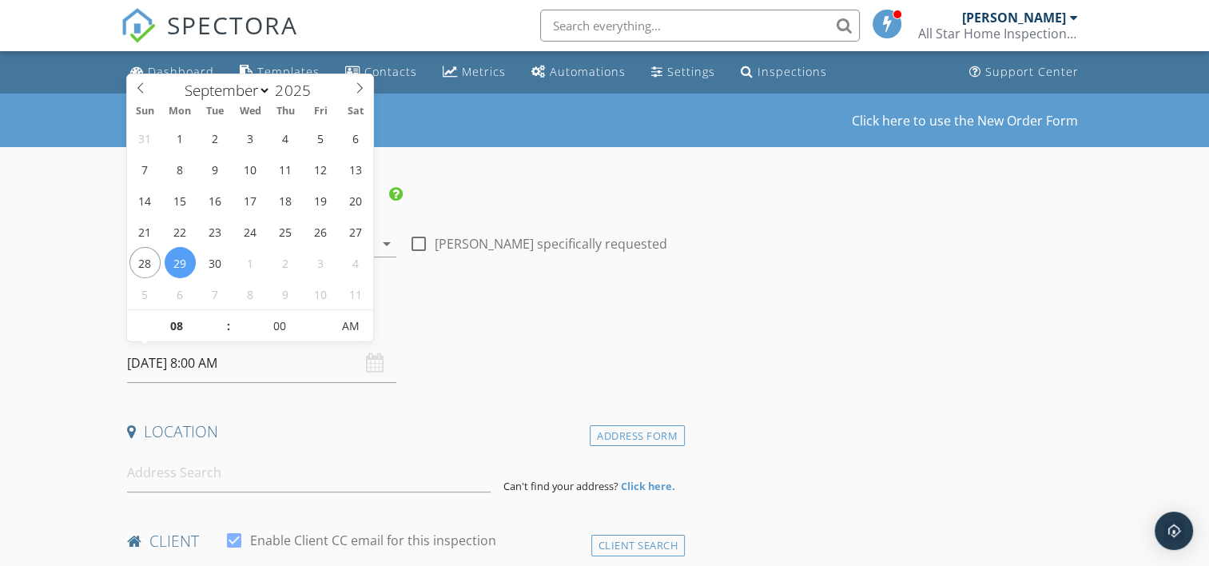
click at [245, 364] on input "[DATE] 8:00 AM" at bounding box center [261, 363] width 269 height 39
type input "09"
type input "[DATE] 9:00 AM"
click at [221, 314] on span at bounding box center [219, 318] width 11 height 16
type input "10"
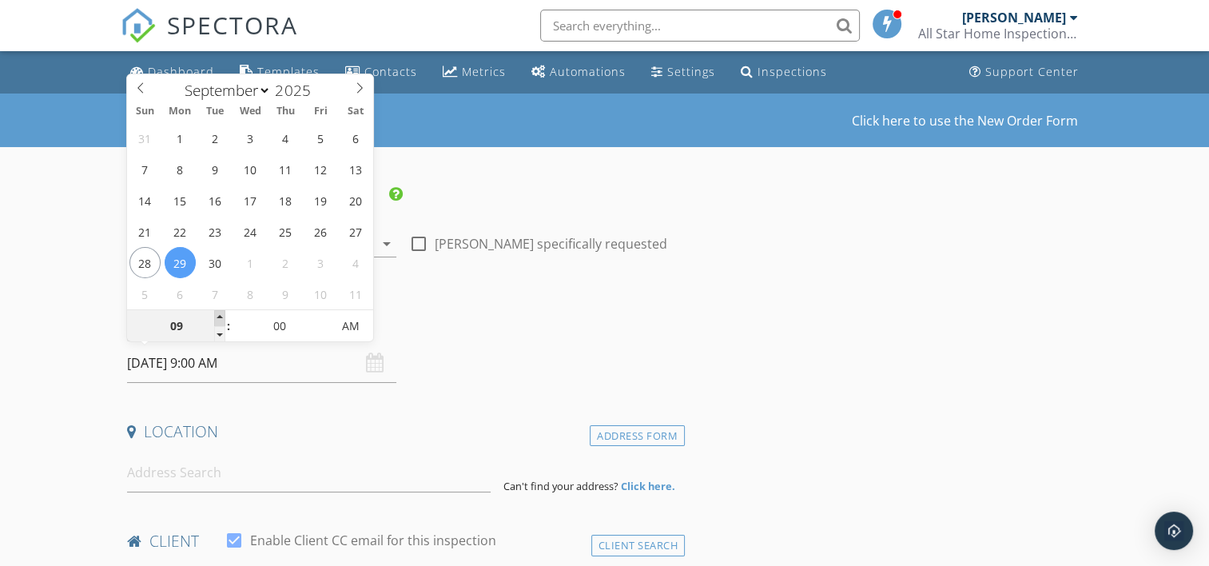
type input "[DATE] 10:00 AM"
click at [221, 314] on span at bounding box center [219, 318] width 11 height 16
type input "11"
type input "[DATE] 11:00 AM"
click at [221, 314] on span at bounding box center [219, 318] width 11 height 16
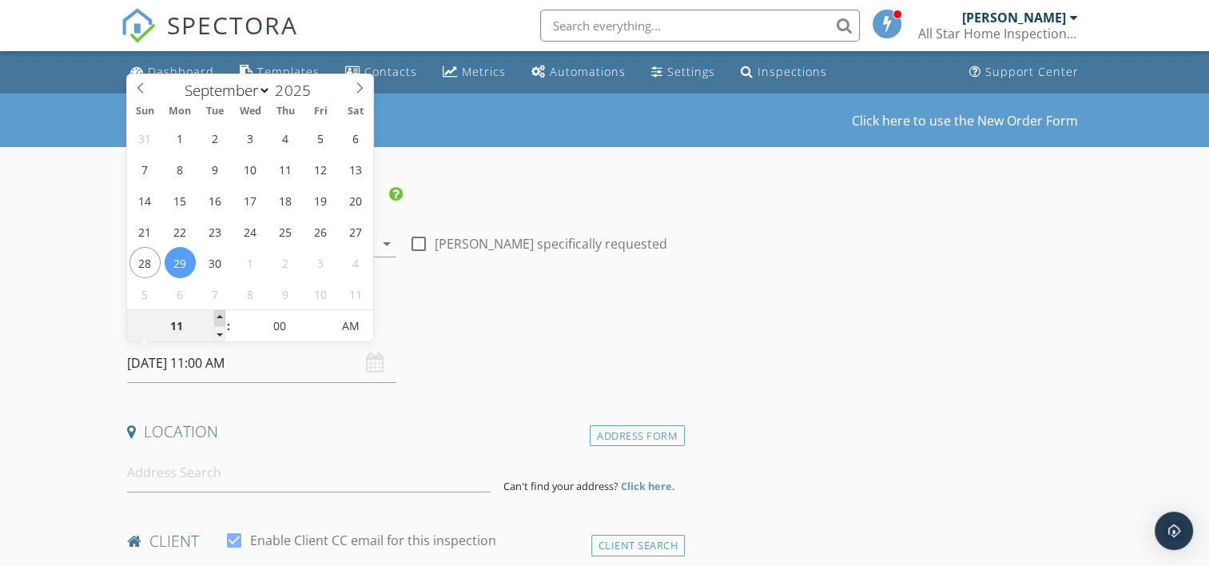
type input "12"
type input "[DATE] 12:00 PM"
click at [221, 314] on span at bounding box center [219, 318] width 11 height 16
type input "01"
type input "[DATE] 1:00 PM"
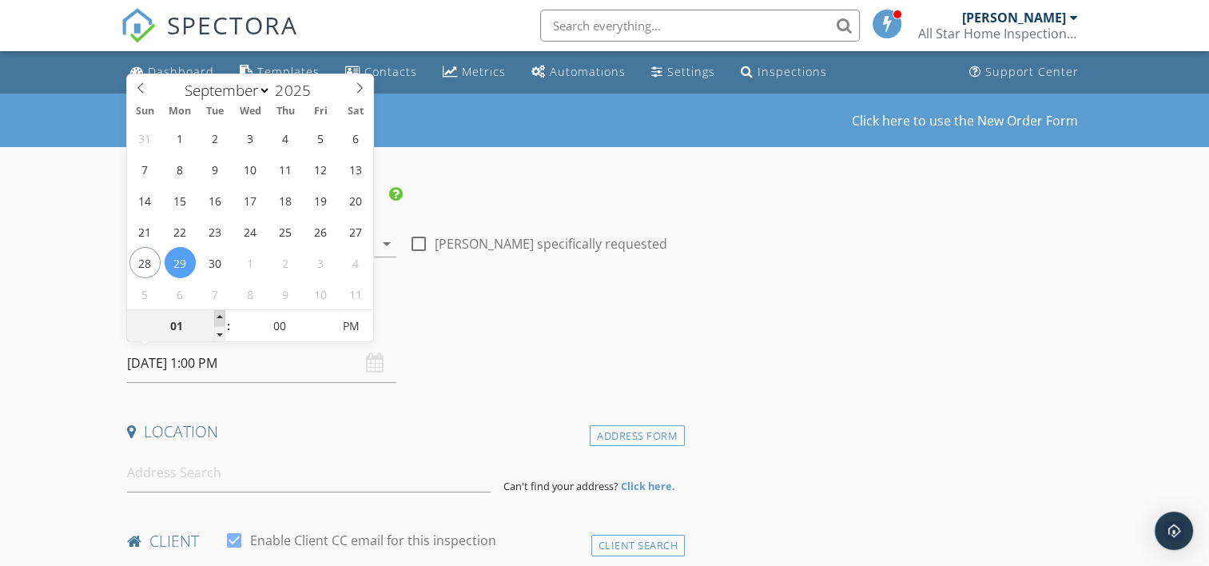
click at [221, 314] on span at bounding box center [219, 318] width 11 height 16
type input "02"
type input "[DATE] 2:00 PM"
click at [221, 314] on span at bounding box center [219, 318] width 11 height 16
type input "03"
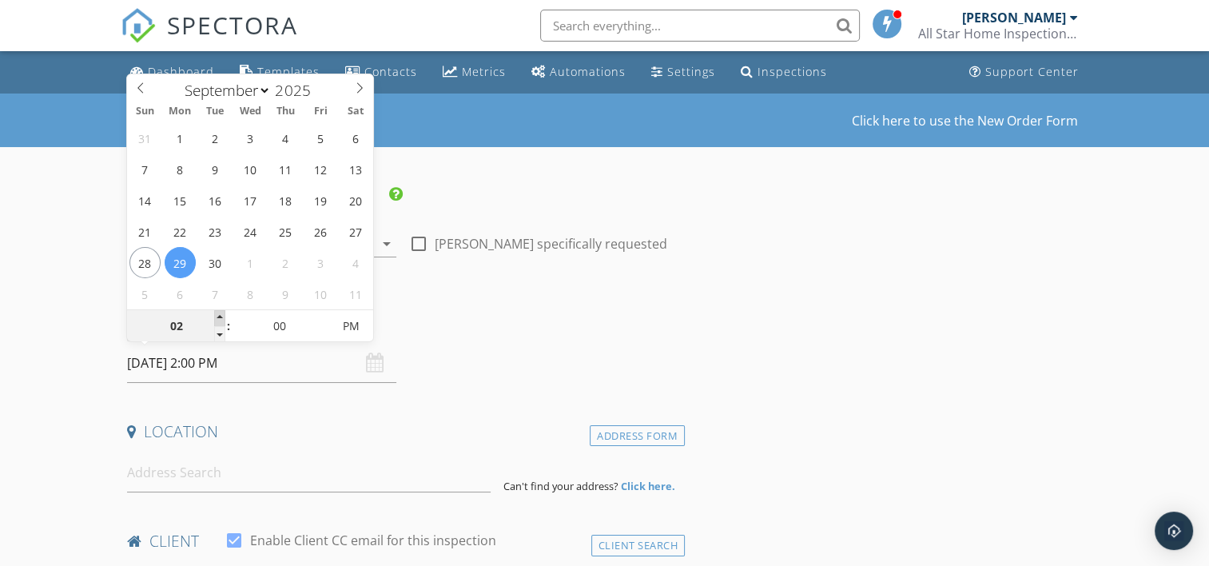
type input "[DATE] 3:00 PM"
click at [221, 314] on span at bounding box center [219, 318] width 11 height 16
type input "04"
type input "[DATE] 4:00 PM"
click at [221, 314] on span at bounding box center [219, 318] width 11 height 16
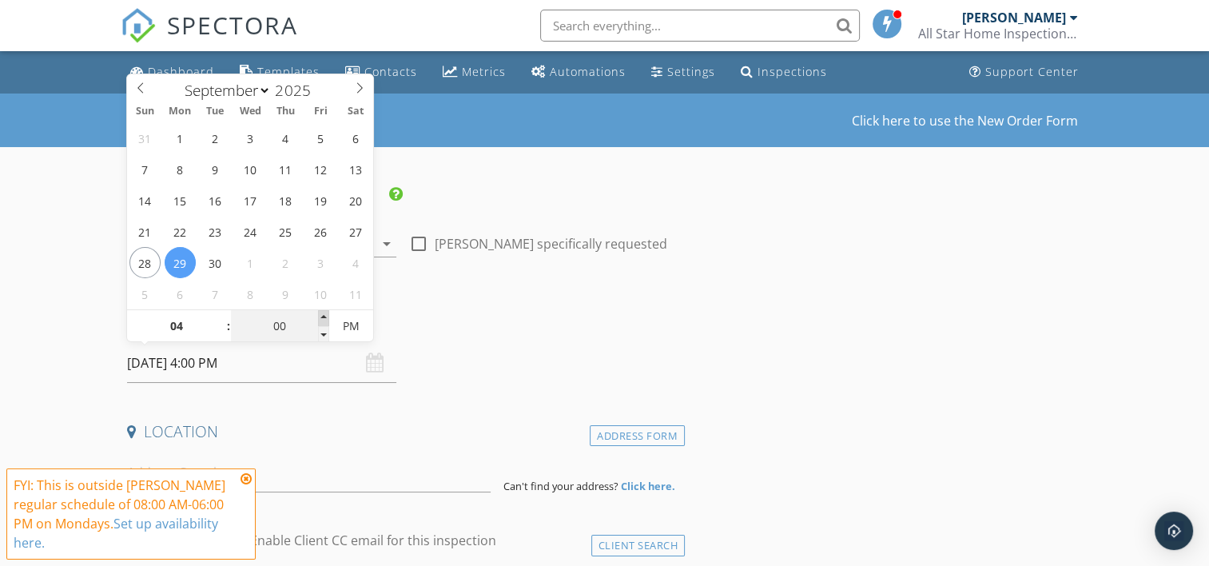
type input "05"
type input "[DATE] 4:05 PM"
click at [323, 316] on span at bounding box center [323, 318] width 11 height 16
type input "10"
type input "[DATE] 4:10 PM"
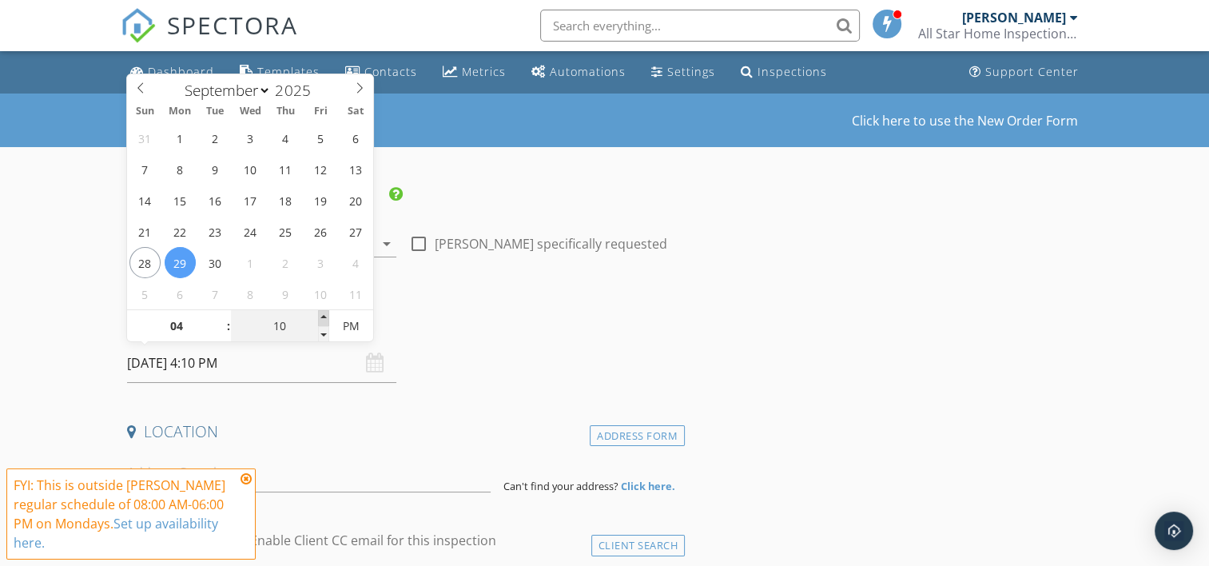
click at [323, 316] on span at bounding box center [323, 318] width 11 height 16
type input "15"
type input "[DATE] 4:15 PM"
click at [323, 316] on span at bounding box center [323, 318] width 11 height 16
type input "20"
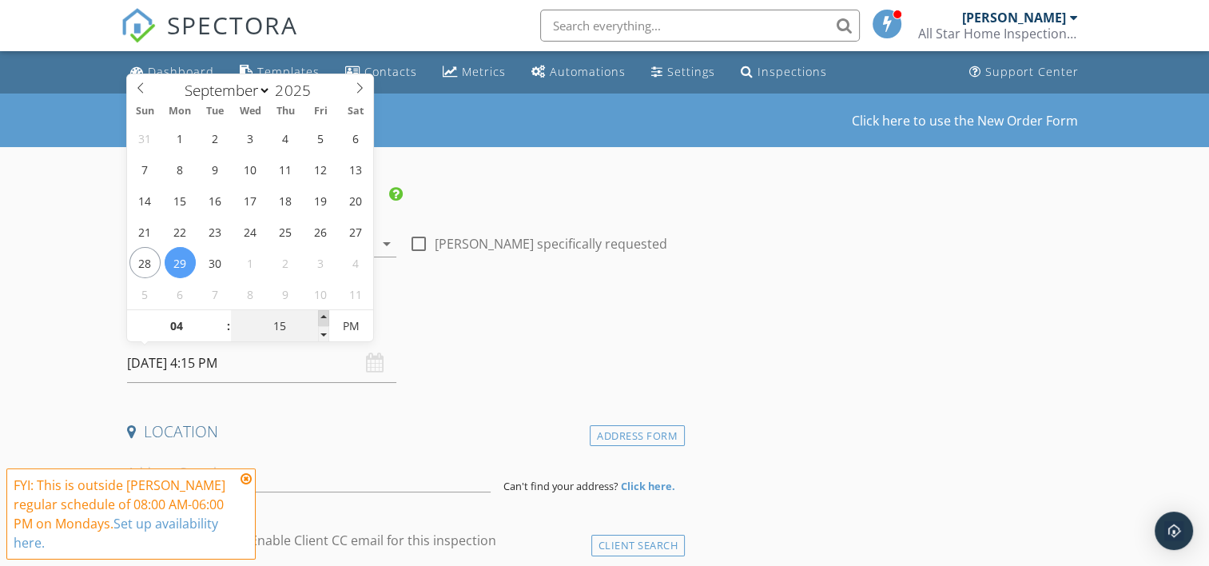
type input "[DATE] 4:20 PM"
click at [323, 316] on span at bounding box center [323, 318] width 11 height 16
type input "25"
type input "[DATE] 4:25 PM"
click at [323, 316] on span at bounding box center [323, 318] width 11 height 16
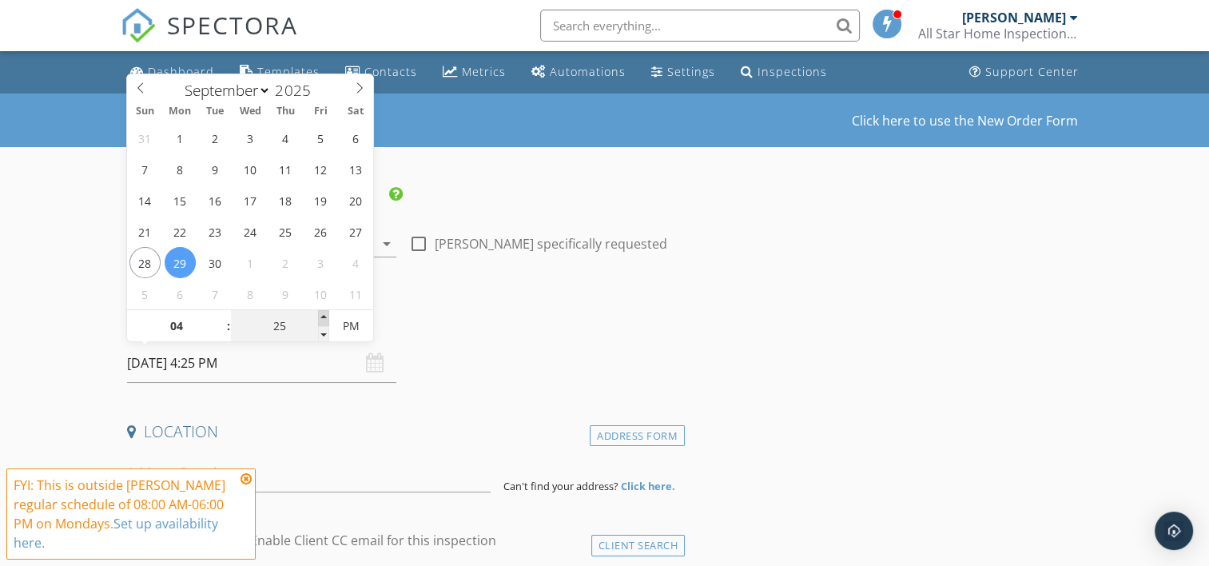
type input "30"
type input "[DATE] 4:30 PM"
click at [323, 316] on span at bounding box center [323, 318] width 11 height 16
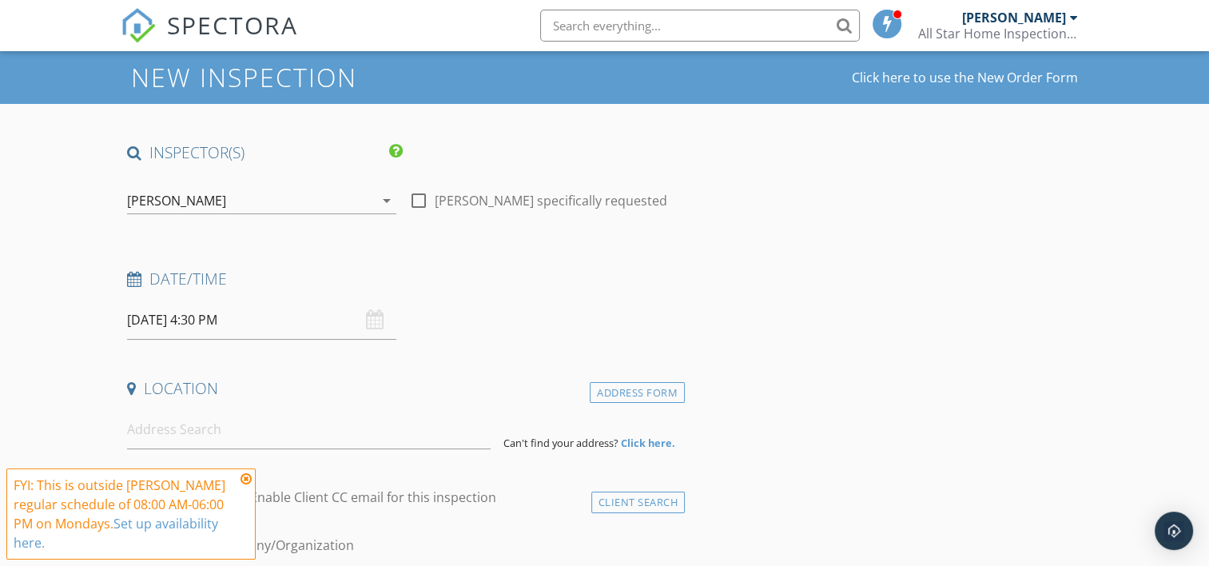
scroll to position [106, 0]
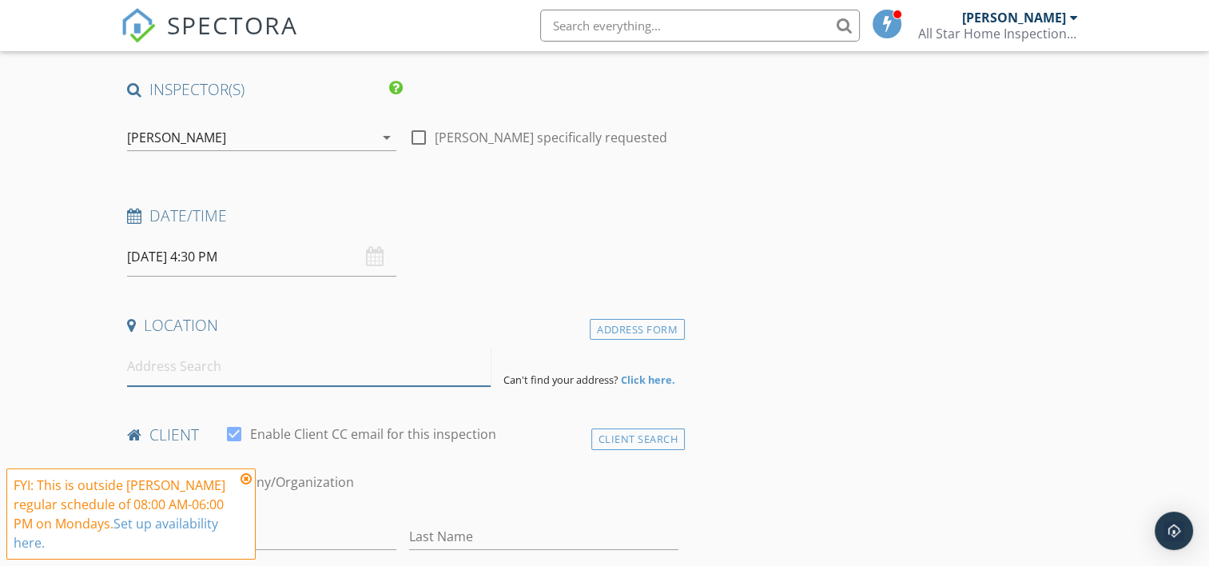
click at [253, 366] on input at bounding box center [309, 366] width 364 height 39
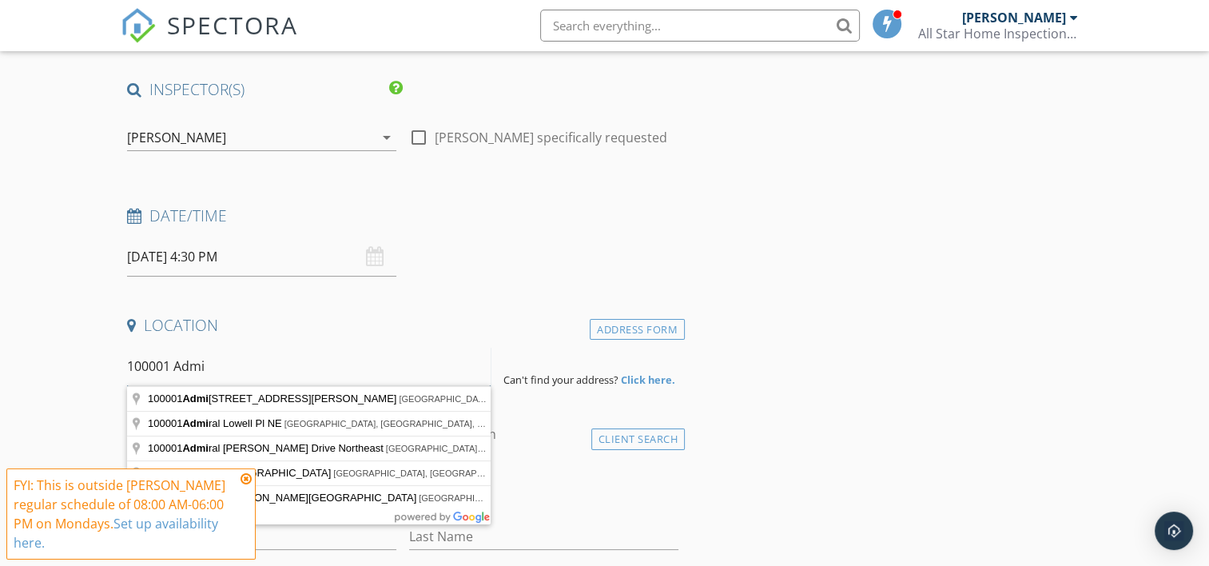
scroll to position [213, 0]
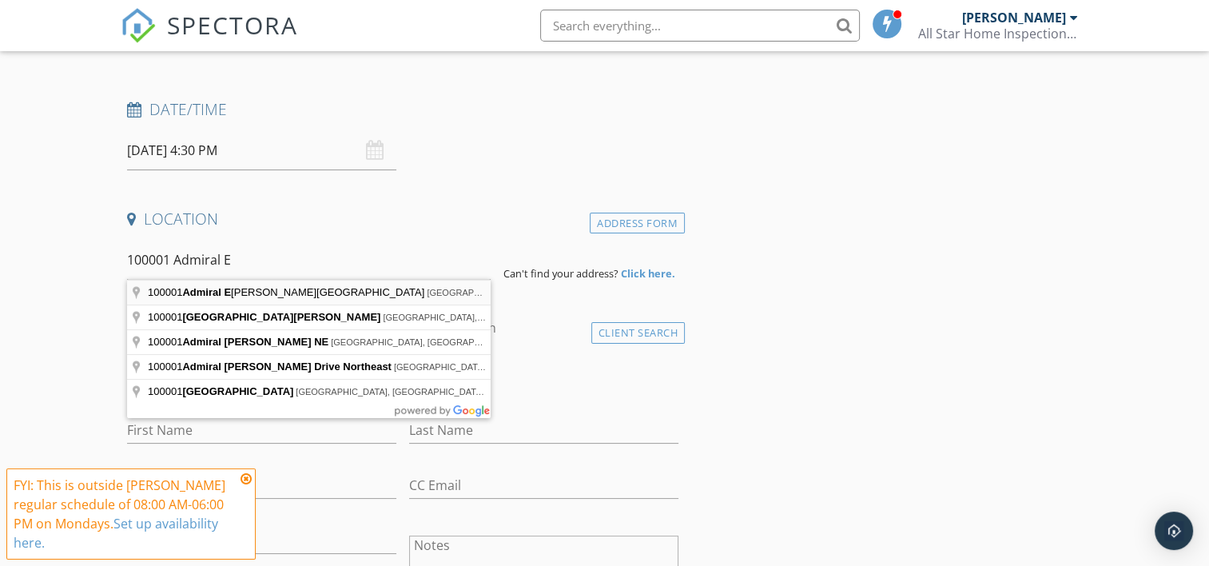
type input "[STREET_ADDRESS][PERSON_NAME]"
